Goal: Communication & Community: Answer question/provide support

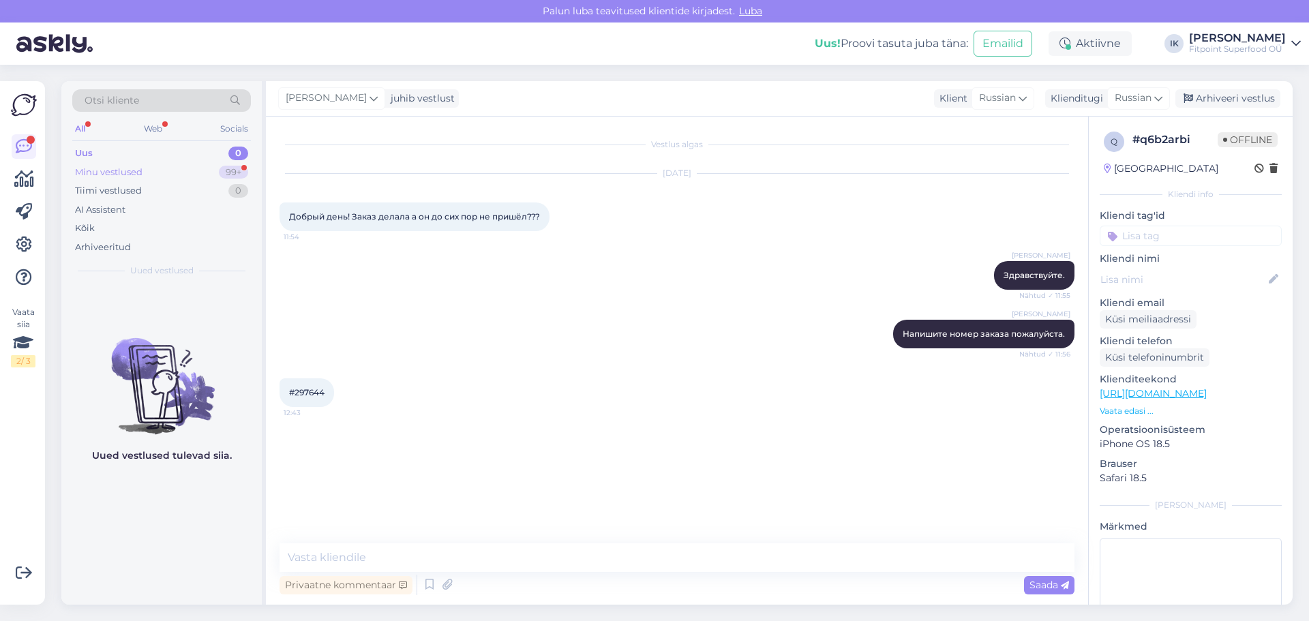
click at [186, 174] on div "Minu vestlused 99+" at bounding box center [161, 172] width 179 height 19
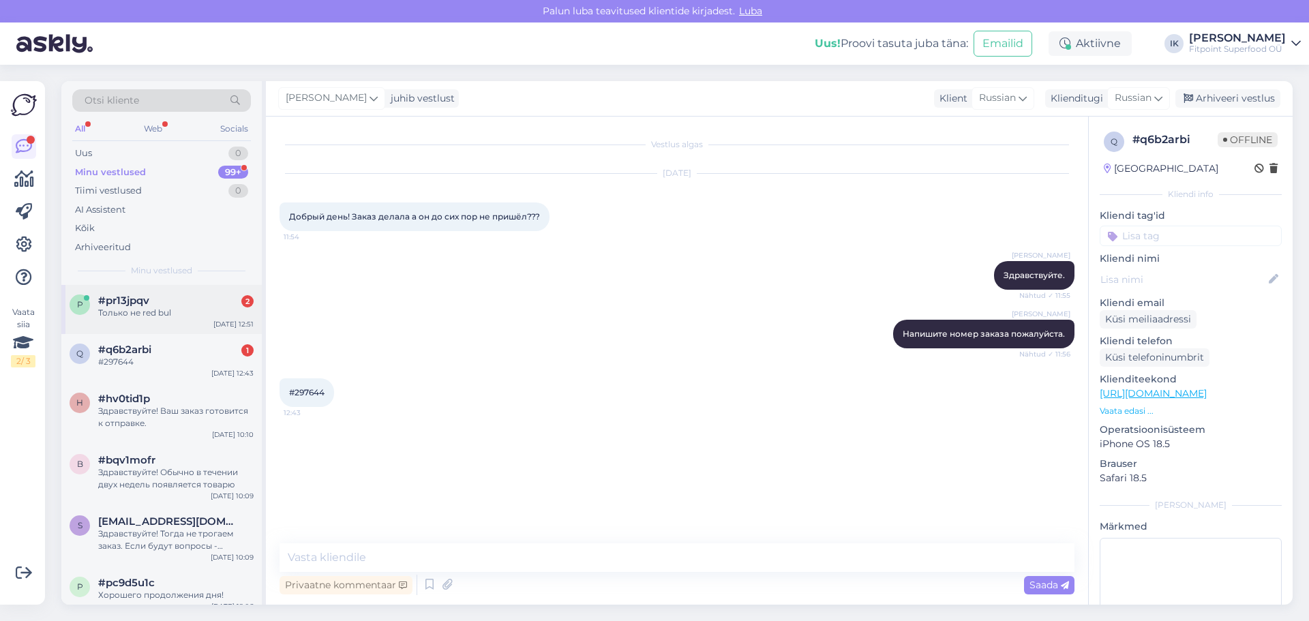
click at [135, 314] on div "Только не red bul" at bounding box center [175, 313] width 155 height 12
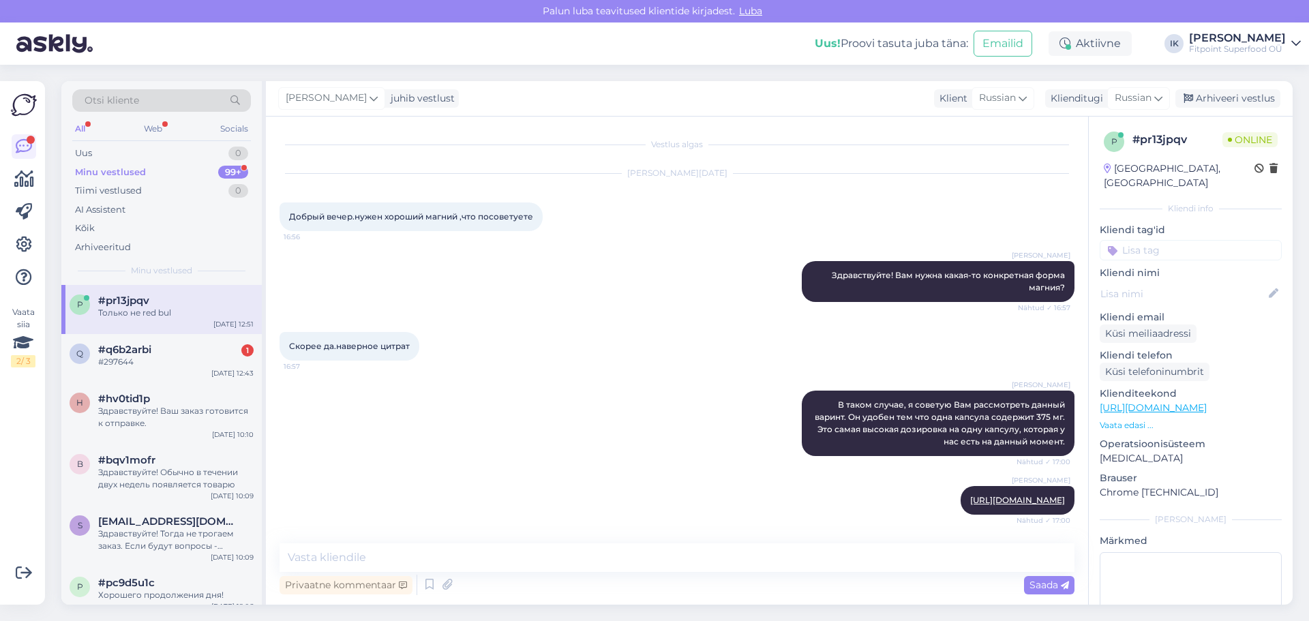
scroll to position [1820, 0]
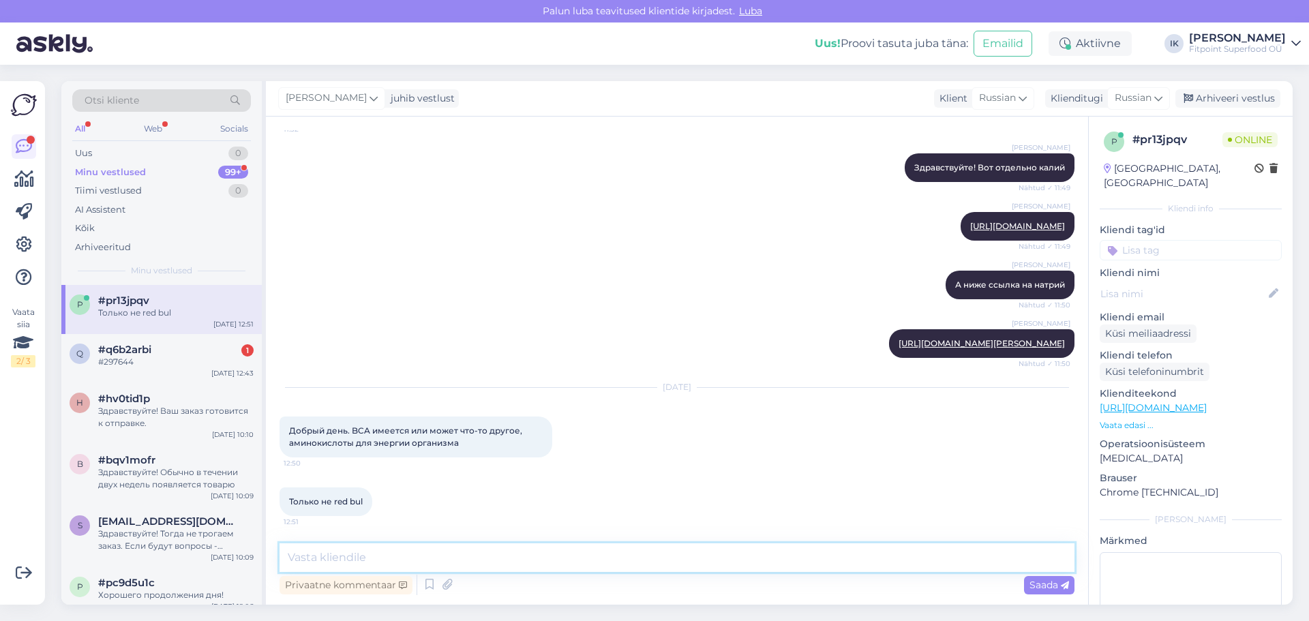
click at [493, 554] on textarea at bounding box center [676, 557] width 795 height 29
type textarea "Здравствуйте! У нас большой выбор. Сейчас пришлю ссылки."
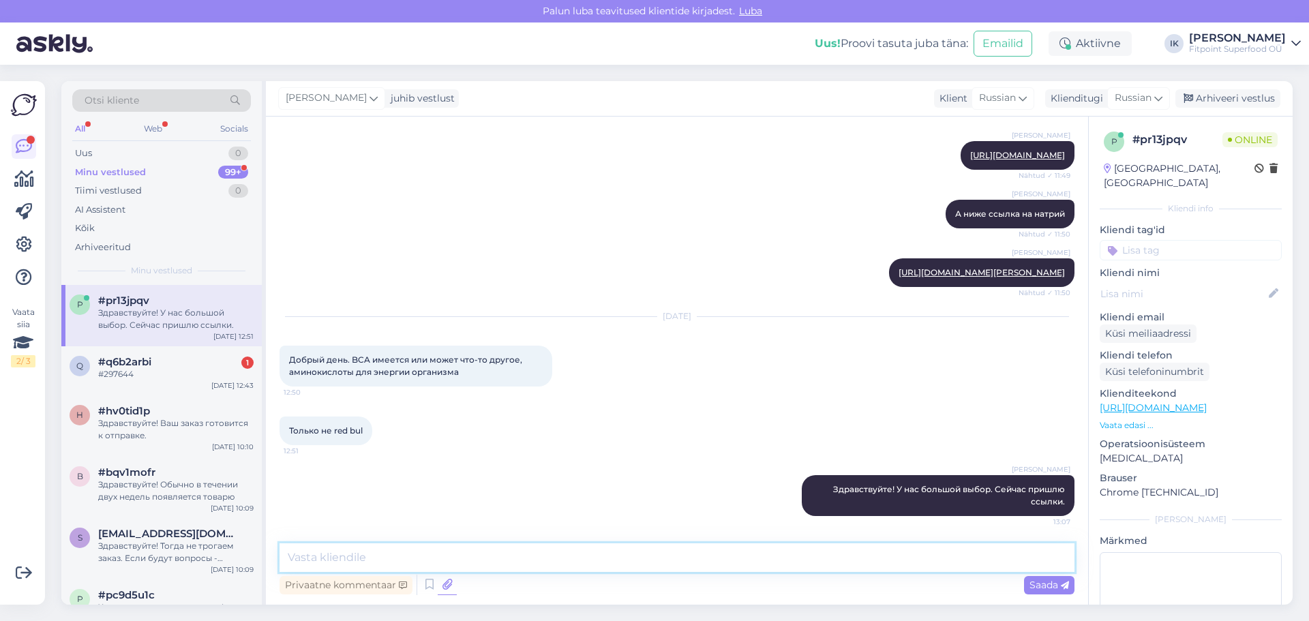
paste textarea "[URL][DOMAIN_NAME]"
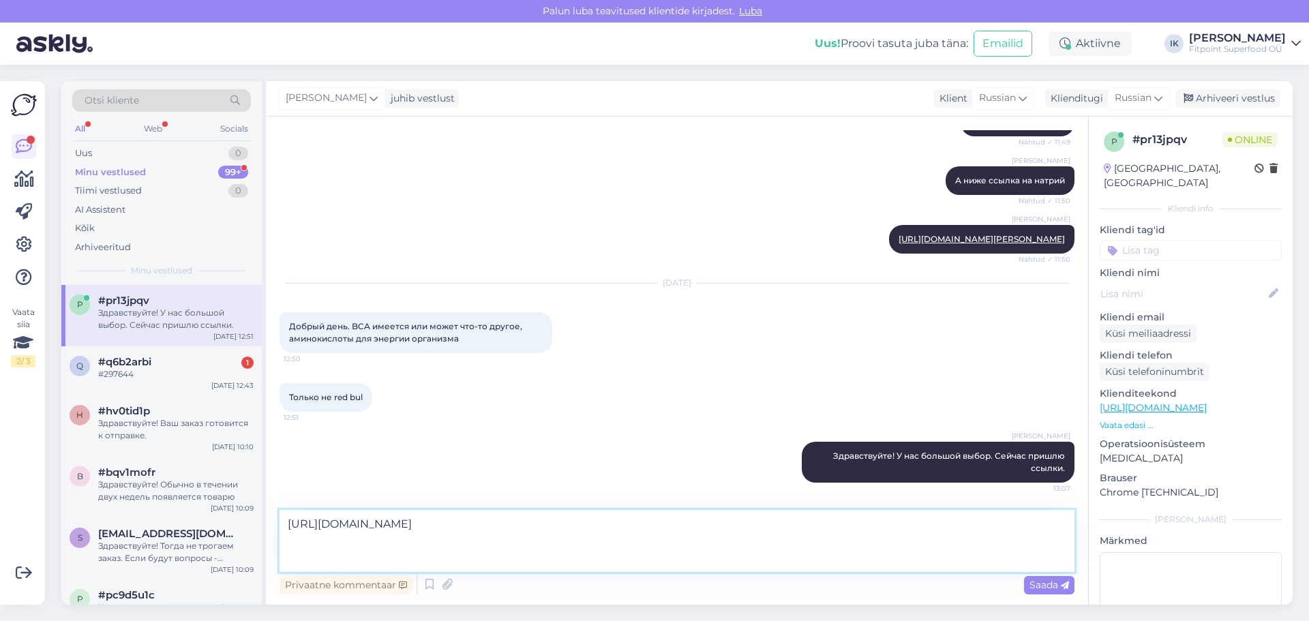
paste textarea "[URL][DOMAIN_NAME]"
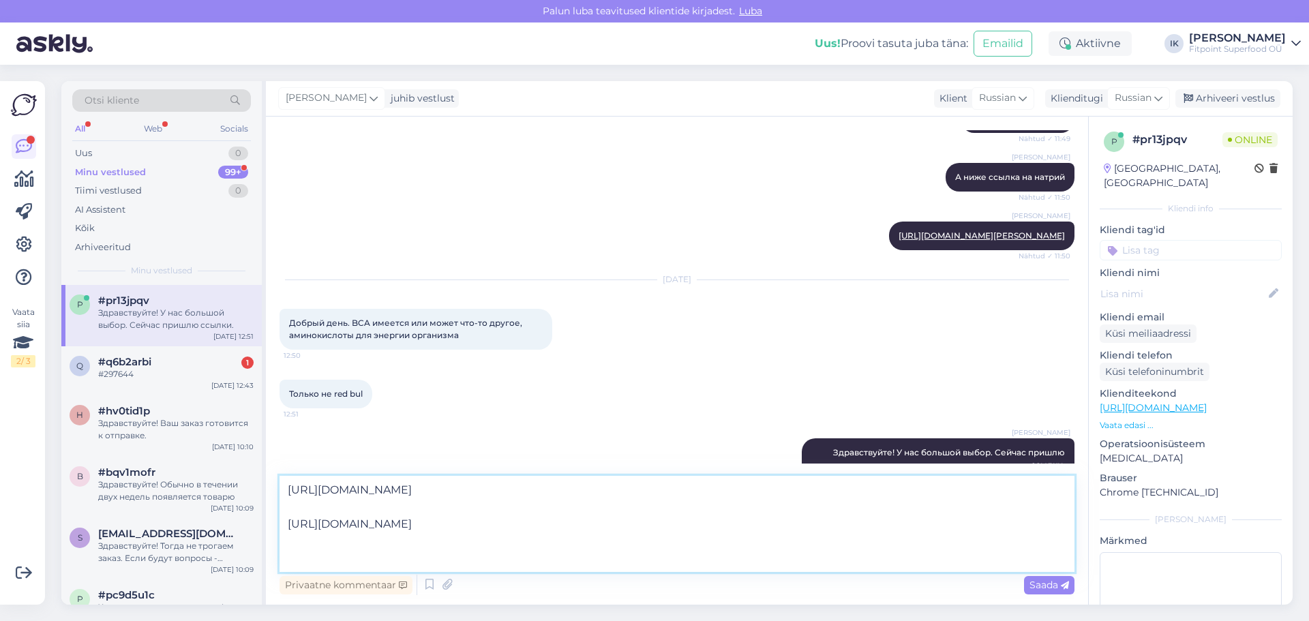
paste textarea "[URL][DOMAIN_NAME]"
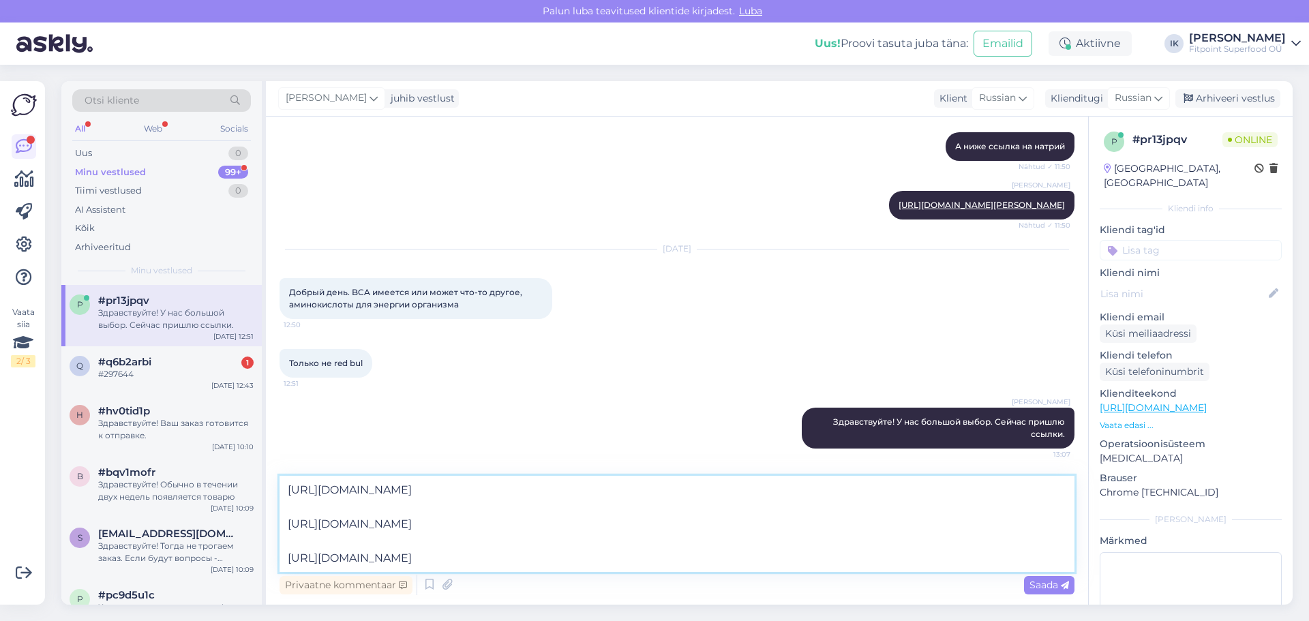
scroll to position [1958, 0]
type textarea "[URL][DOMAIN_NAME] [URL][DOMAIN_NAME] [URL][DOMAIN_NAME]"
click at [1052, 599] on div "Vestlus [PERSON_NAME][DATE] Добрый вечер.нужен хороший магний ,что посоветуете …" at bounding box center [677, 361] width 822 height 488
click at [1048, 588] on span "Saada" at bounding box center [1049, 585] width 40 height 12
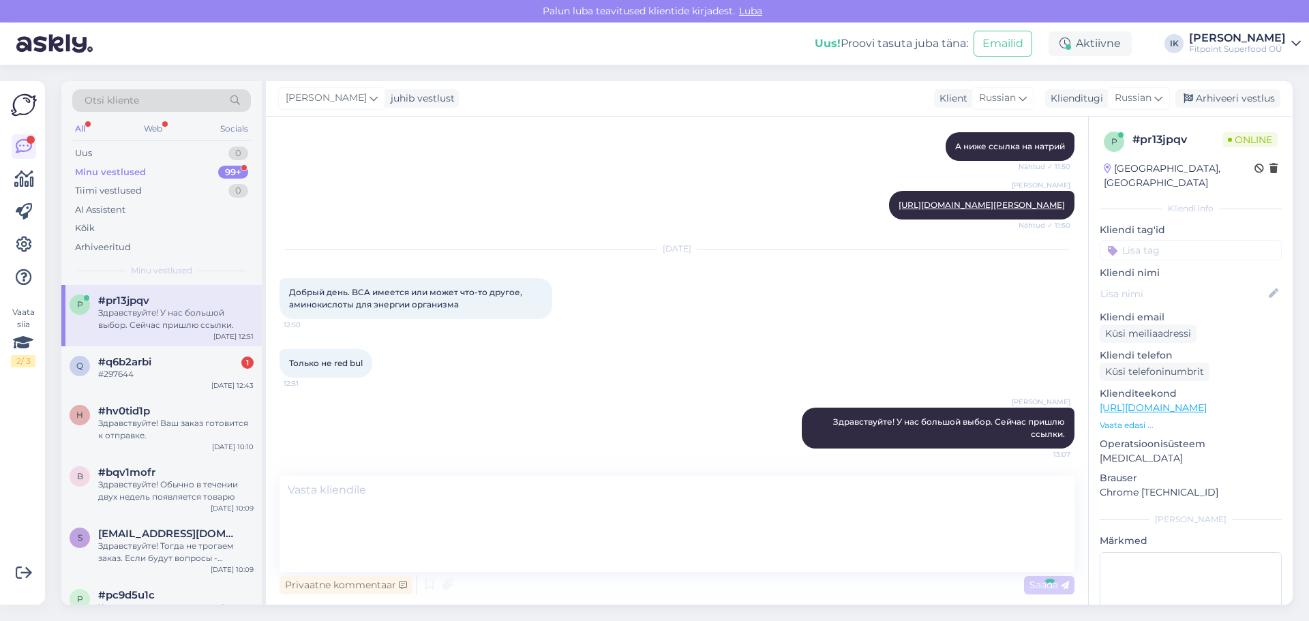
scroll to position [1998, 0]
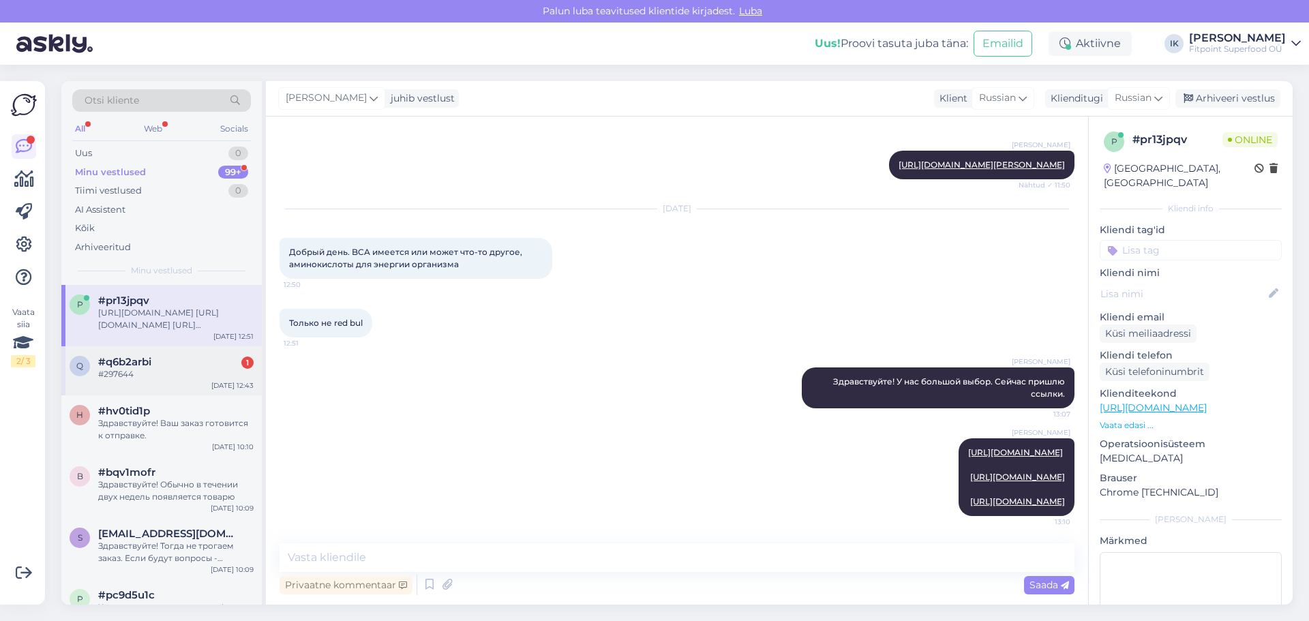
click at [172, 357] on div "#q6b2arbi 1" at bounding box center [175, 362] width 155 height 12
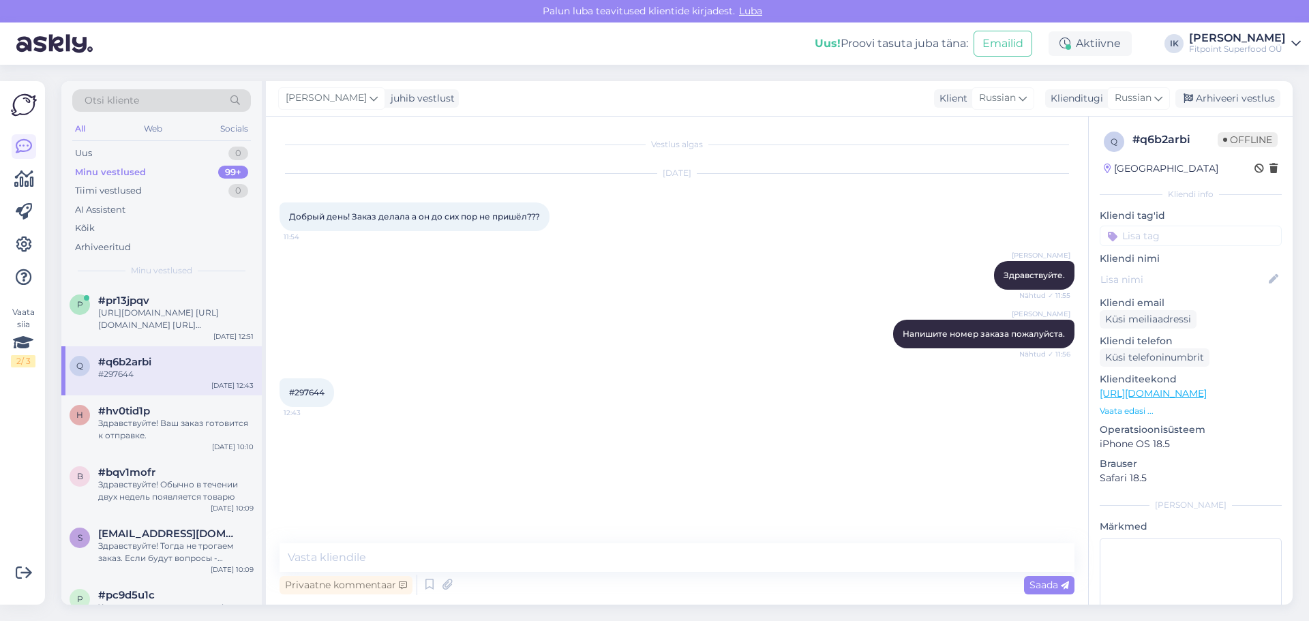
click at [302, 386] on div "#297644 12:43" at bounding box center [306, 392] width 55 height 29
copy div "297644 12:43"
click at [326, 566] on textarea at bounding box center [676, 557] width 795 height 29
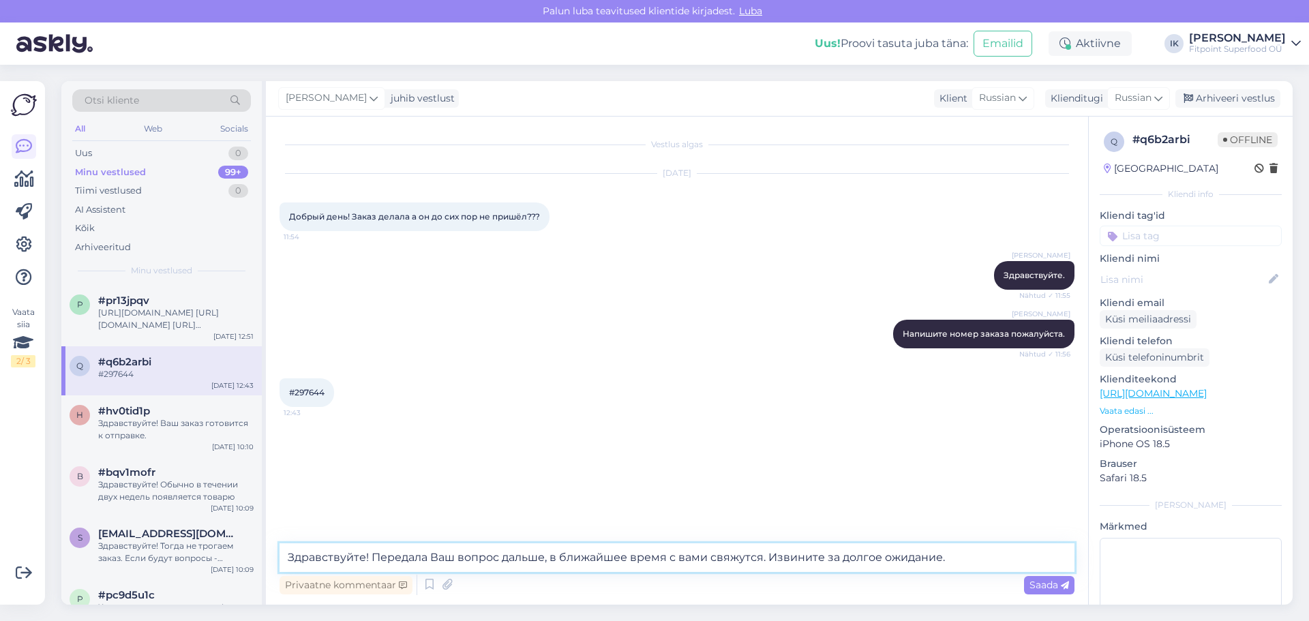
type textarea "Здравствуйте! Передала Ваш вопрос дальше, в ближайшее время с вами свяжутся. Из…"
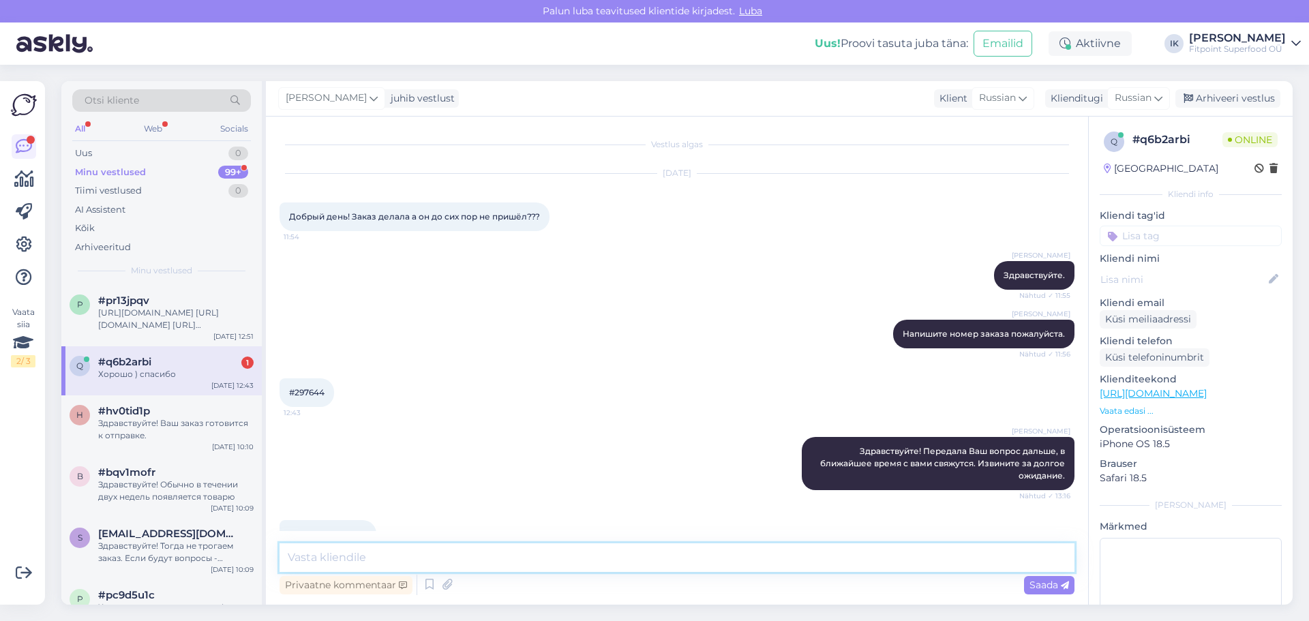
scroll to position [33, 0]
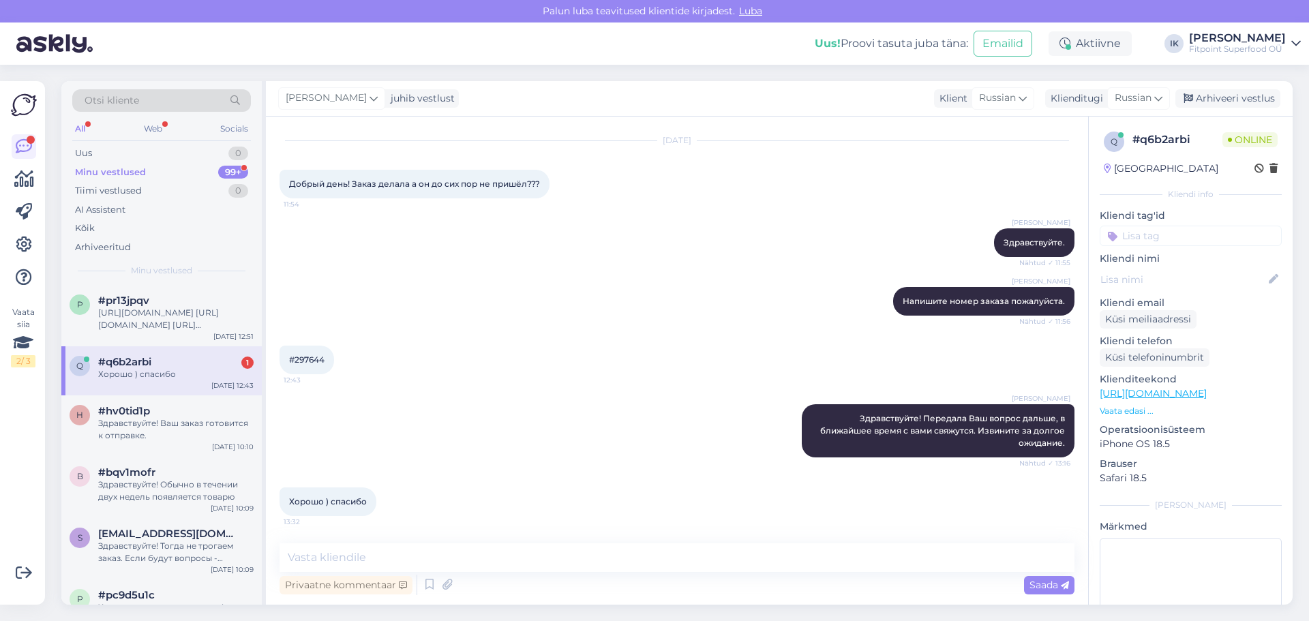
click at [191, 379] on div "Хорошо ) спасибо" at bounding box center [175, 374] width 155 height 12
click at [142, 145] on div "Otsi kliente All Web Socials Uus 0 Minu vestlused 99+ Tiimi vestlused 0 AI Assi…" at bounding box center [161, 183] width 200 height 204
click at [142, 149] on div "Uus 0" at bounding box center [161, 153] width 179 height 19
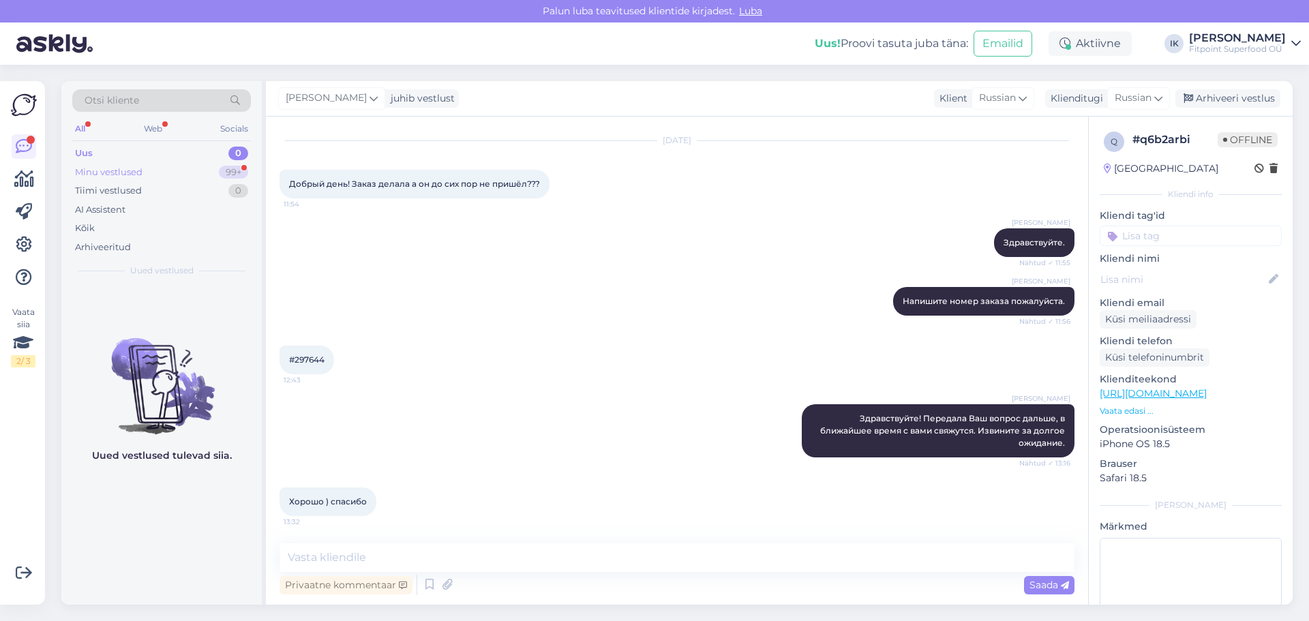
click at [172, 170] on div "Minu vestlused 99+" at bounding box center [161, 172] width 179 height 19
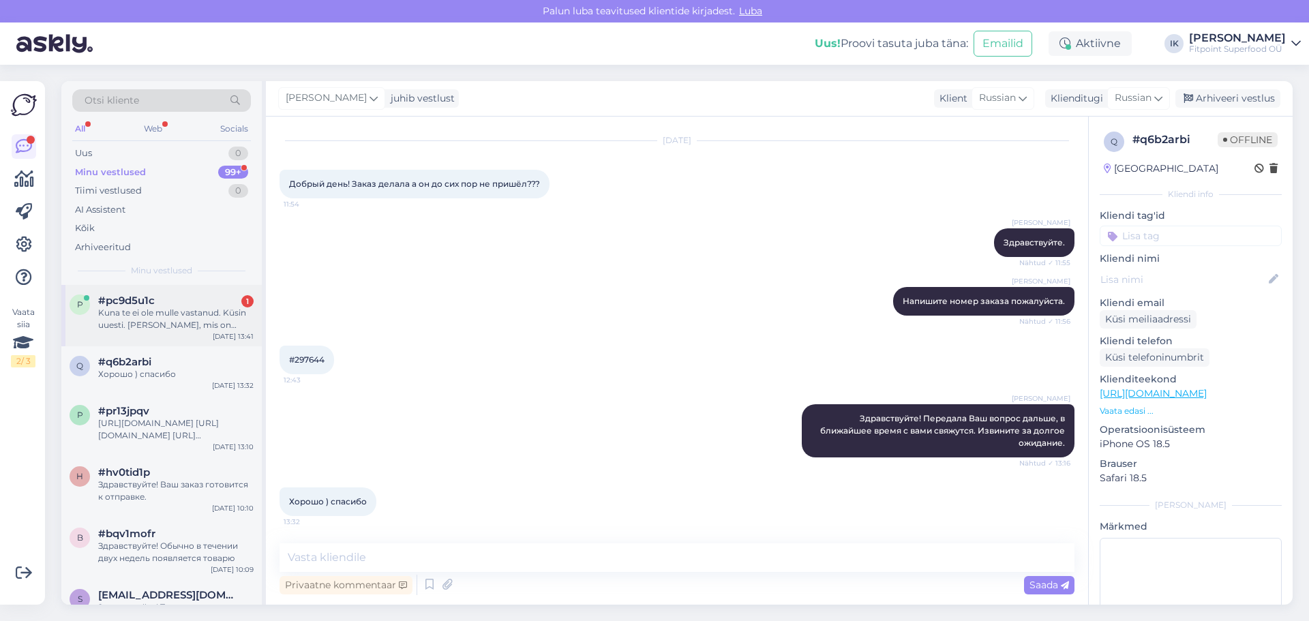
click at [164, 310] on div "Kuna te ei ole mulle vastanud. Küsin uuesti. [PERSON_NAME], mis on juhtunud min…" at bounding box center [175, 319] width 155 height 25
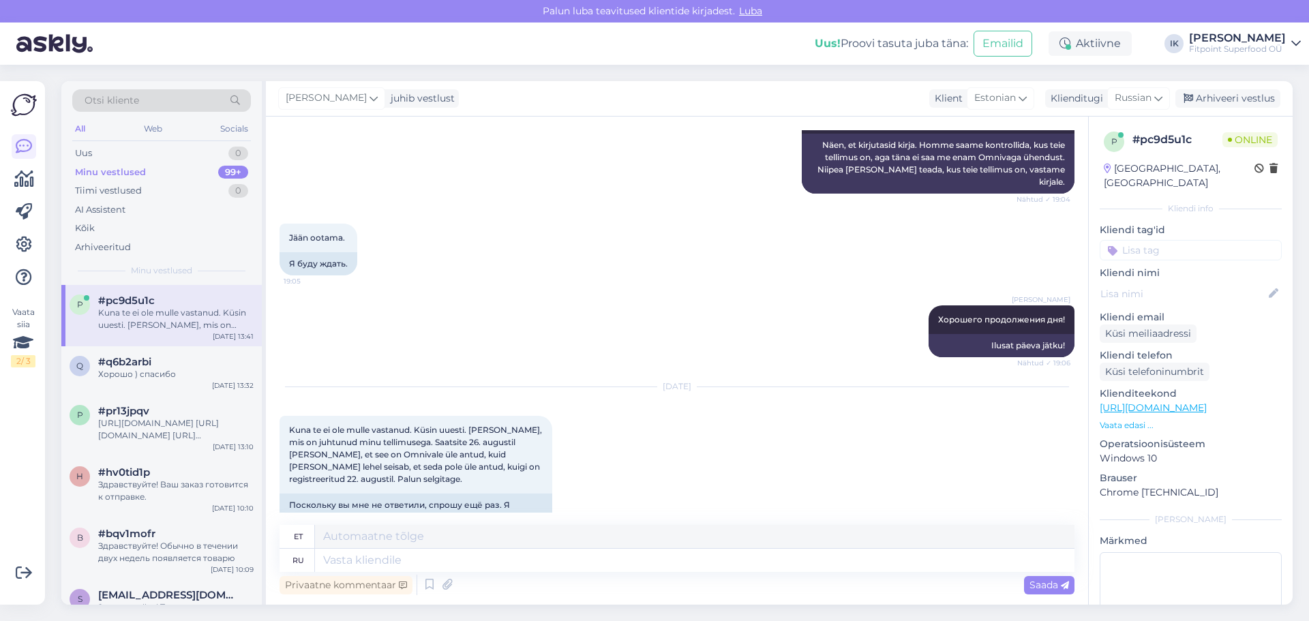
scroll to position [343, 0]
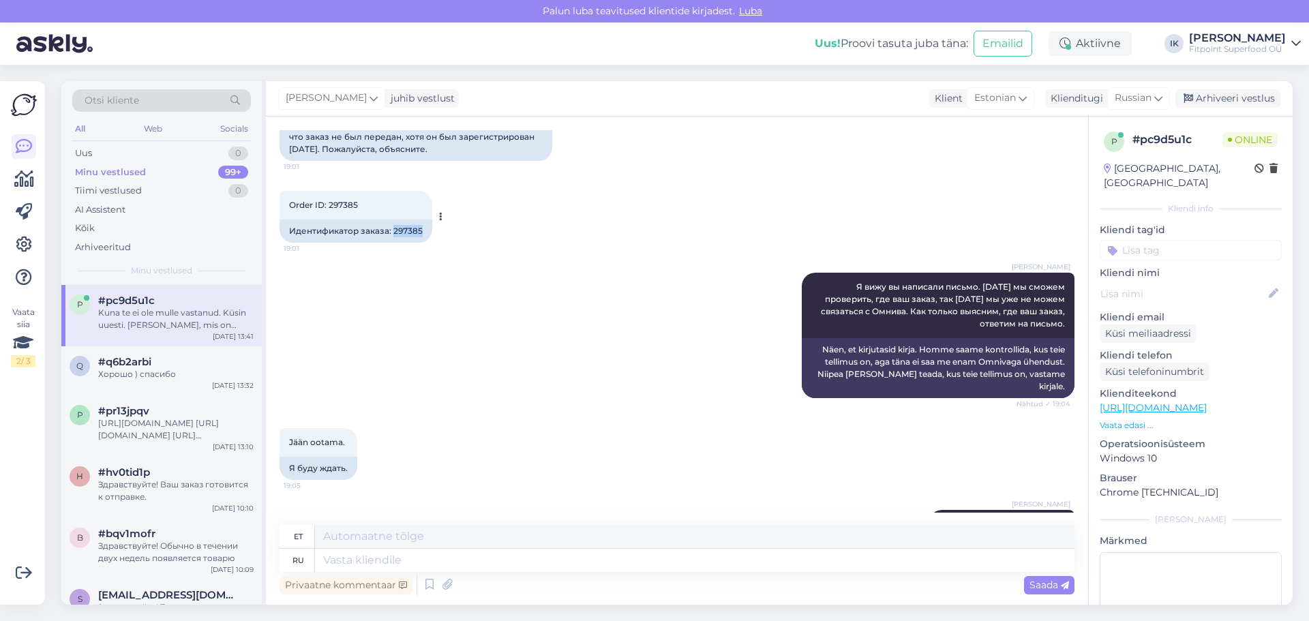
drag, startPoint x: 423, startPoint y: 231, endPoint x: 393, endPoint y: 231, distance: 29.3
click at [393, 231] on div "Идентификатор заказа: 297385" at bounding box center [355, 230] width 153 height 23
copy div "297385"
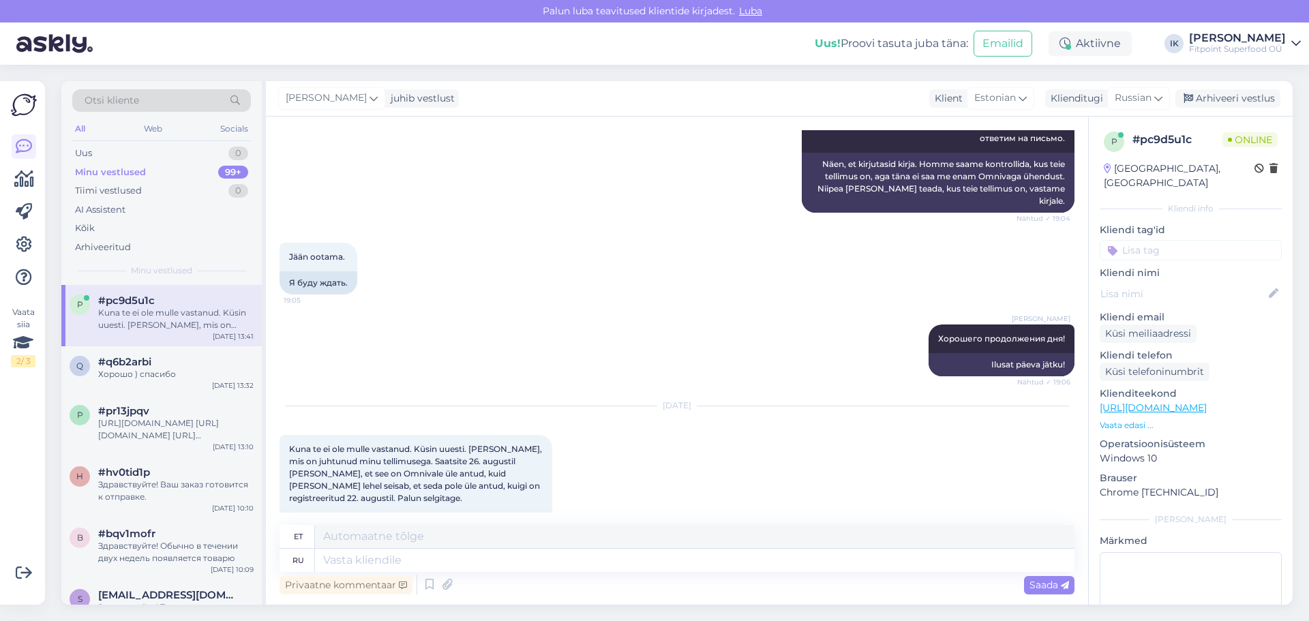
scroll to position [615, 0]
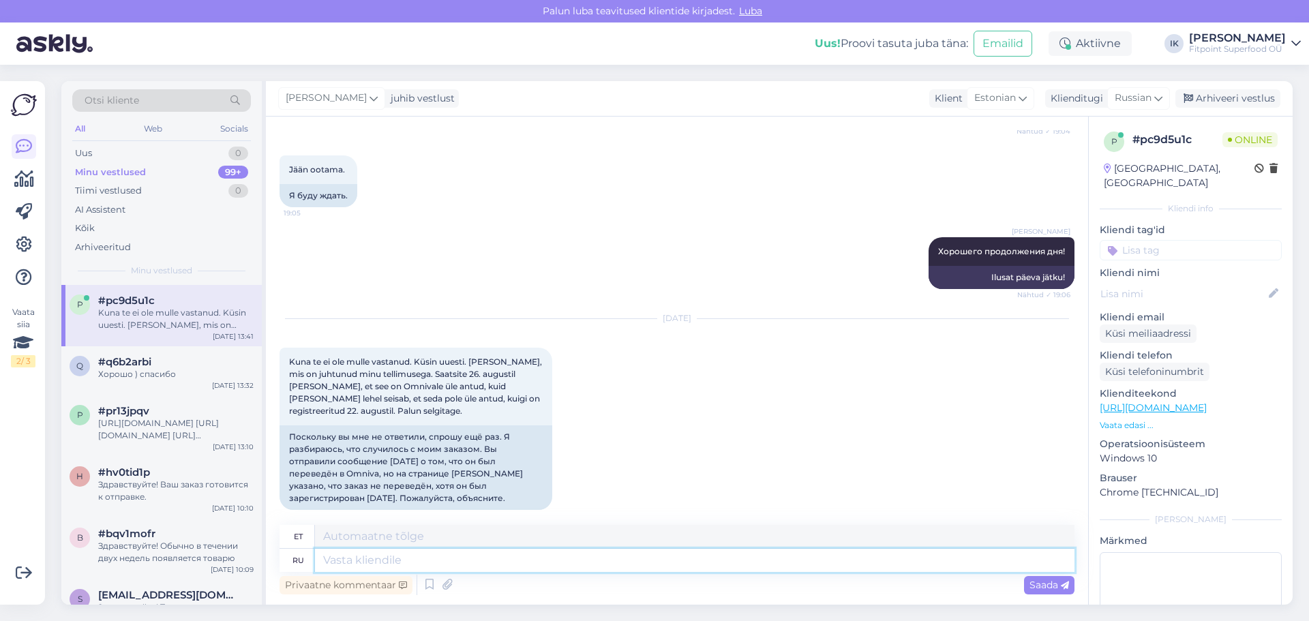
click at [511, 559] on textarea at bounding box center [694, 560] width 759 height 23
type textarea "Здравству"
type textarea "Tere"
type textarea "Здравствуйте,С"
type textarea "Tere,"
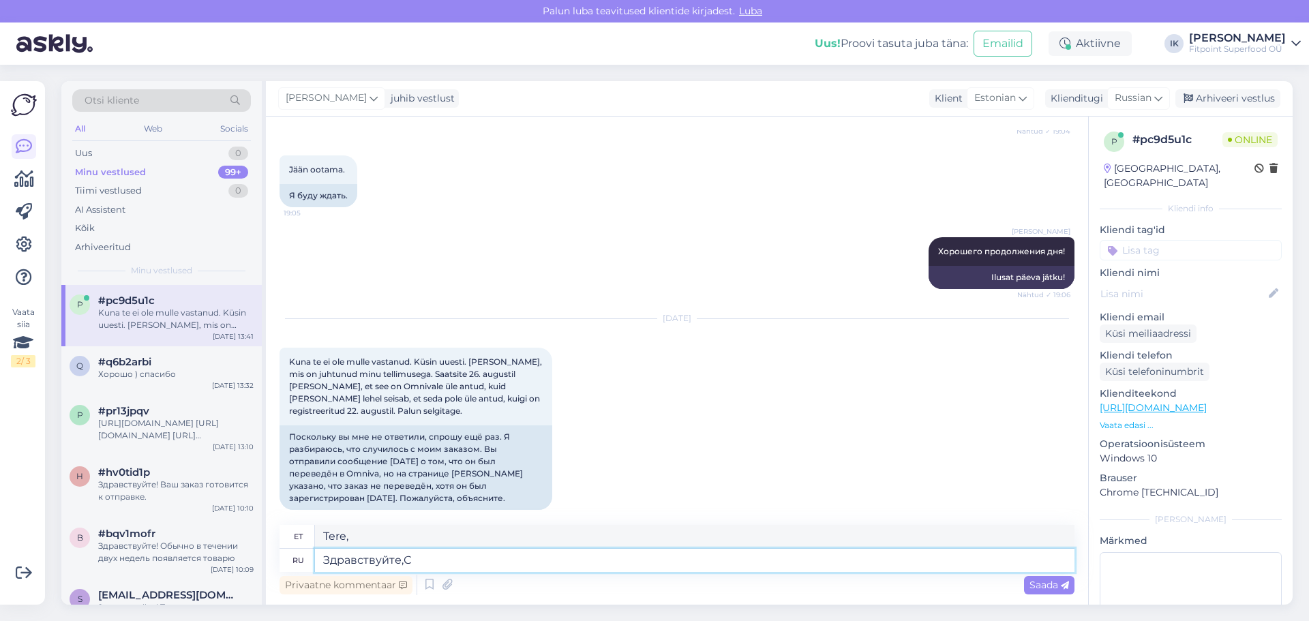
type textarea "Здравствуйте,С"
type textarea "Tere, S"
type textarea "Здравствуйте."
type textarea "Tere."
type textarea "Здравствуйте."
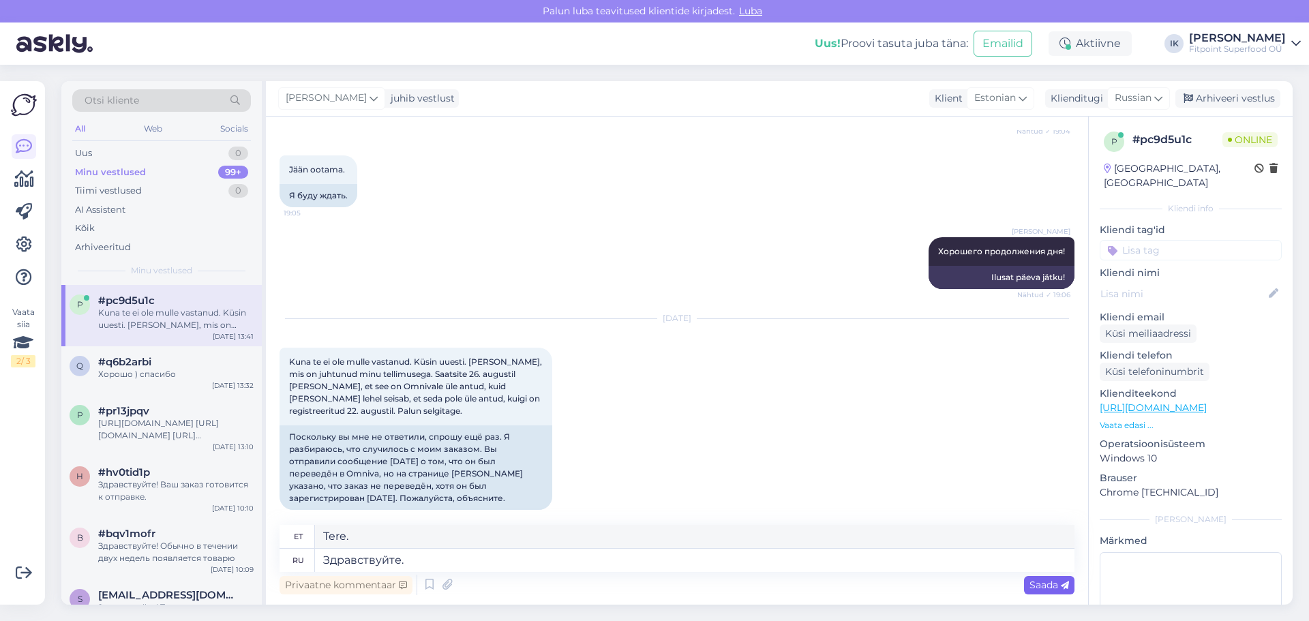
click at [1056, 593] on div "Saada" at bounding box center [1049, 585] width 50 height 18
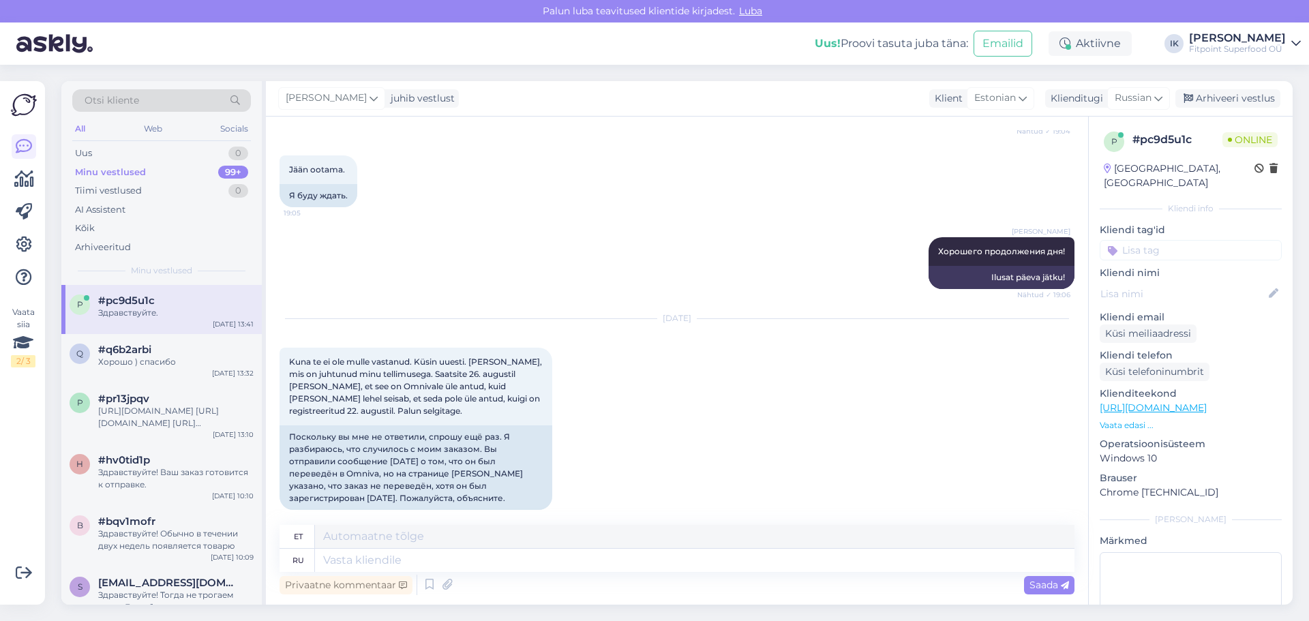
scroll to position [697, 0]
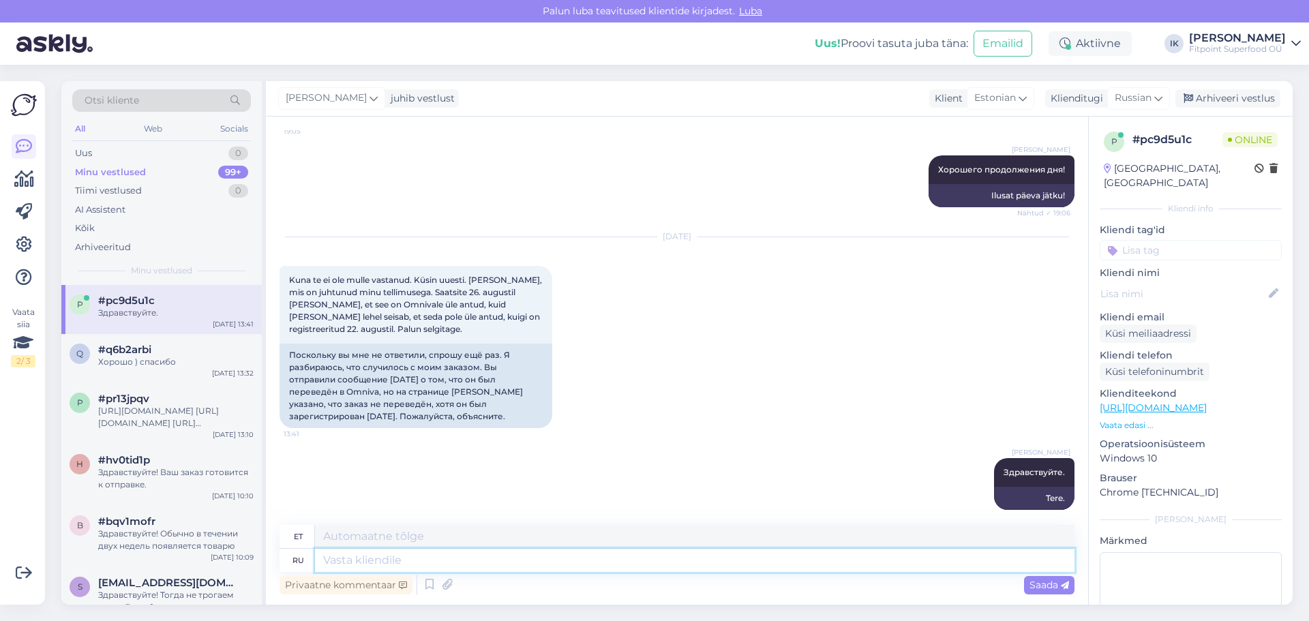
click at [590, 559] on textarea at bounding box center [694, 560] width 759 height 23
type textarea "С [PERSON_NAME]"
type textarea "KOOS"
type textarea "С Вами"
type textarea "Sinuga"
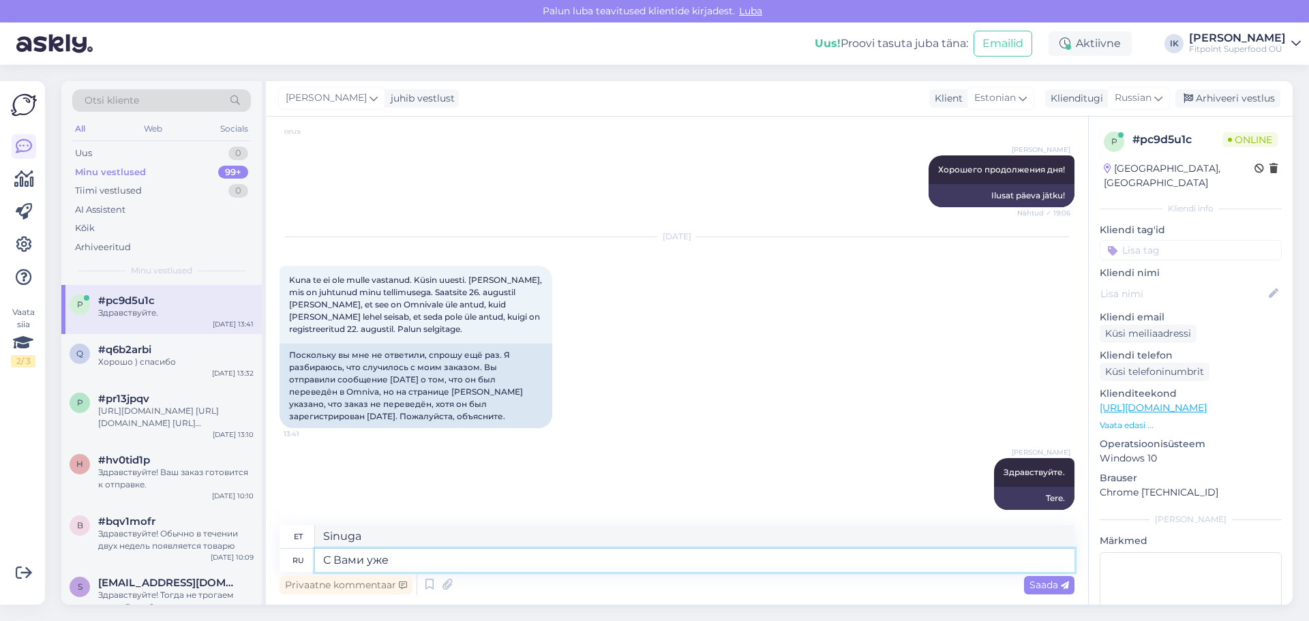
type textarea "С Вами уже"
type textarea "Juba sinuga"
type textarea "С Вами уже связались по"
type textarea "Teiega on juba ühendust võetud"
type textarea "С Вами уже связались по почте."
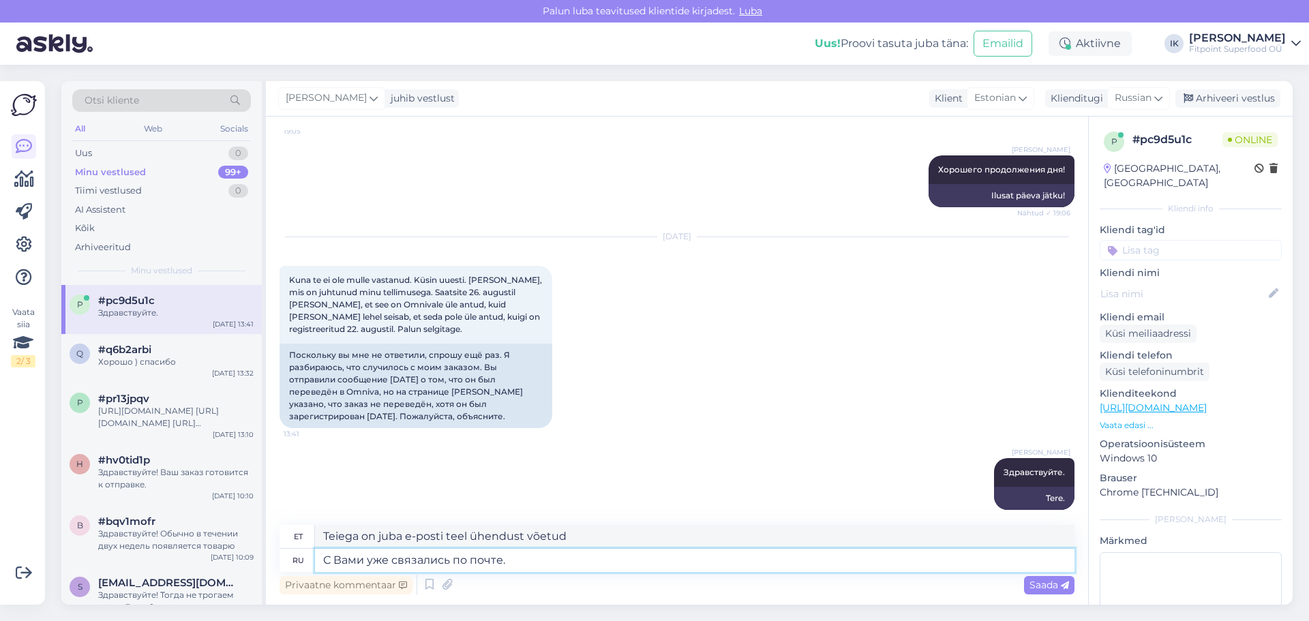
type textarea "Teiega on juba e-posti teel ühendust võetud."
type textarea "С Вами уже связались по почте."
click at [1032, 584] on span "Saada" at bounding box center [1049, 585] width 40 height 12
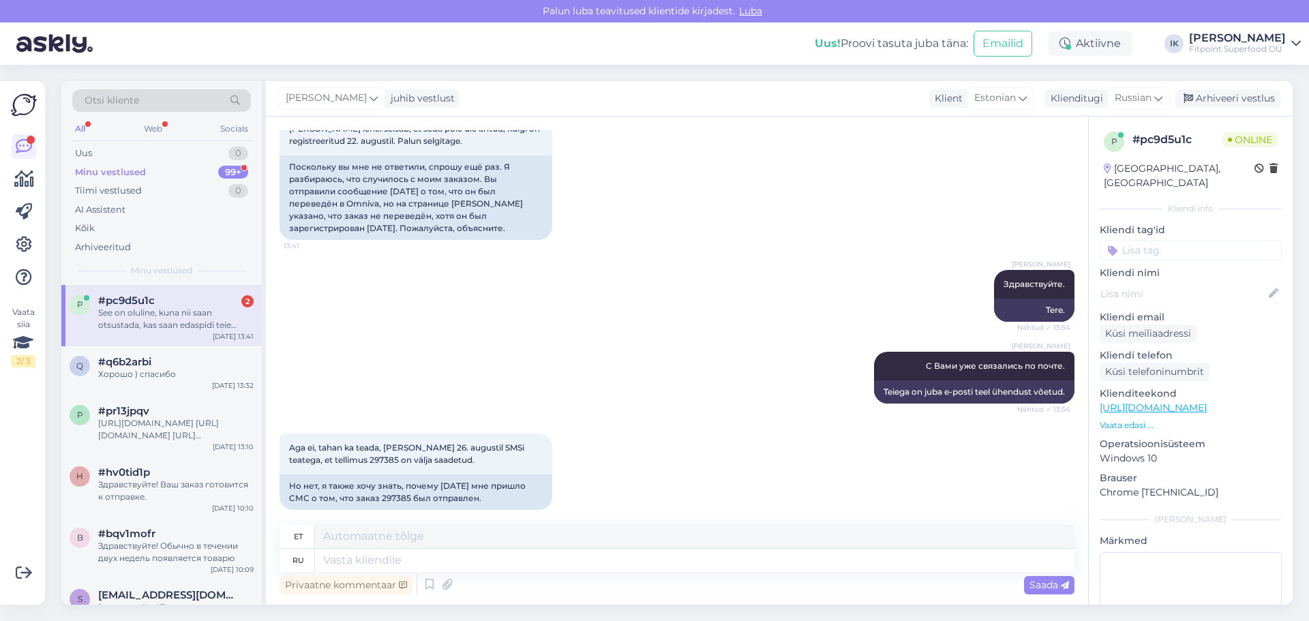
scroll to position [992, 0]
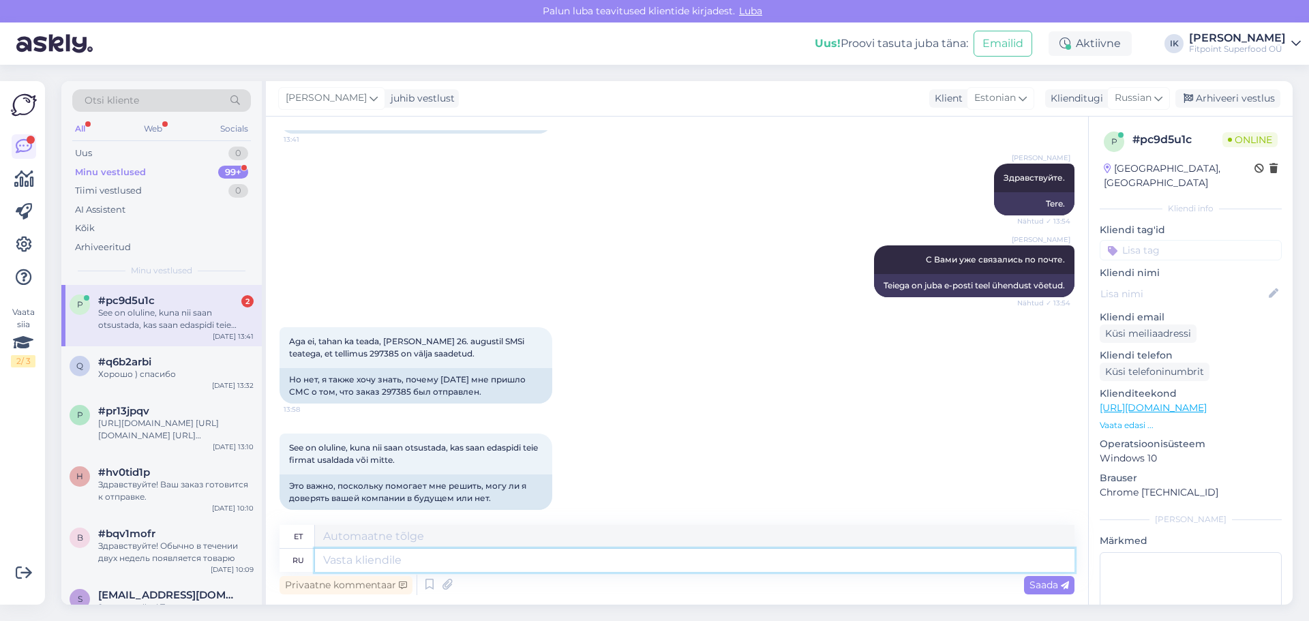
drag, startPoint x: 409, startPoint y: 570, endPoint x: 413, endPoint y: 564, distance: 7.4
click at [410, 569] on textarea at bounding box center [694, 560] width 759 height 23
type textarea "Прино"
type textarea "Prinov"
type textarea "Приносим"
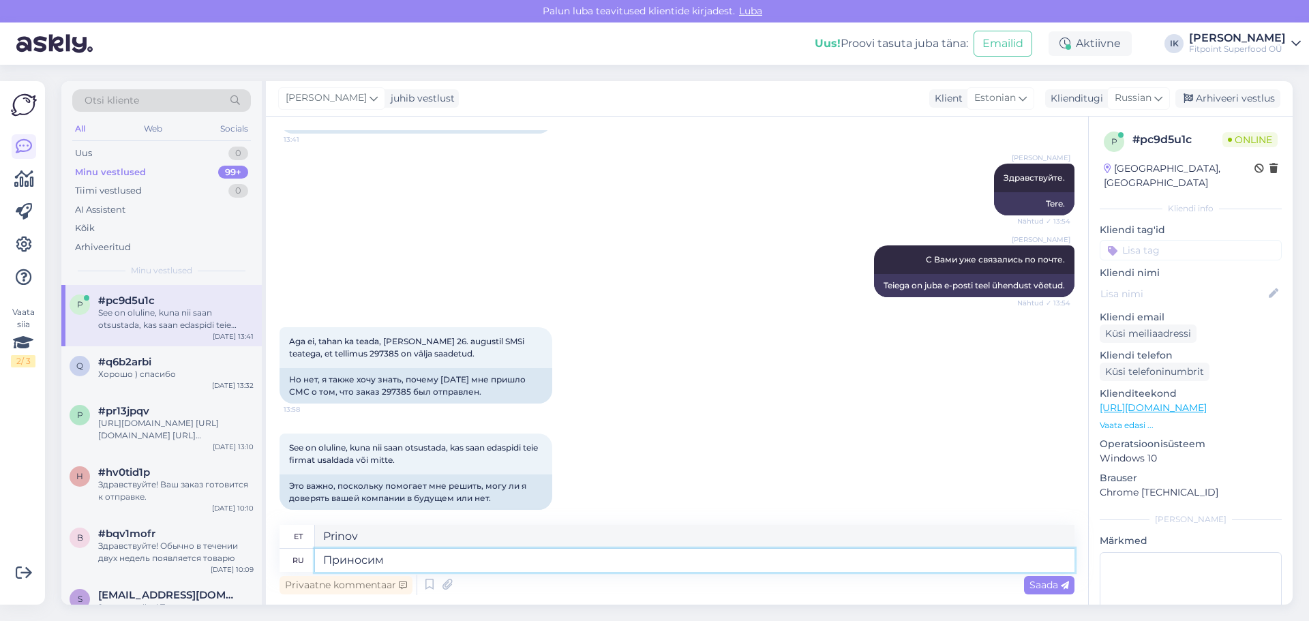
type textarea "Me toome"
type textarea "Приносим свои"
type textarea "Me toome oma"
type textarea "Приносим свои извинения,у"
type textarea "Vabandame,"
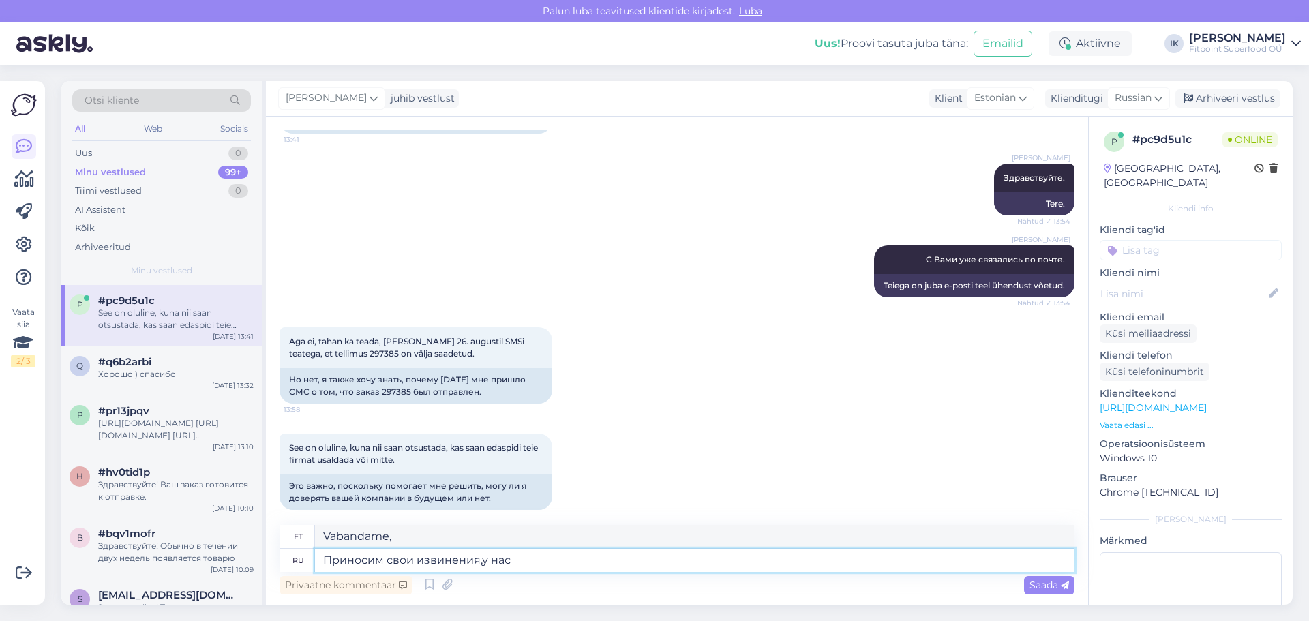
type textarea "Приносим свои извинения,у нас"
type textarea "Vabandame, meil on"
type textarea "Приносим свои извинения,у нас обновляся"
type textarea "Vabandame, uuendame"
type textarea "Приносим свои извинения,у нас обновляся сай"
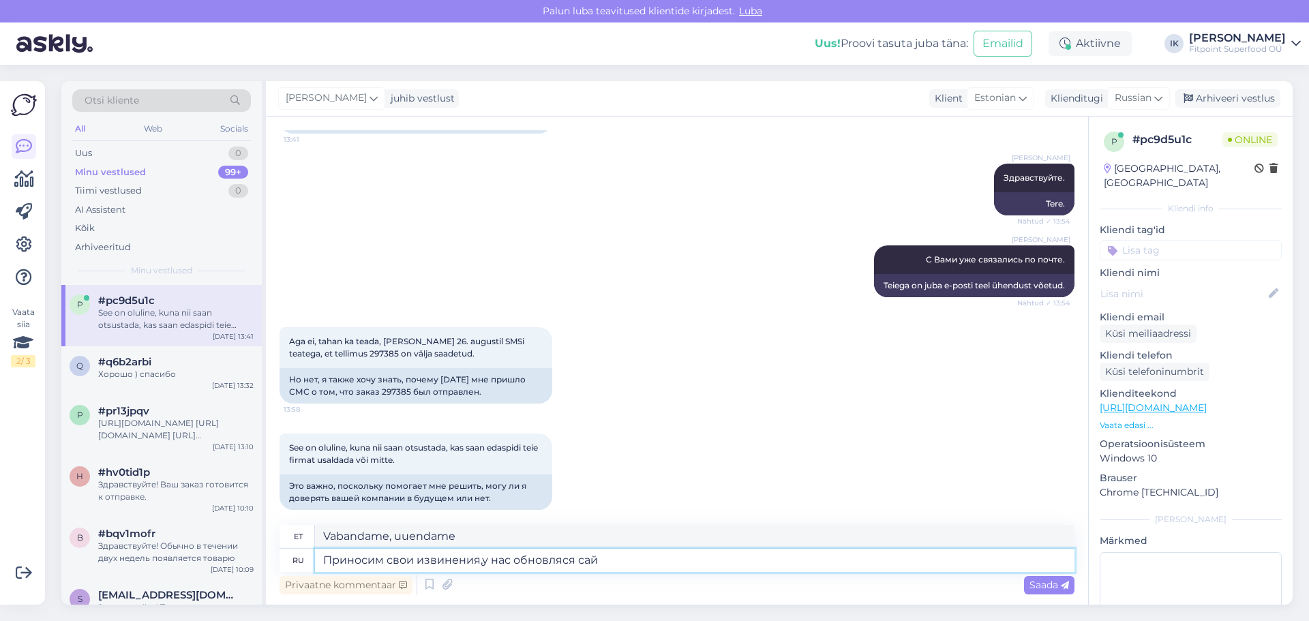
type textarea "Vabandame, uuendame infot"
type textarea "Приносим свои извинения,у нас обновляся сайт и"
type textarea "Vabandame, uuendame oma veebilehte."
type textarea "Приносим свои извинения,у нас обновляся сайт и"
type textarea "Vabandame, uuendame oma veebilehte ja"
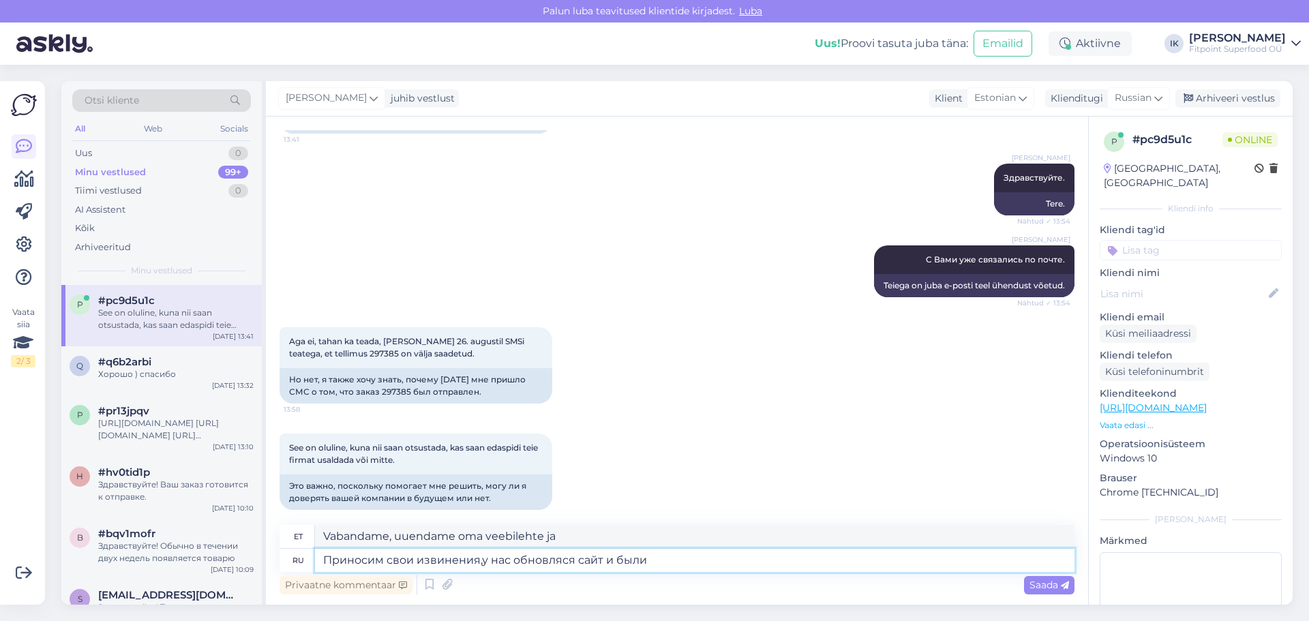
type textarea "Приносим свои извинения,у нас обновляся сайт и были [PERSON_NAME]"
type textarea "Vabandame, uuendame oma veebilehte ja seal oli viga"
type textarea "Приносим свои извинения,у нас обновляся сайт и были некие"
type textarea "Vabandame, uuendame oma veebilehte ja seal oli mõned vead/vigatused"
type textarea "Приносим свои извинения,у нас обновляся сайт и были некие неполадки"
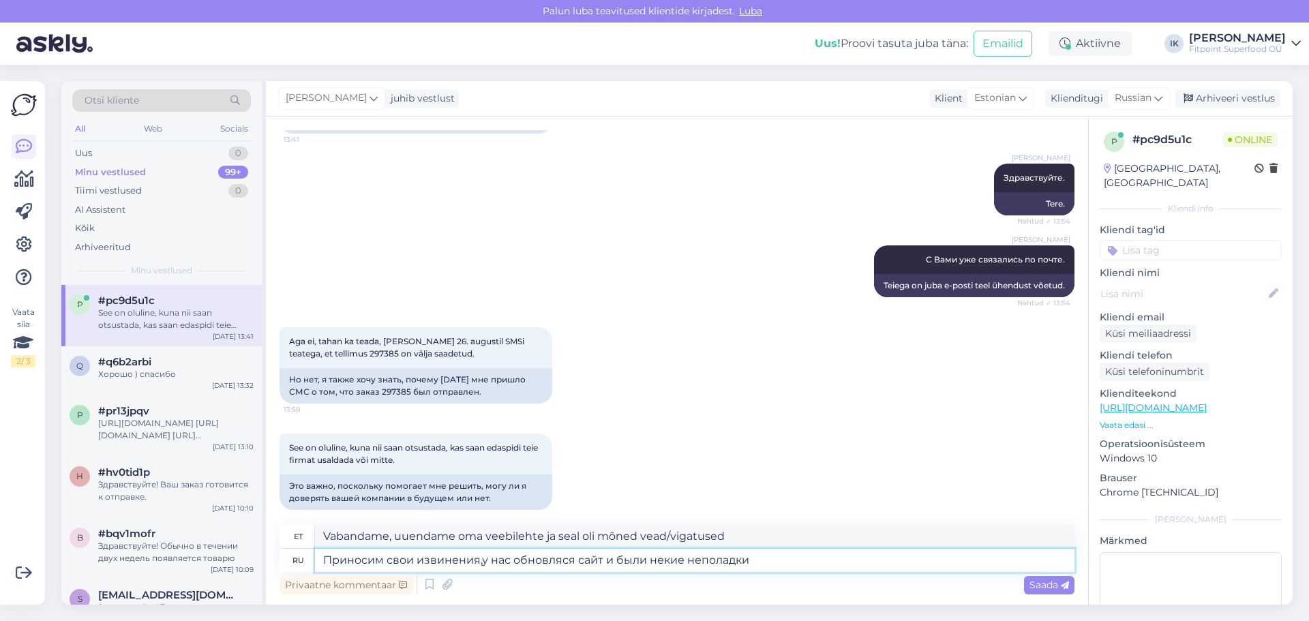
type textarea "Vabandame, uuendasime saiti ja tekkisid mõned probleemid."
type textarea "Приносим свои извинения,у нас обновляся сайт и были некие неполадки,в"
type textarea "Vabandame, meie veebilehe uuendamise ajal esines mõningaid probleeme."
type textarea "Приносим свои извинения,у нас обновляся сайт и были некие неполадки,в данный мо"
type textarea "Vabandame, uuendasime saiti ja sel ajal esines mõningaid probleeme."
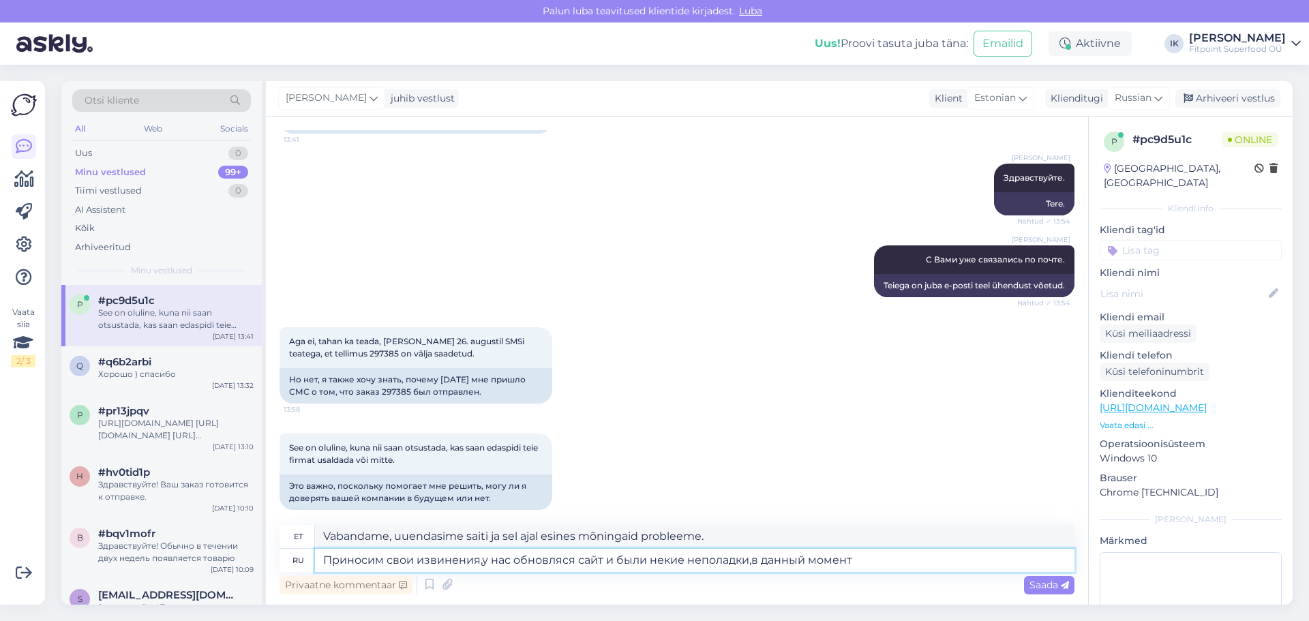
type textarea "Приносим свои извинения,у нас обновляся сайт и были некие неполадки,в данный мо…"
type textarea "Vabandame, uuendasime saiti ja hetkel esines mõningaid probleeme."
type textarea "Приносим свои извинения,у нас обновляся сайт и были некие неполадки,в данный мо…"
type textarea "Vabandame, uuendasime saiti ja tekkisid probleemid, hetkel on kõik korras."
type textarea "Приносим свои извинения,у нас обновляся сайт и были некие неполадки,в данный мо…"
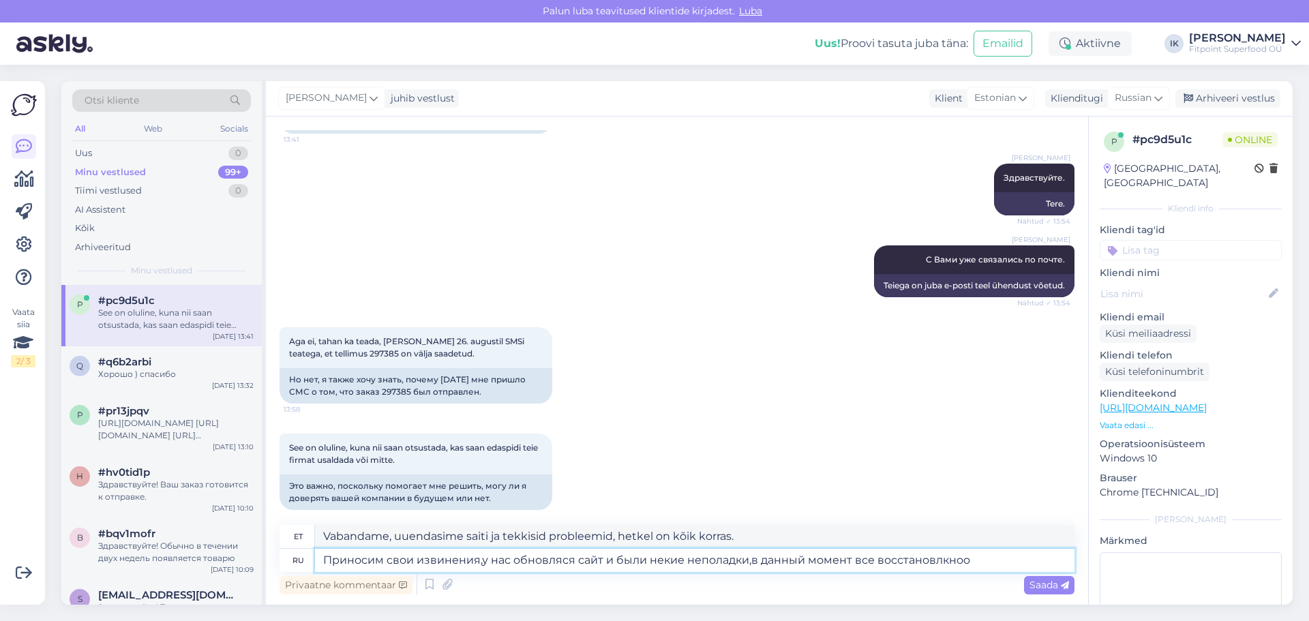
type textarea "Vabandame, veebilehe uuendamise ajal esines mõningaid probleeme, hetkel on kõik…"
type textarea "Приносим свои извинения,у нас обновляся сайт и были некие неполадки,в данный мо…"
type textarea "Vabandame, veebilehe uuendamise ajal esines mõningaid probleeme, hetkel on kõik…"
type textarea "Приносим свои извинения,у нас обновляся сайт и были некие неполадки,в данный мо…"
type textarea "Vabandame, meie veebilehe uuendamise ajal esines mõningaid probleeme, kõik on n…"
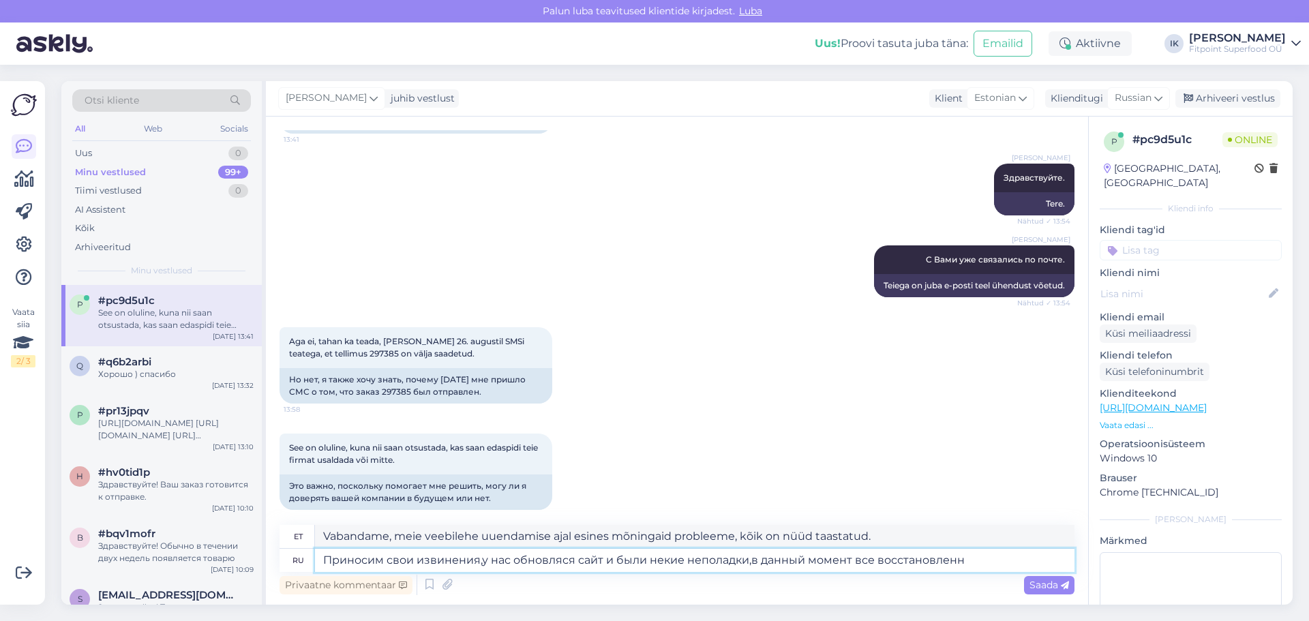
type textarea "Приносим свои извинения,у нас обновляся сайт и были некие неполадки,в данный мо…"
type textarea "Vabandame, veebilehe uuendamise ajal esines probleeme, kõik on nüüd taastatud."
type textarea "Приносим свои извинения,у нас обновляся сайт и были некие неполадки,в данный мо…"
type textarea "Vabandame, meie veebilehe uuendamise ajal esines mõningaid probleeme, kõik on n…"
click at [562, 560] on textarea "Приносим свои извинения,у нас обновляся сайт и были некие неполадки,в данный мо…" at bounding box center [694, 560] width 759 height 23
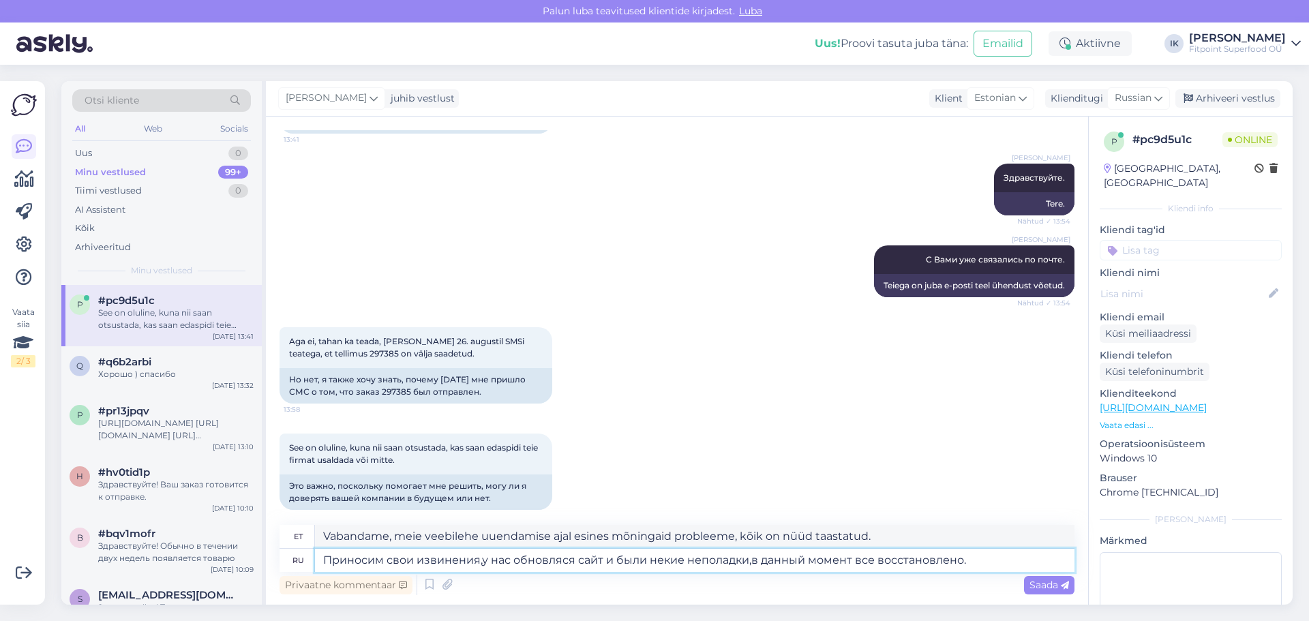
type textarea "Приносим свои извинения,у нас обновлялся сайт и были некие неполадки,в данный м…"
type textarea "Vabandame, meie saiti uuendati ja selle käigus esines mõningaid probleeme. Kõik…"
type textarea "Приносим свои извинения,у нас обновлялся сайт и были некие неполадки,в данный м…"
click at [1041, 588] on span "Saada" at bounding box center [1049, 585] width 40 height 12
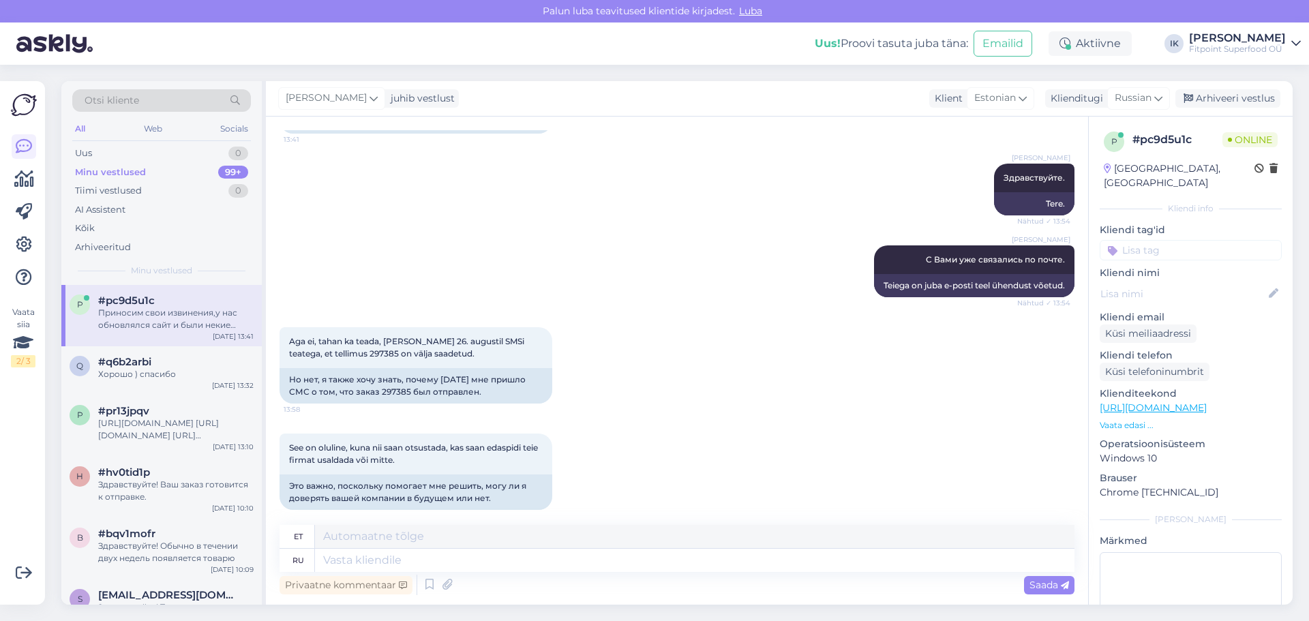
scroll to position [1098, 0]
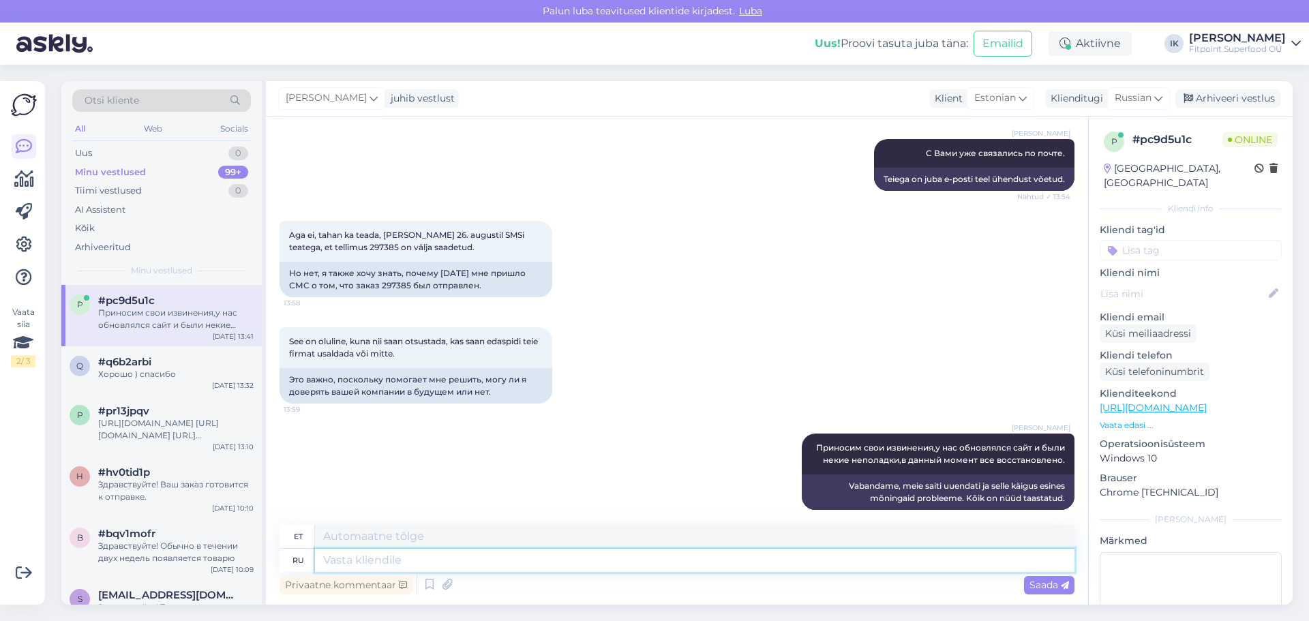
click at [477, 555] on textarea at bounding box center [694, 560] width 759 height 23
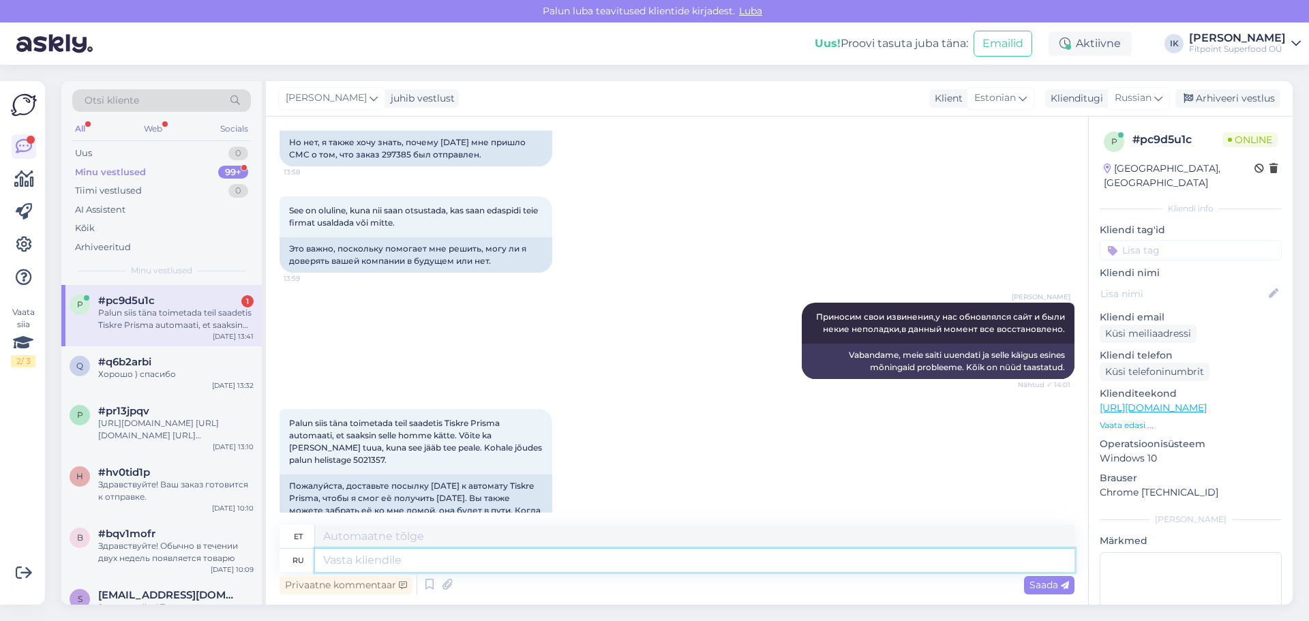
scroll to position [1253, 0]
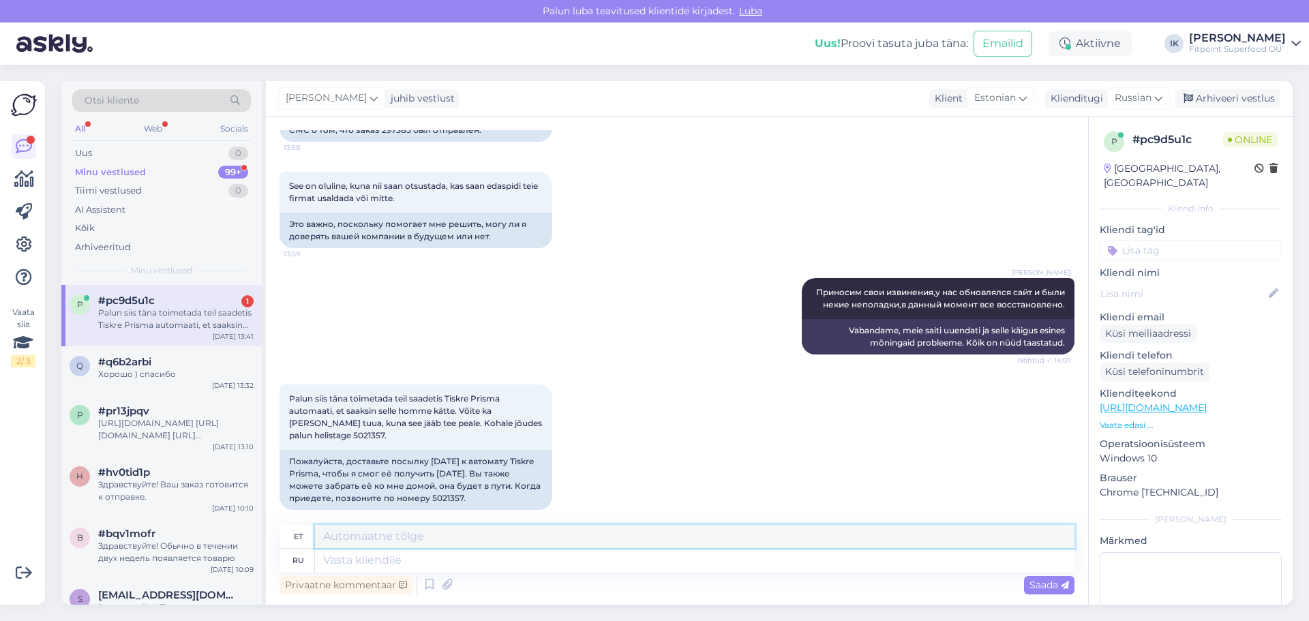
click at [365, 537] on textarea at bounding box center [694, 536] width 759 height 23
type textarea "Р"
type textarea "О"
click at [359, 569] on textarea at bounding box center [694, 560] width 759 height 23
type textarea "Да, мы"
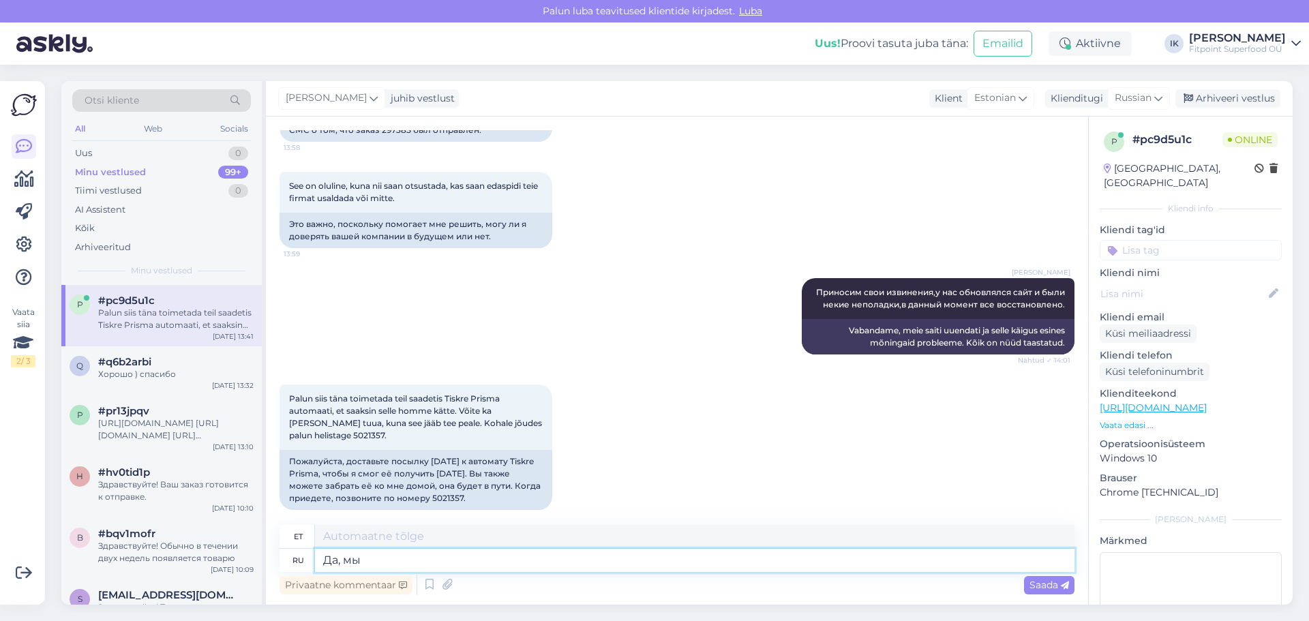
type textarea "Jah,"
type textarea "Да, мы отп"
type textarea "Jah, me oleme"
type textarea "Да, мы отправим [PERSON_NAME]"
type textarea "Jah, me saadame"
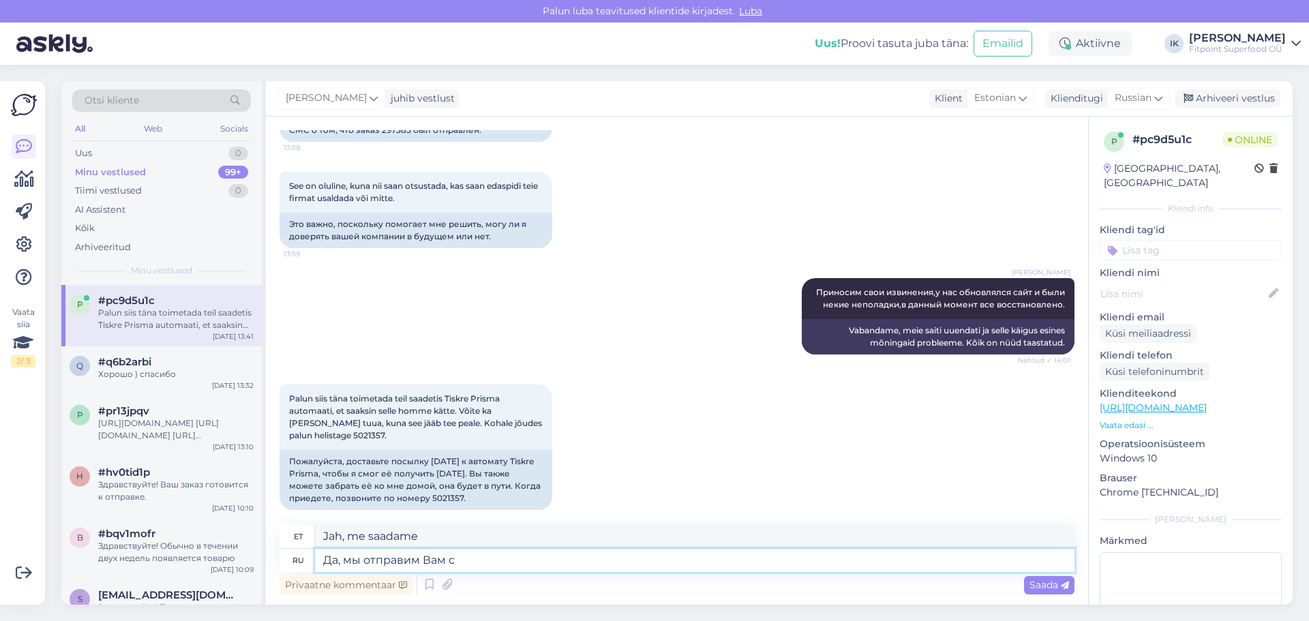
type textarea "Да, мы отправим Вам се"
type textarea "Jah, me saadame selle teile"
type textarea "Да, мы отправим Вам [DATE] в"
type textarea "Jah, me saadame selle teile täna"
type textarea "Да, мы отправим Вам [DATE] Вашу пао"
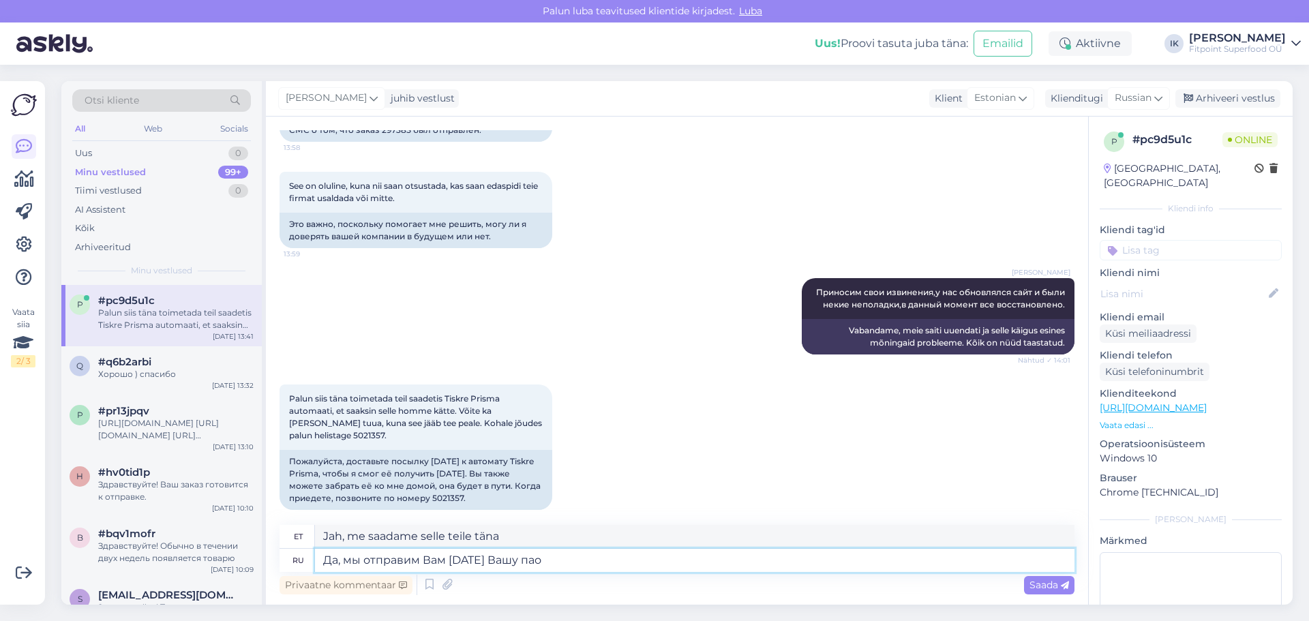
type textarea "Jah, me saadame teile teie oma täna."
type textarea "Да, мы отправим Вам [DATE] Вашу посылку, но"
type textarea "Jah, me saadame teile paki täna,"
type textarea "Да, мы отправим Вам [DATE] Вашу посылку, но на"
type textarea "Jah, me saadame teile paki täna, aga"
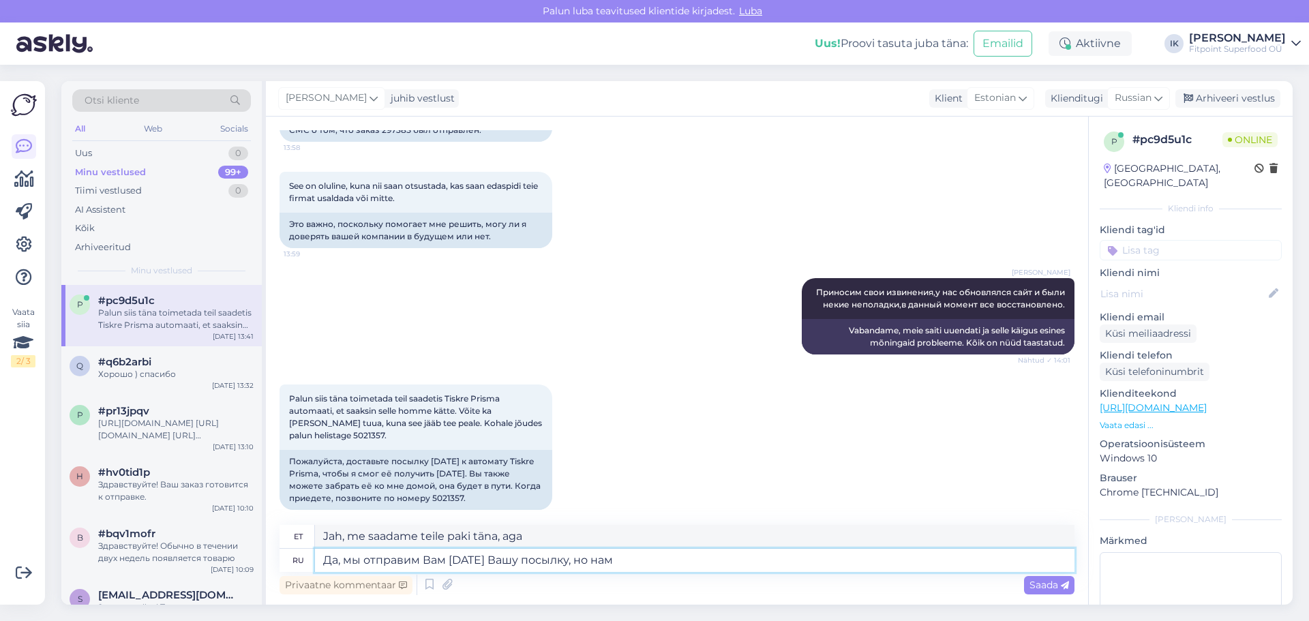
type textarea "Да, мы отправим Вам [DATE] Вашу посылку, но нам"
type textarea "Jah, me saadame teile paki täna, aga me"
type textarea "Да, мы отправим Вам [DATE] Вашу посылку, но нам необходимо з"
type textarea "Jah, me saadame teile paki täna, aga me vajame"
type textarea "Да, мы отправим Вам [DATE] Вашу посылку, но нам необходимо знать"
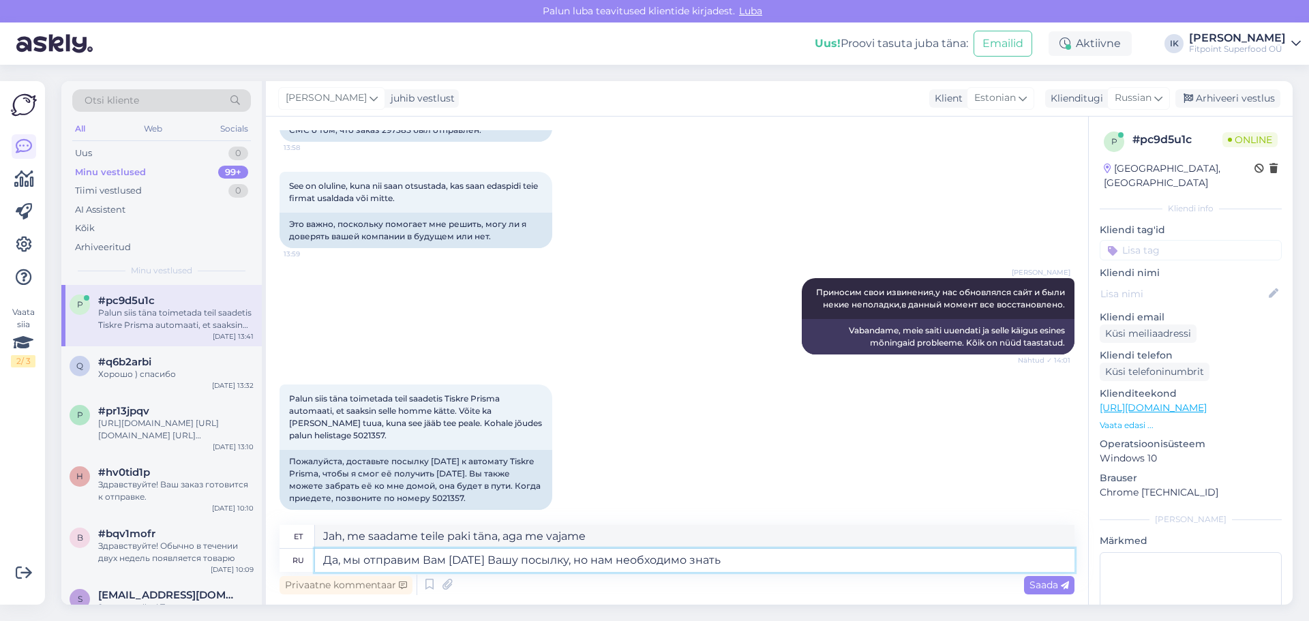
type textarea "Jah, me saadame teile paki täna, aga me peame teadma"
type textarea "Да, мы отправим Вам [DATE] Вашу посылку, но нам необходимо знать на ка"
type textarea "Jah, me saadame teile paki täna, aga me peame teadma,"
type textarea "Да, мы отправим Вам [DATE] Вашу посылку, но нам необходимо знать на како"
type textarea "Jah, me saadame teile paki täna, aga me peame teadma, mis kell"
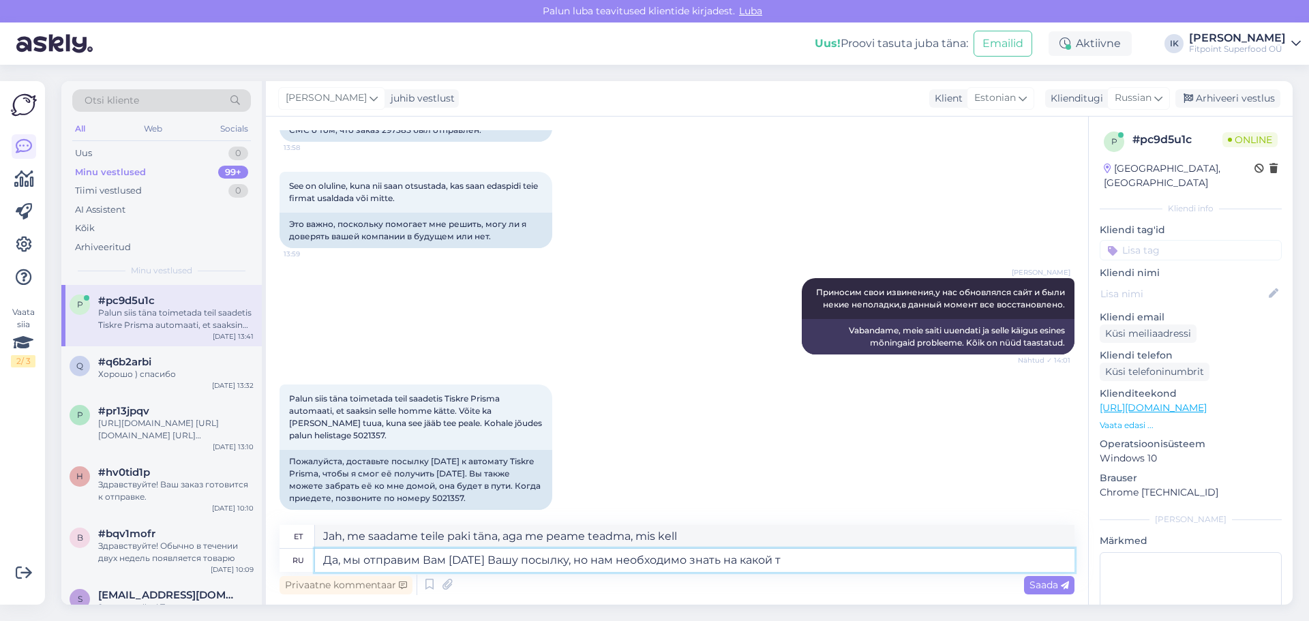
type textarea "Да, мы отправим Вам [DATE] Вашу посылку, но нам необходимо знать на какой то"
type textarea "Jah, me saadame teile paki täna, aga me peame teadma, kuhu"
type textarea "Да, мы отправим Вам [DATE] Вашу посылку, но нам необходимо знать на какой товар…"
type textarea "Jah, me saadame teile paki täna, aga me peame teadma, millise tootega on tegu."
type textarea "Да, мы отправим Вам [DATE] Вашу посылку, но нам необходимо знать на какой товар…"
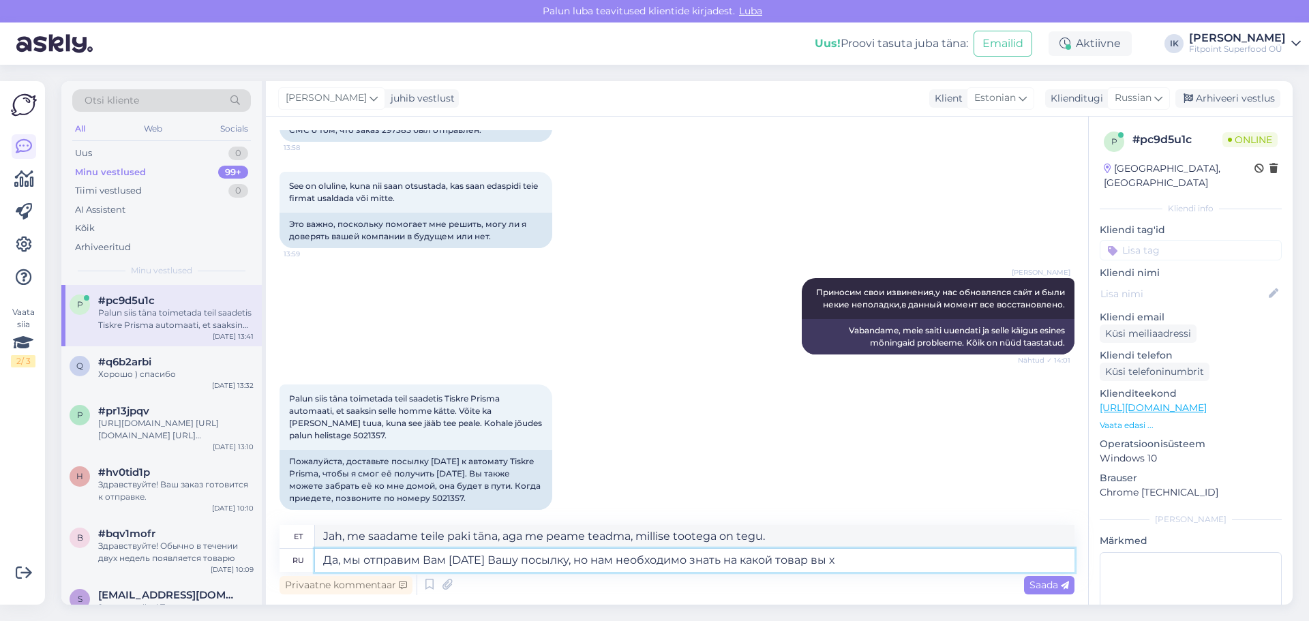
type textarea "Jah, me saadame teile paki täna, aga me peame teadma, millist toodet te tellite."
type textarea "Да, мы отправим Вам [DATE] Вашу посылку, но нам необходимо знать на какой товар…"
type textarea "Jah, saadame paki täna, aga me peame teadma, millist toodet te soovite."
type textarea "Да, мы отправим Вам [DATE] Вашу посылку, но нам необходимо знать на какой товар…"
type textarea "Jah, me saadame teile paki täna, aga me peame teadma, millise tootega soovite s…"
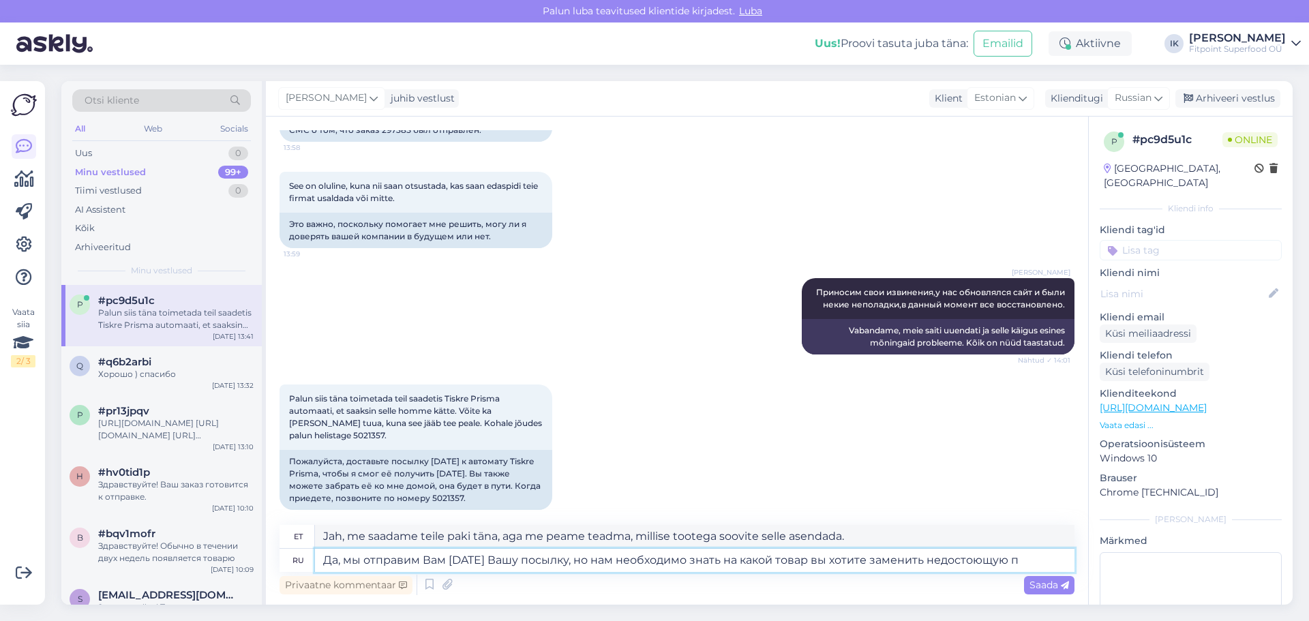
type textarea "Да, мы отправим Вам [DATE] Вашу посылку, но нам необходимо знать на какой товар…"
type textarea "Jah, saadame paki teile täna, aga me peame teadma, millise tootega soovite puud…"
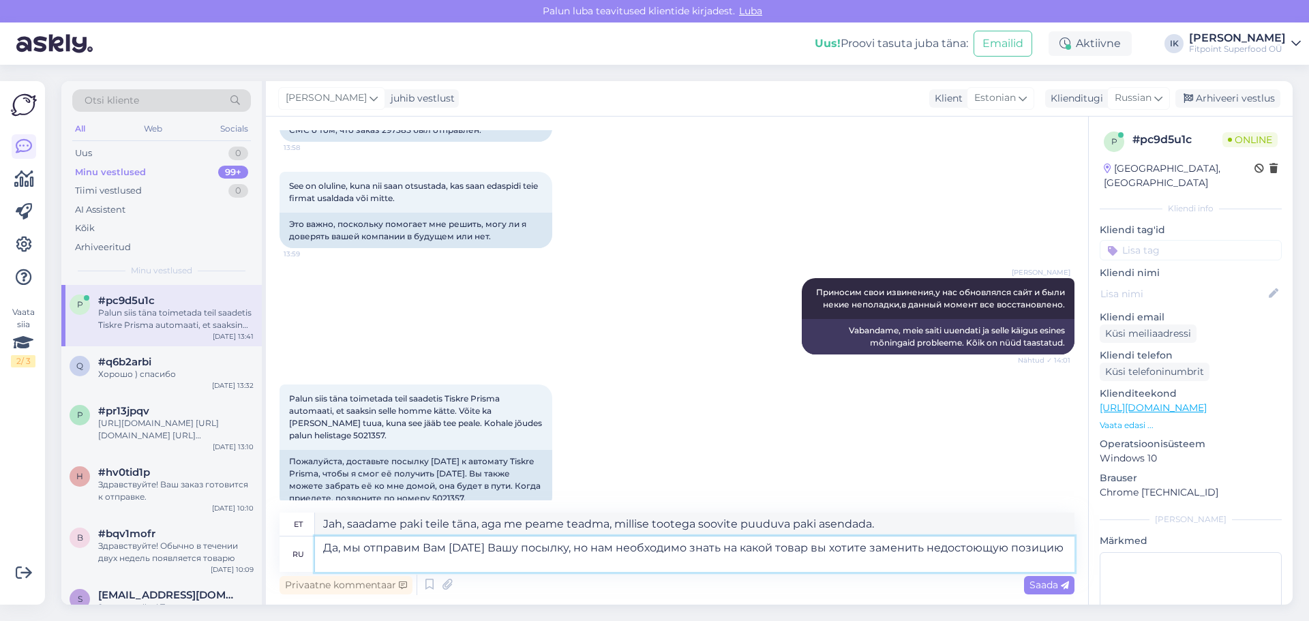
type textarea "Да, мы отправим Вам [DATE] Вашу посылку, но нам необходимо знать на какой товар…"
type textarea "Jah, saadame paki teile täna, aga me peame teadma, millise tootega soovite puud…"
type textarea "Да, мы отправим Вам [DATE] Вашу посылку, но нам необходимо знать на какой товар…"
type textarea "Jah, me saadame teile paki täna, aga me peame teadma, millise tootega soovite p…"
type textarea "Да, мы отправим Вам [DATE] Вашу посылку, но нам необходимо знать на какой товар…"
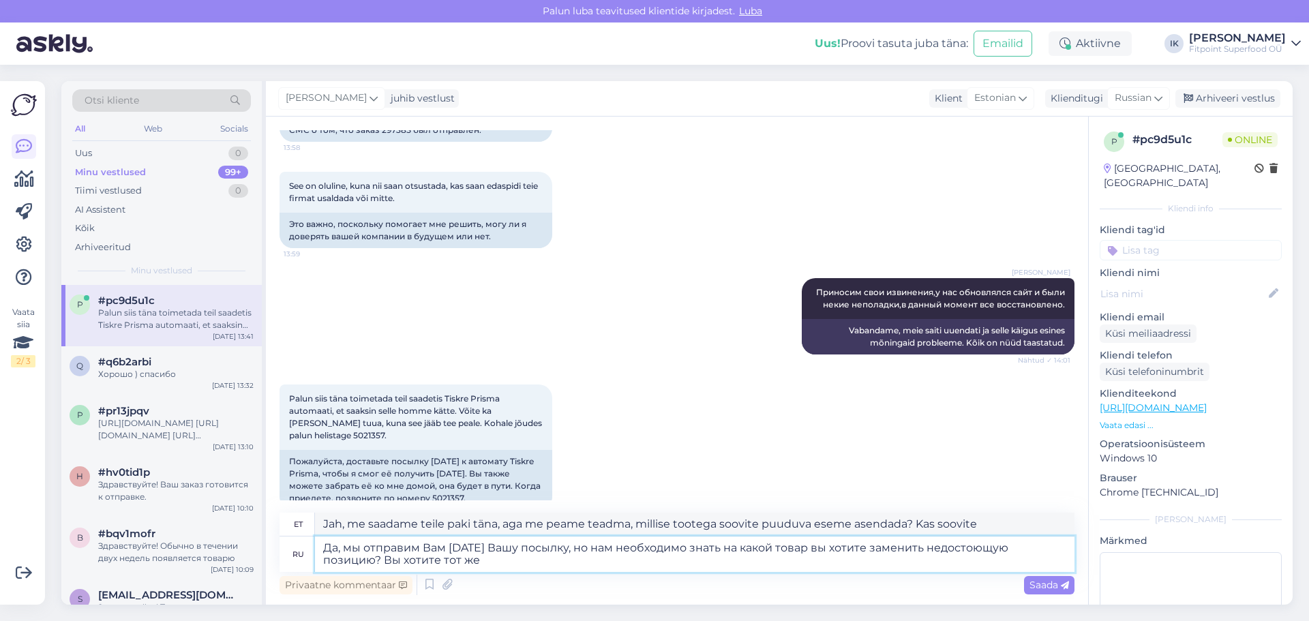
type textarea "Jah, me saadame teile paki täna, aga me peame teadma, millise tootega soovite p…"
type textarea "Да, мы отправим Вам [DATE] Вашу посылку, но нам необходимо знать на какой товар…"
type textarea "Jah, me saadame teile paki täna, aga me peame teadma, millise tootega soovite p…"
type textarea "Да, мы отправим Вам [DATE] Вашу посылку, но нам необходимо знать на какой товар…"
type textarea "Jah, me saadame teile paki täna, aga me peame teadma, millise tootega soovite p…"
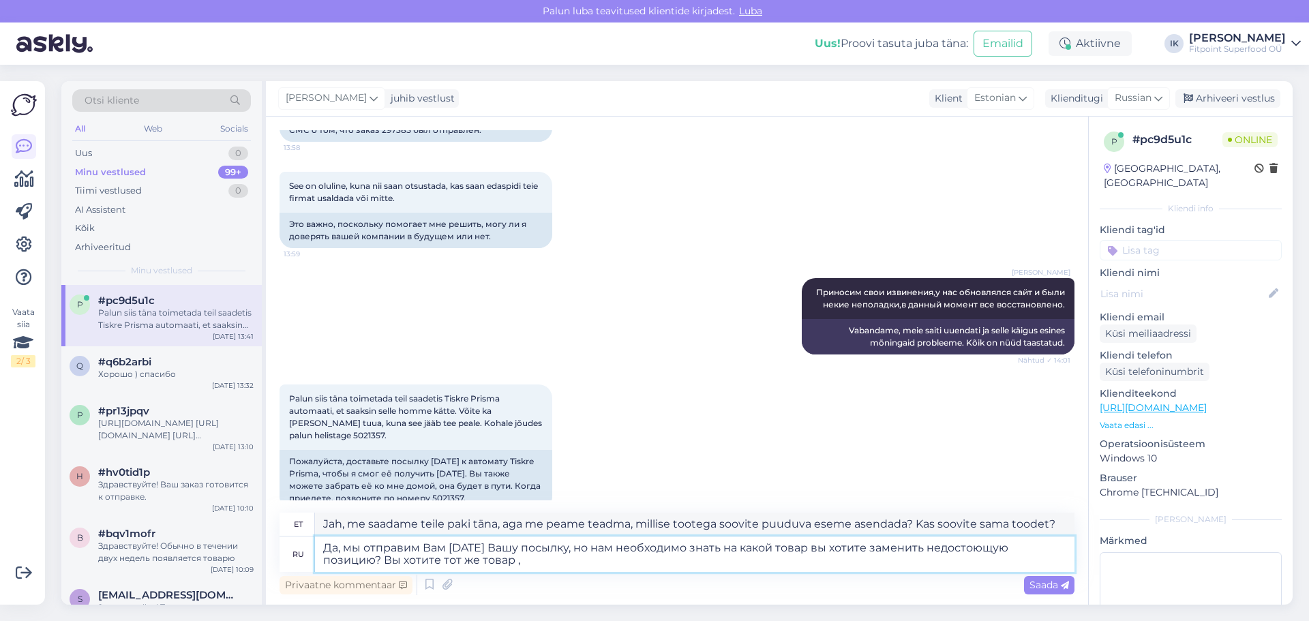
type textarea "Да, мы отправим Вам [DATE] Вашу посылку, но нам необходимо знать на какой товар…"
type textarea "Jah, me saadame teile paki täna, aga me peame teadma, millise tootega soovite p…"
type textarea "Да, мы отправим Вам [DATE] Вашу посылку, но нам необходимо знать на какой товар…"
type textarea "Jah, me saadame teile paki täna, aga me peame teadma, millise tootega soovite p…"
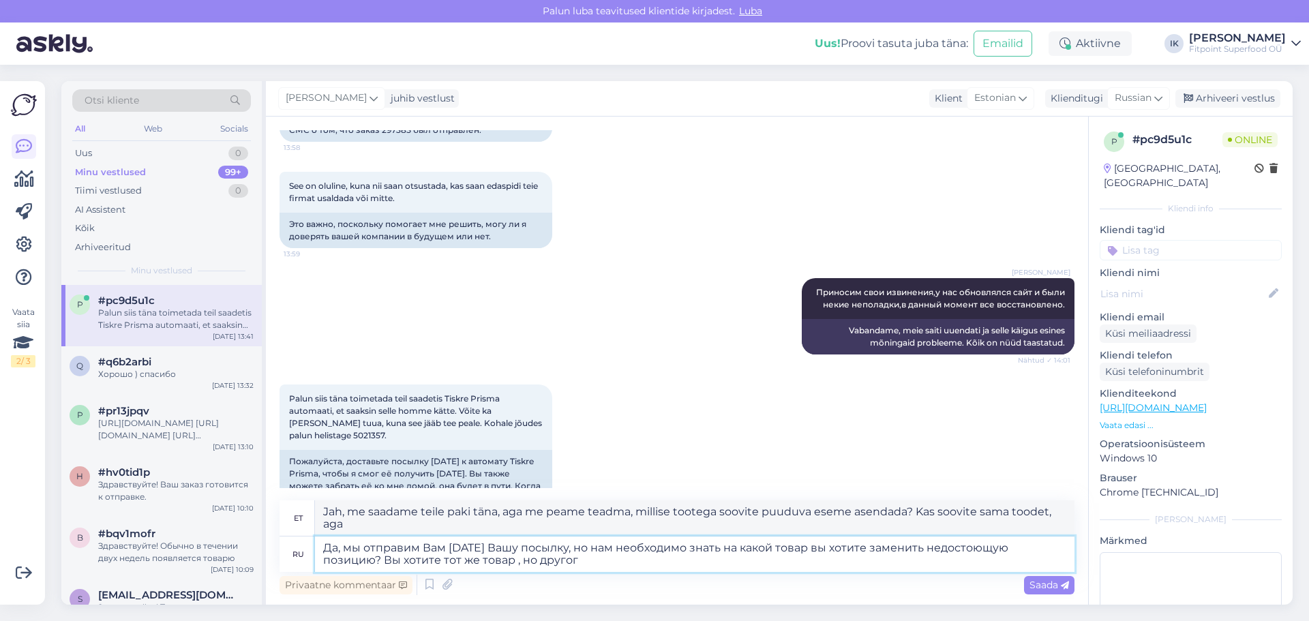
type textarea "Да, мы отправим Вам [DATE] Вашу посылку, но нам необходимо знать на какой товар…"
type textarea "Jah, me saadame teile paki täna, aga me peame teadma, millise tootega soovite p…"
type textarea "Да, мы отправим Вам [DATE] Вашу посылку, но нам необходимо знать на какой товар…"
type textarea "Jah, saadame paki teile täna, aga me peame teadma, millise tootega soovite puud…"
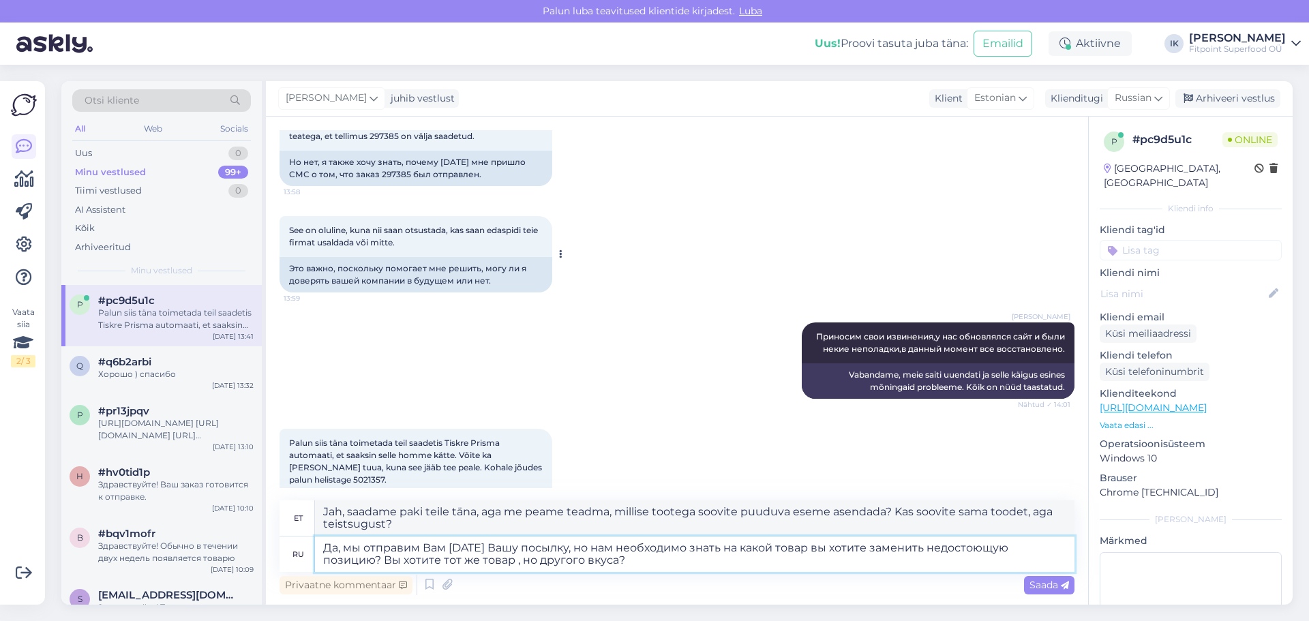
type textarea "Да, мы отправим Вам [DATE] Вашу посылку, но нам необходимо знать на какой товар…"
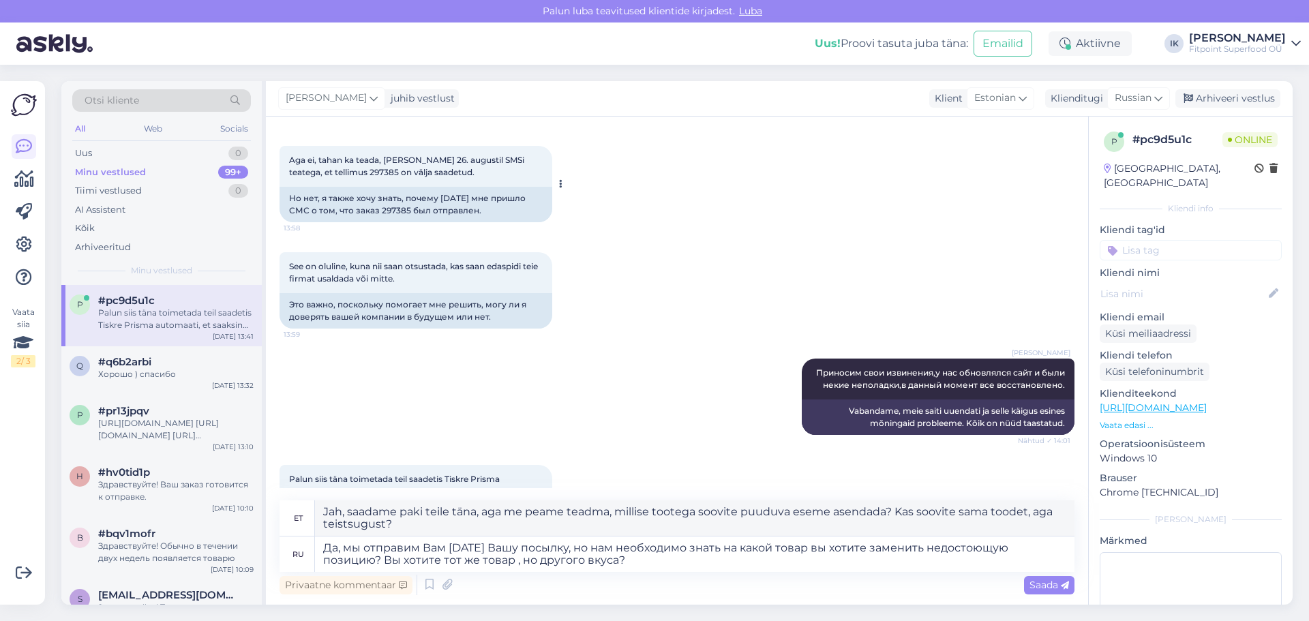
type textarea "Jah, saadame paki teile täna, aga me peame teadma, millise tootega soovite puud…"
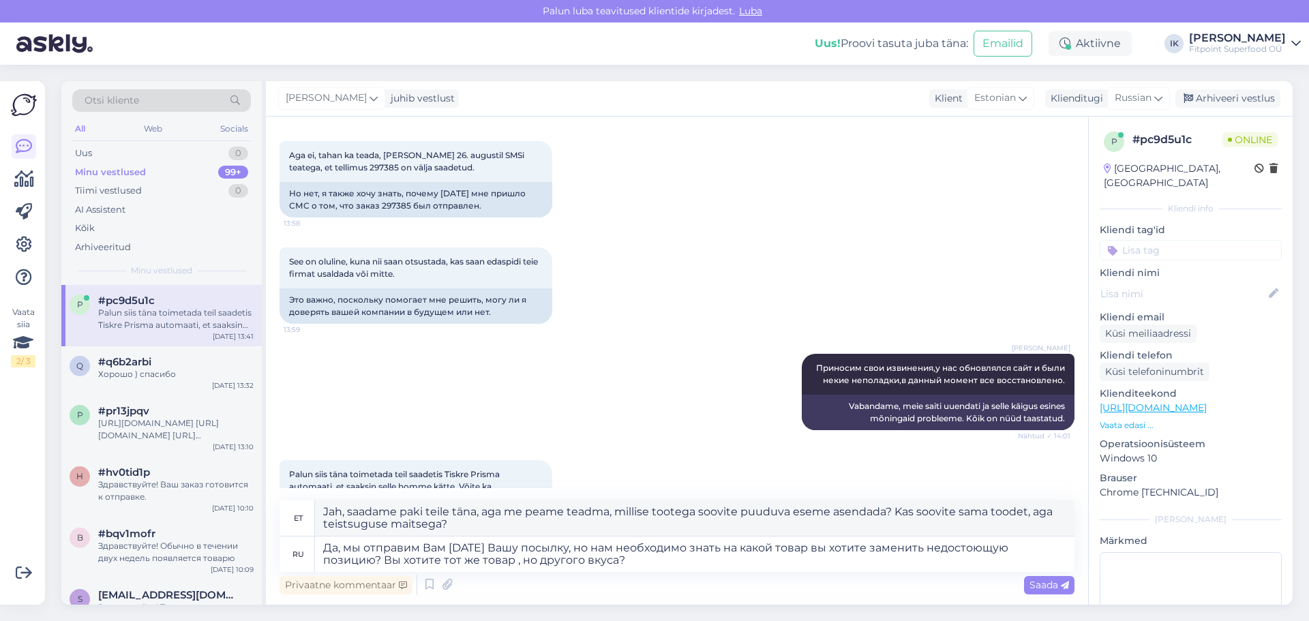
scroll to position [1174, 0]
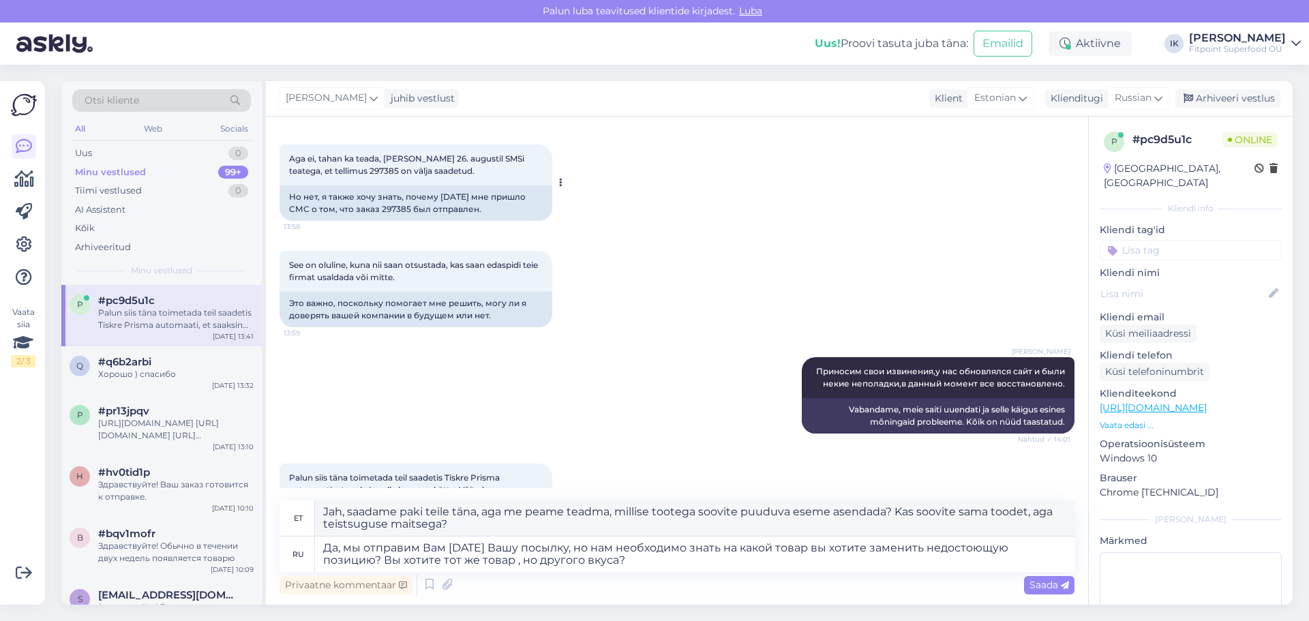
click at [396, 194] on div "Но нет, я также хочу знать, почему [DATE] мне пришло СМС о том, что заказ 29738…" at bounding box center [415, 202] width 273 height 35
copy div "297385"
click at [659, 566] on textarea "Да, мы отправим Вам [DATE] Вашу посылку, но нам необходимо знать на какой товар…" at bounding box center [694, 553] width 759 height 35
type textarea "Да, мы отправим Вам [DATE] Вашу посылку, но нам необходимо знать на какой товар…"
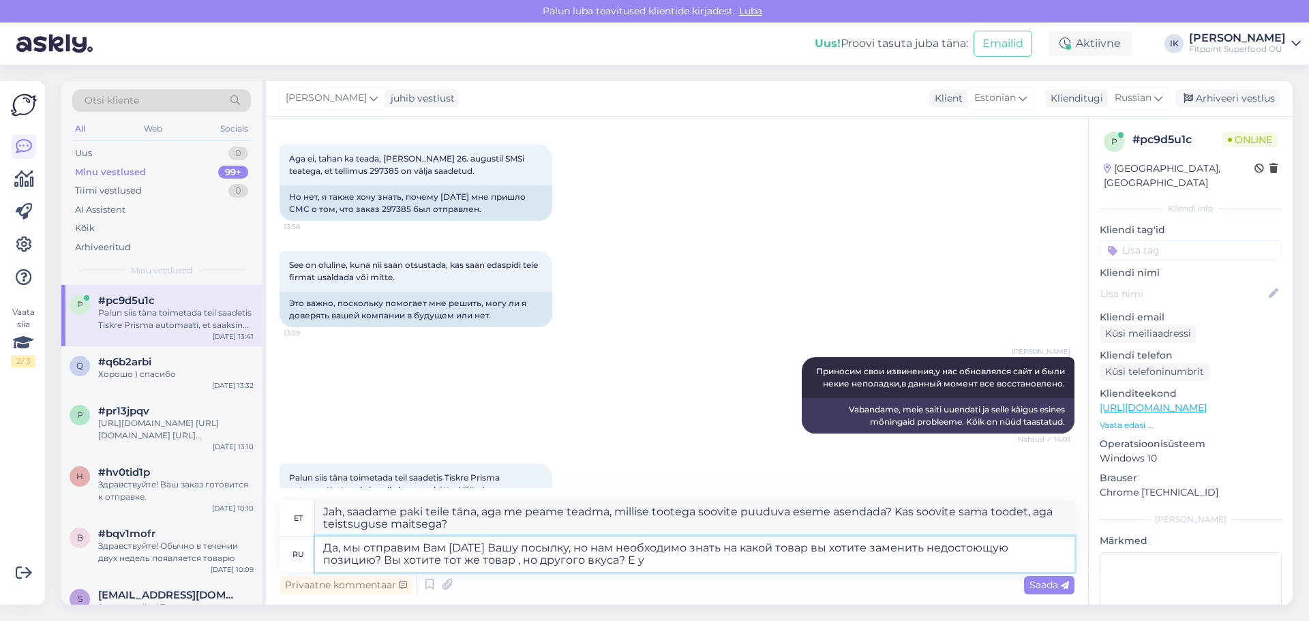
type textarea "Jah, me saadame teile paki täna, aga me peame teadma, millise tootega soovite p…"
type textarea "Да, мы отправим Вам [DATE] Вашу посылку, но нам необходимо знать на какой товар…"
type textarea "Jah, saadame paki teile täna, aga me peame teadma, millise tootega soovite puud…"
type textarea "Да, мы отправим Вам [DATE] Вашу посылку, но нам необходимо знать на какой товар…"
type textarea "Jah, me saadame teile paki täna, aga me peame teadma, millise tootega soovite p…"
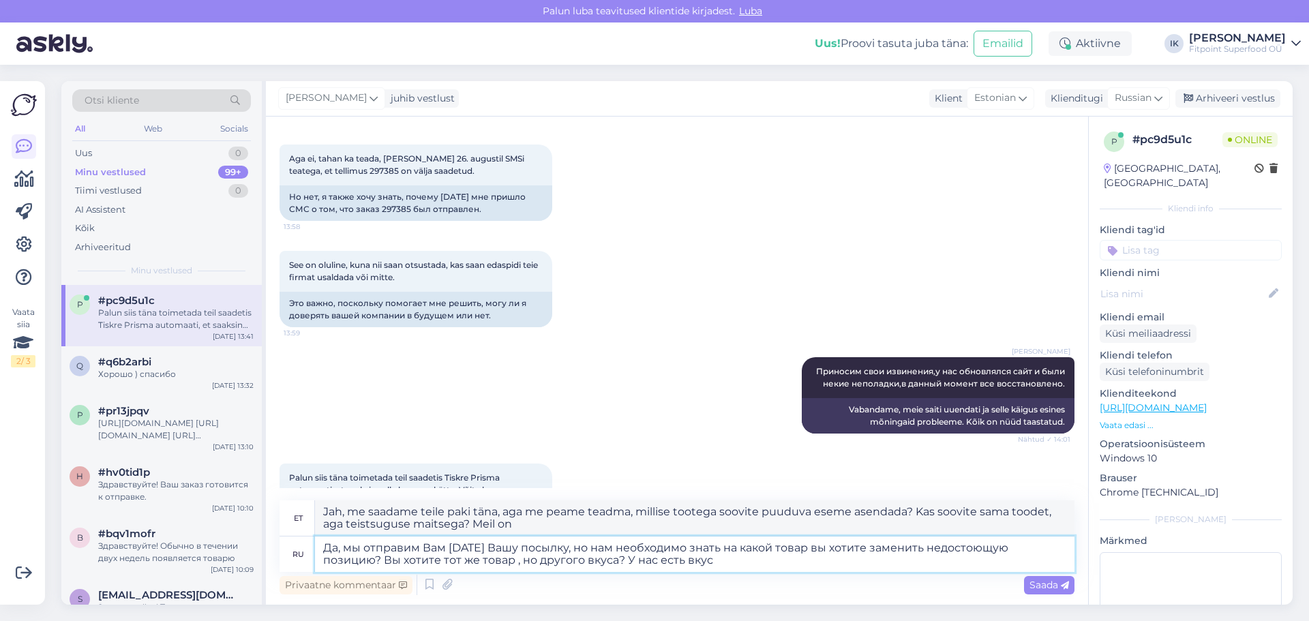
type textarea "Да, мы отправим Вам [DATE] Вашу посылку, но нам необходимо знать на какой товар…"
type textarea "Jah, me saadame teile paki täna, aga me peame teadma, millise tootega soovite p…"
type textarea "Да, мы отправим Вам [DATE] Вашу посылку, но нам необходимо знать на какой товар…"
type textarea "Jah, me saadame teile paki täna, aga me peame teadma, millise tootega soovite p…"
type textarea "Да, мы отправим Вам [DATE] Вашу посылку, но нам необходимо знать на какой товар…"
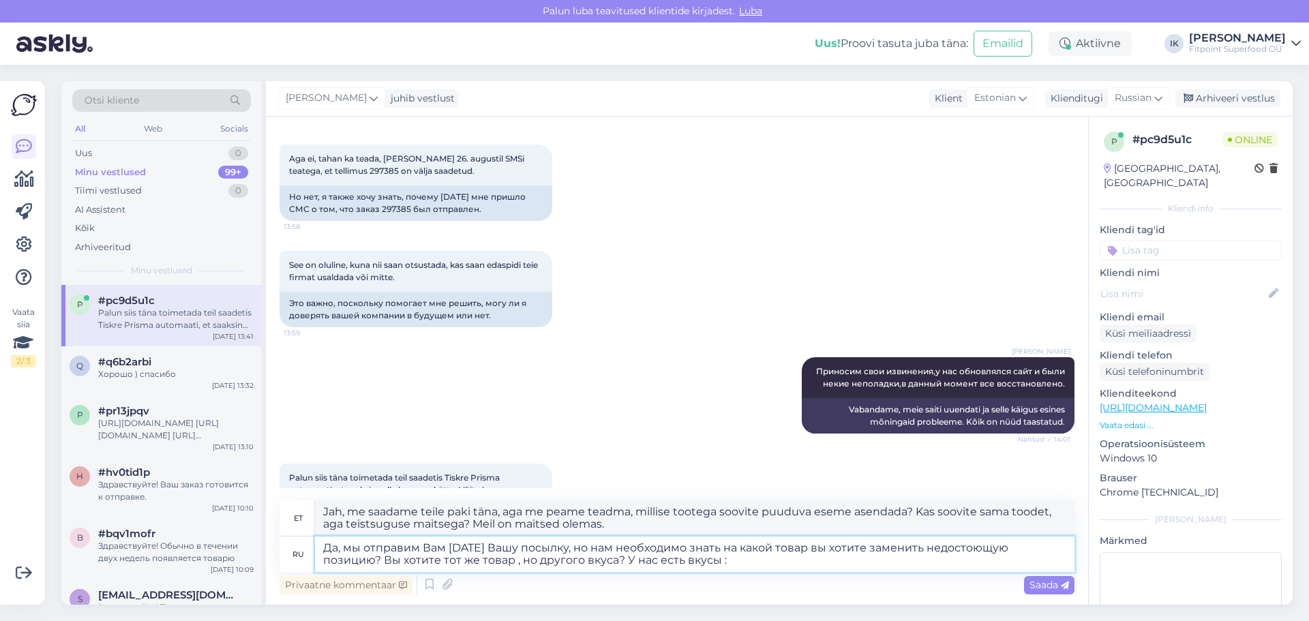
type textarea "Jah, me saadame teile paki täna, aga me peame teadma, millise tootega soovite p…"
paste textarea "pear vanilla"
type textarea "Да, мы отправим Вам [DATE] Вашу посылку, но нам необходимо знать на какой товар…"
type textarea "Jah, me saadame teile paki täna, aga me peame teadma, millise tootega soovite p…"
type textarea "Да, мы отправим Вам [DATE] Вашу посылку, но нам необходимо знать на какой товар…"
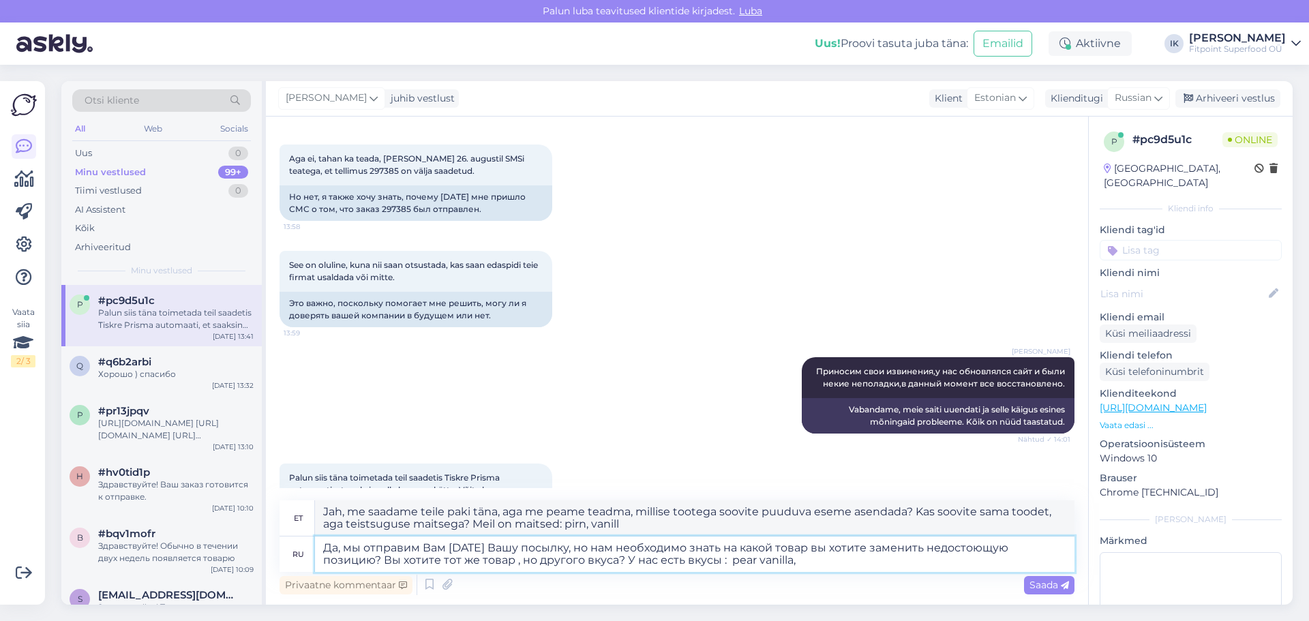
type textarea "Jah, me saadame teile paki täna, aga me peame teadma, millise tootega soovite p…"
paste textarea "vanilla"
type textarea "Да, мы отправим Вам [DATE] Вашу посылку, но нам необходимо знать на какой товар…"
type textarea "Jah, me saadame teile paki täna, aga me peame teadma, millise tootega soovite p…"
click at [797, 562] on textarea "Да, мы отправим Вам [DATE] Вашу посылку, но нам необходимо знать на какой товар…" at bounding box center [694, 553] width 759 height 35
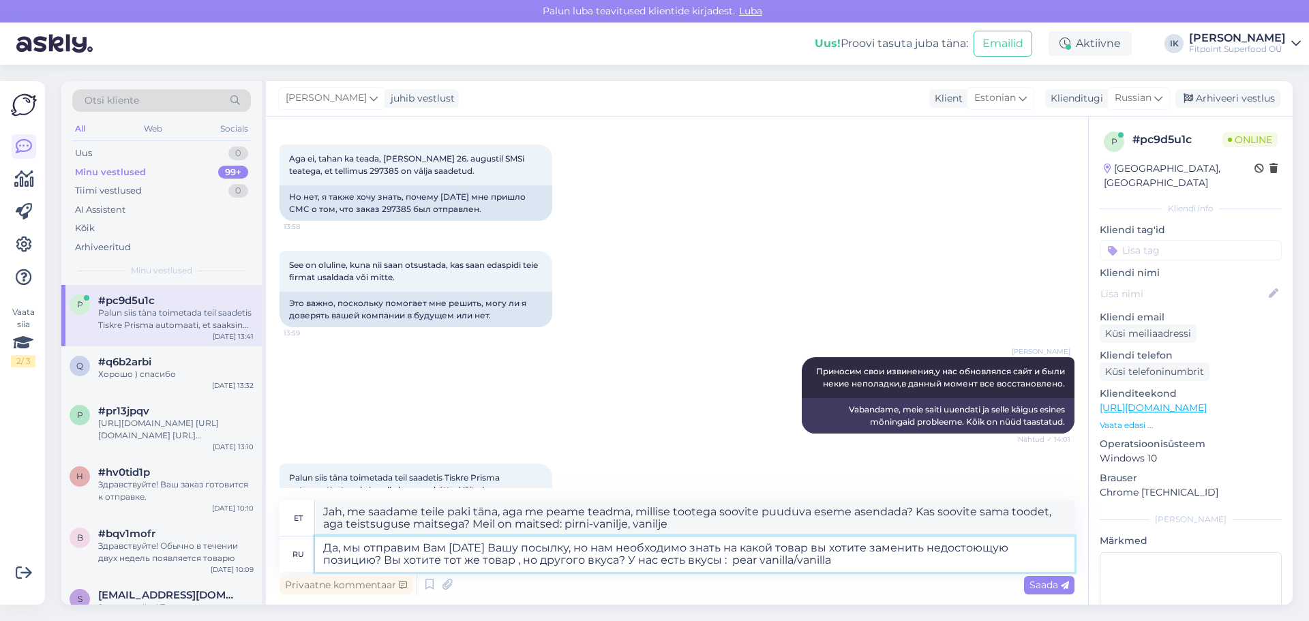
type textarea "Да, мы отправим Вам [DATE] Вашу посылку, но нам необходимо знать на какой товар…"
click at [853, 562] on textarea "Да, мы отправим Вам [DATE] Вашу посылку, но нам необходимо знать на какой товар…" at bounding box center [694, 553] width 759 height 35
type textarea "Jah, me saadame teile paki täna, aga me peame teadma, millise tootega soovite p…"
type textarea "Да, мы отправим Вам [DATE] Вашу посылку, но нам необходимо знать на какой товар…"
type textarea "Jah, me saadame teile paki täna, aga me peame teadma, millise tootega soovite p…"
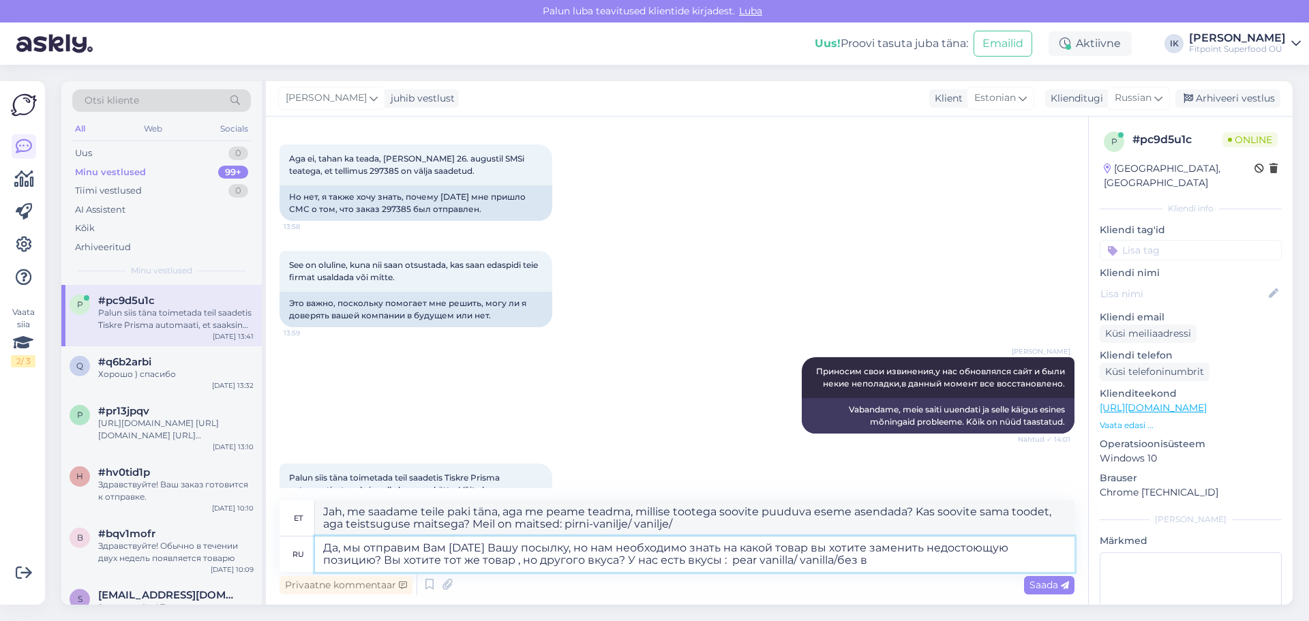
type textarea "Да, мы отправим Вам [DATE] Вашу посылку, но нам необходимо знать на какой товар…"
type textarea "Jah, me saadame teile paki täna, aga me peame teadma, millise tootega soovite p…"
type textarea "Да, мы отправим Вам [DATE] Вашу посылку, но нам необходимо знать на какой товар…"
type textarea "Jah, me saadame teile paki täna, aga me peame teadma, millise tootega soovite p…"
type textarea "Да, мы отправим Вам [DATE] Вашу посылку, но нам необходимо знать на какой товар…"
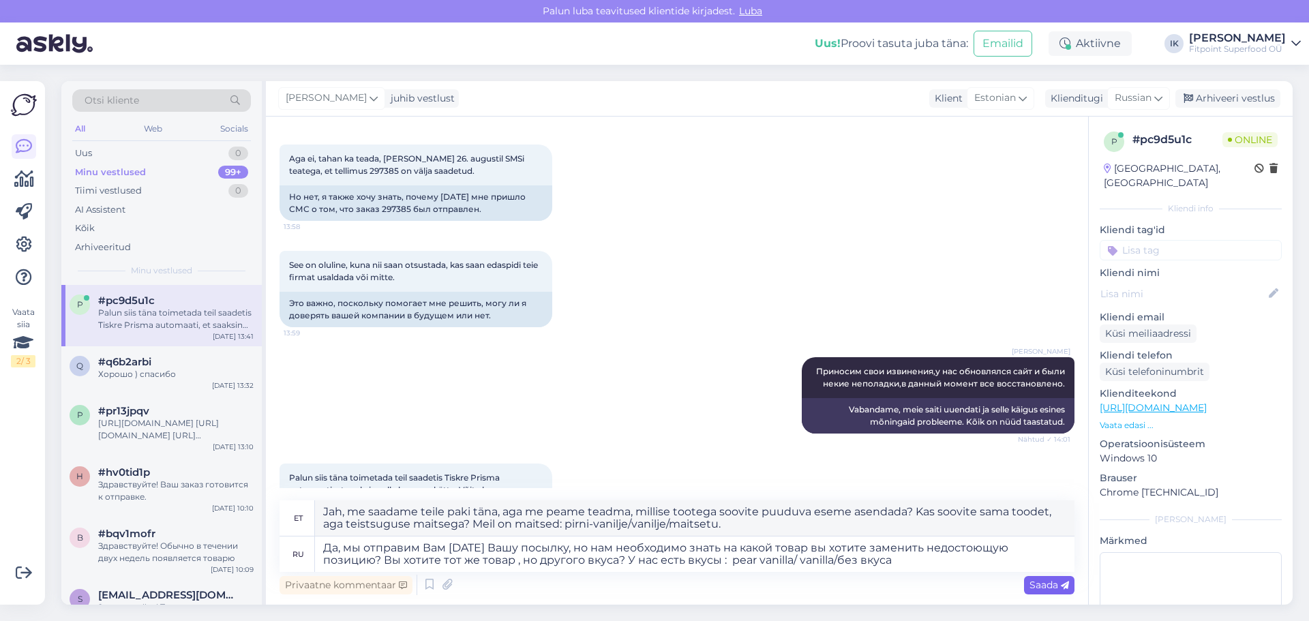
click at [1055, 583] on span "Saada" at bounding box center [1049, 585] width 40 height 12
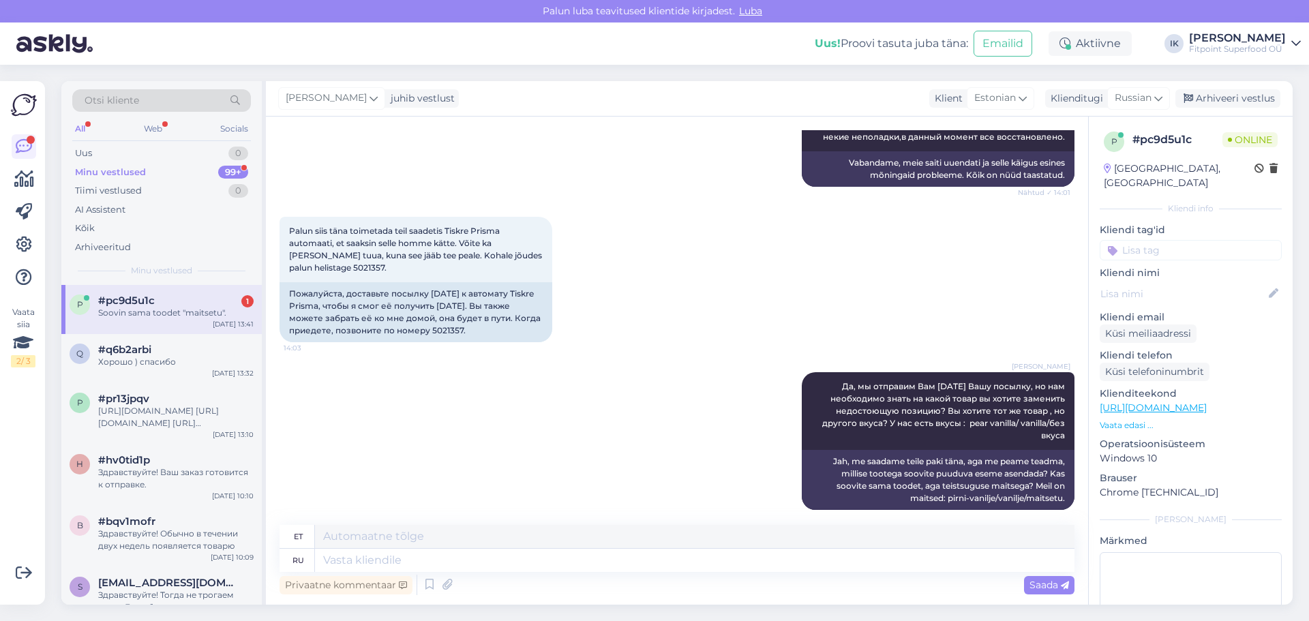
scroll to position [1503, 0]
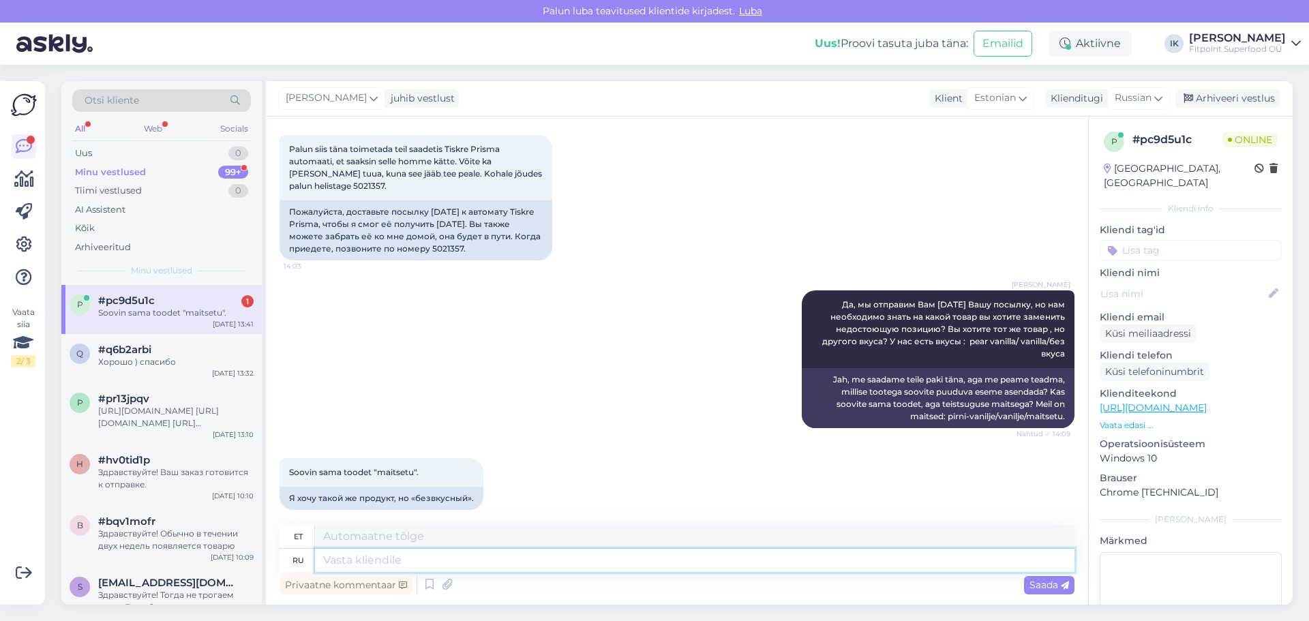
click at [391, 568] on textarea at bounding box center [694, 560] width 759 height 23
type textarea "Отлично."
type textarea "Suurepärane."
type textarea "Отлично. [GEOGRAPHIC_DATA]"
type textarea "Suurepärane. [GEOGRAPHIC_DATA]."
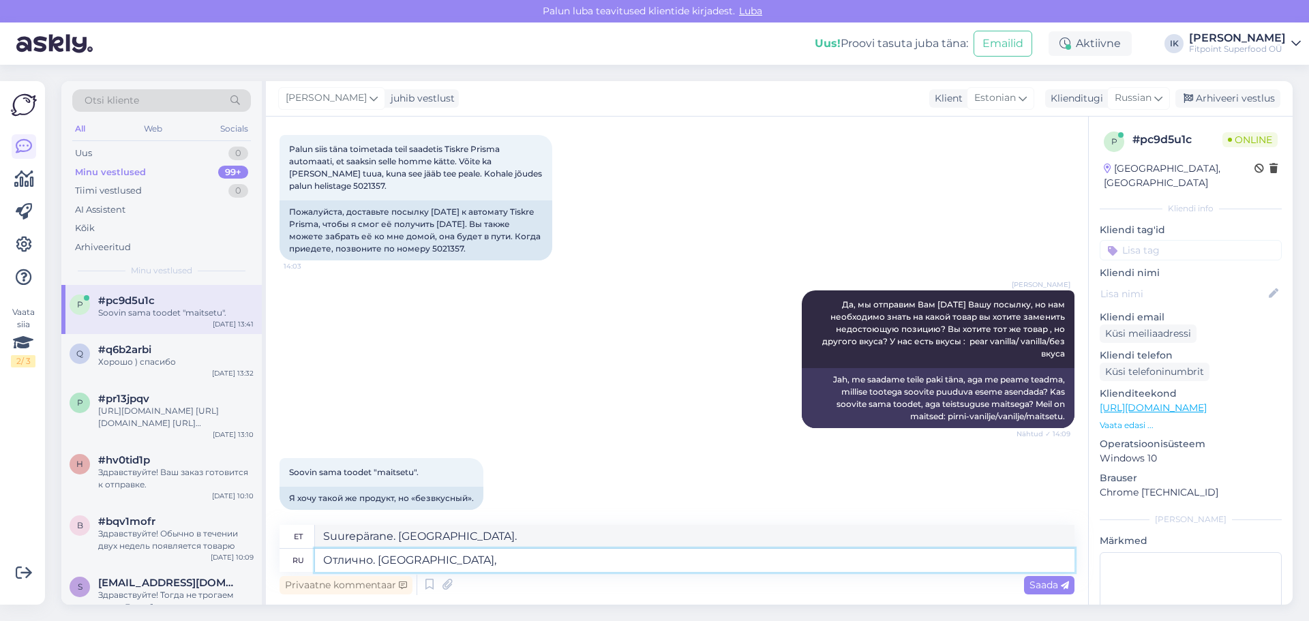
type textarea "Отлично. Спасибо, т"
type textarea "Suurepärane. [GEOGRAPHIC_DATA],"
type textarea "Отлично. [GEOGRAPHIC_DATA], теперь"
type textarea "Suurepärane. Aitäh kohe."
type textarea "Отлично. Спасибо, теперь мы с"
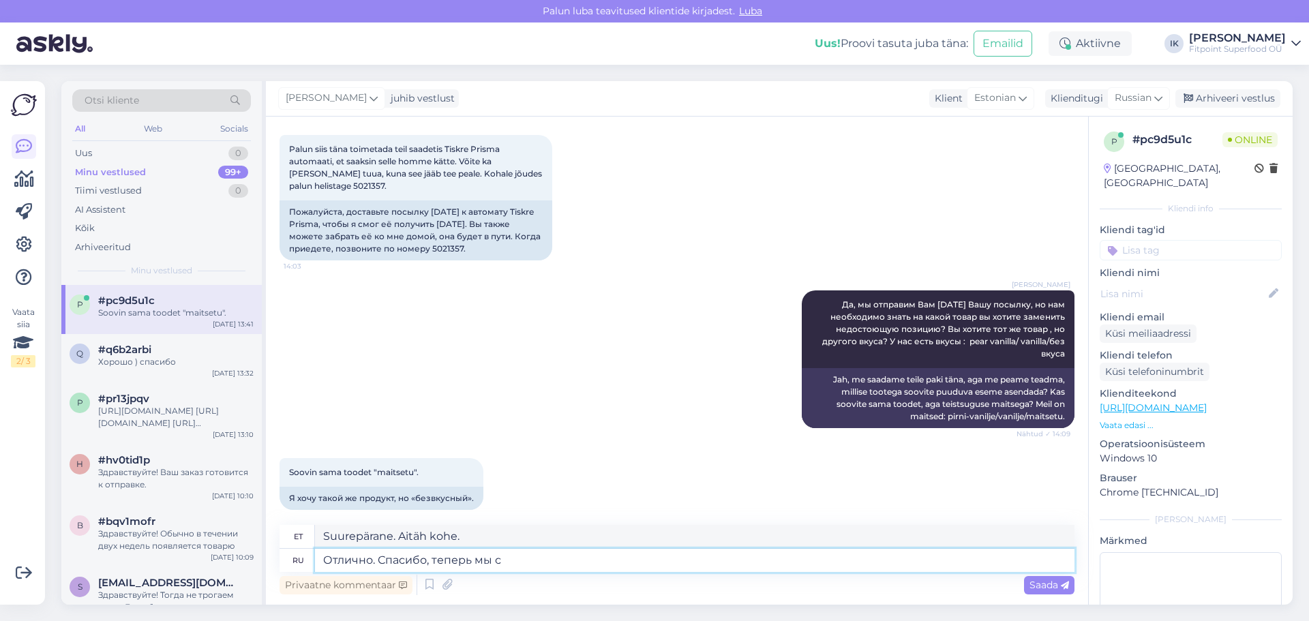
type textarea "Suurepärane. Aitäh, nüüd oleme"
type textarea "Отлично. Спасибо, теперь мы с"
type textarea "Suurepärane. Aitäh, nüüd [PERSON_NAME]."
type textarea "Отлично. Спасибо, теперь мы сможем до"
type textarea "Suurepärane. Aitäh, nüüd saame."
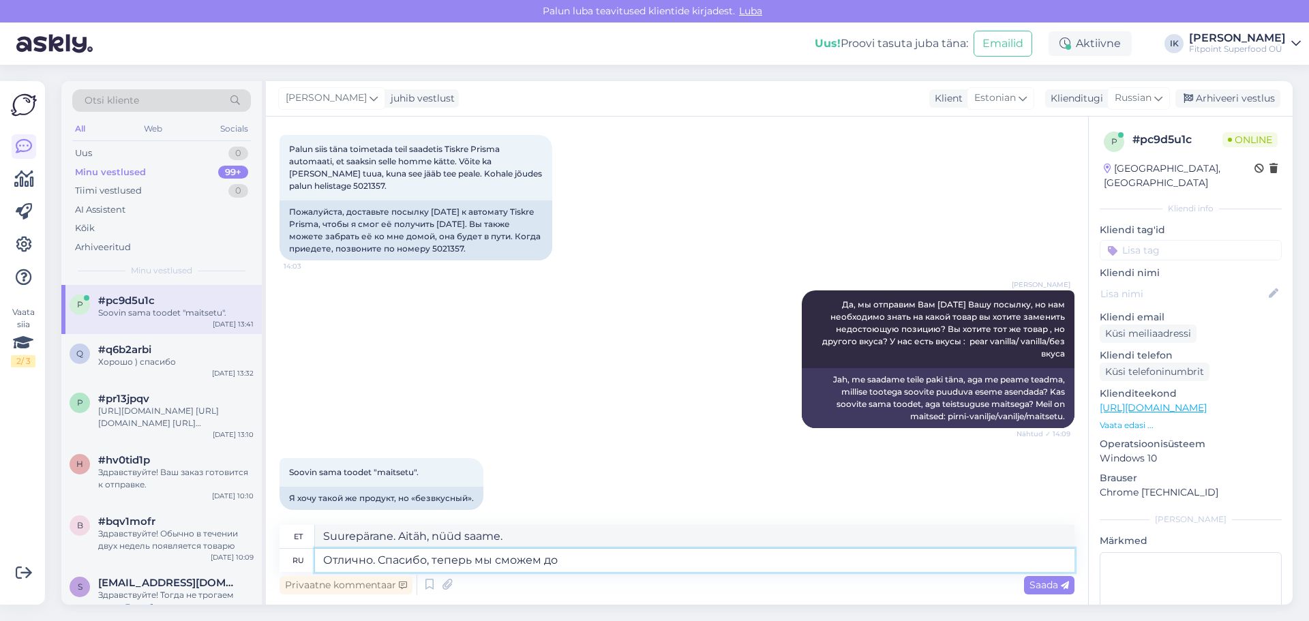
type textarea "Отлично. Спасибо, теперь мы сможем до ц"
type textarea "Suurepärane. Aitäh, nüüd saame"
type textarea "Отлично. Спасибо, теперь мы сможем до цо"
type textarea "Suurepärane. Aitäh, nüüd saame Tsoni juurde minna."
type textarea "Отлично. Спасибо, теперь мы сможем до"
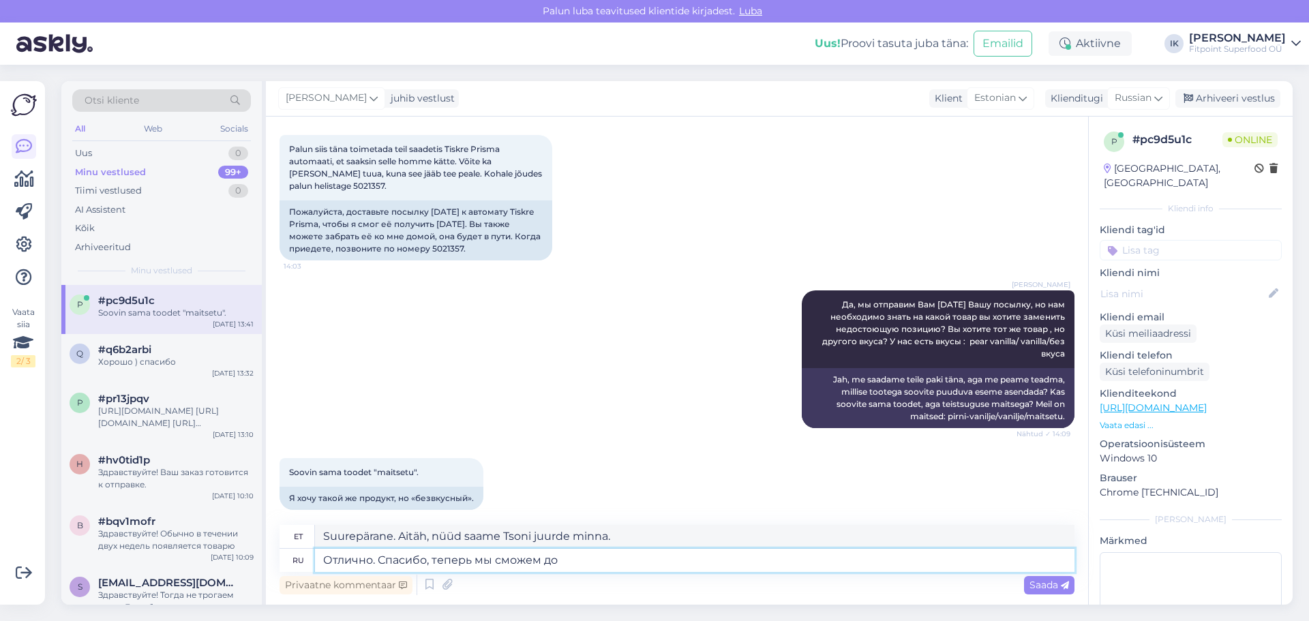
type textarea "Suurepärane. Aitäh, nüüd saame"
type textarea "Отлично. Спасибо, теперь мы сможем до конца о"
type textarea "Suurepärane. Aitäh, nüüd saame lõpuni jõuda."
type textarea "Отлично. Спасибо, теперь мы сможем до конца оформить"
type textarea "Suurepärane. Aitäh, nüüd saame paberimajandusega lõpule viia."
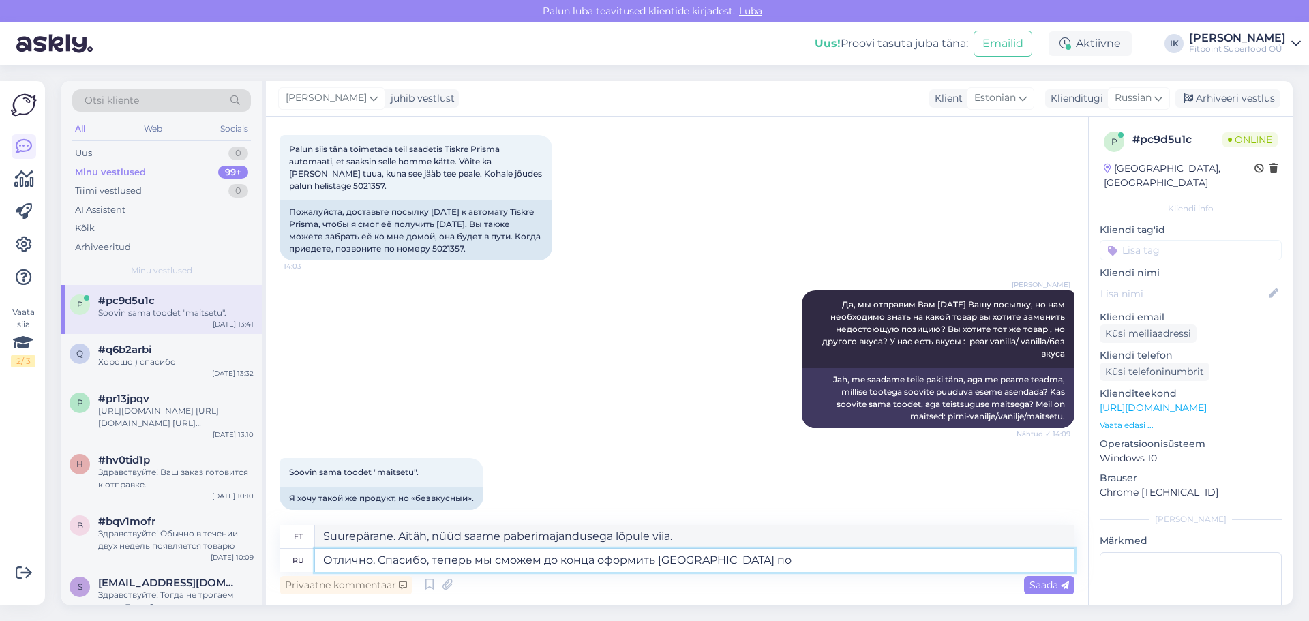
type textarea "Отлично. Спасибо, теперь мы сможем до конца оформить [GEOGRAPHIC_DATA] пос"
type textarea "Suurepärane. [PERSON_NAME], nüüd saame teie tellimuse täita."
type textarea "Отлично. Спасибо, теперь мы сможем до конца оформить Вашу посылку."
type textarea "Suurepärane. Täname teid, nüüd saame teie paki töötlemise lõpule viia."
type textarea "Отлично. Спасибо, теперь мы сможем до конца оформить Вашу посылку."
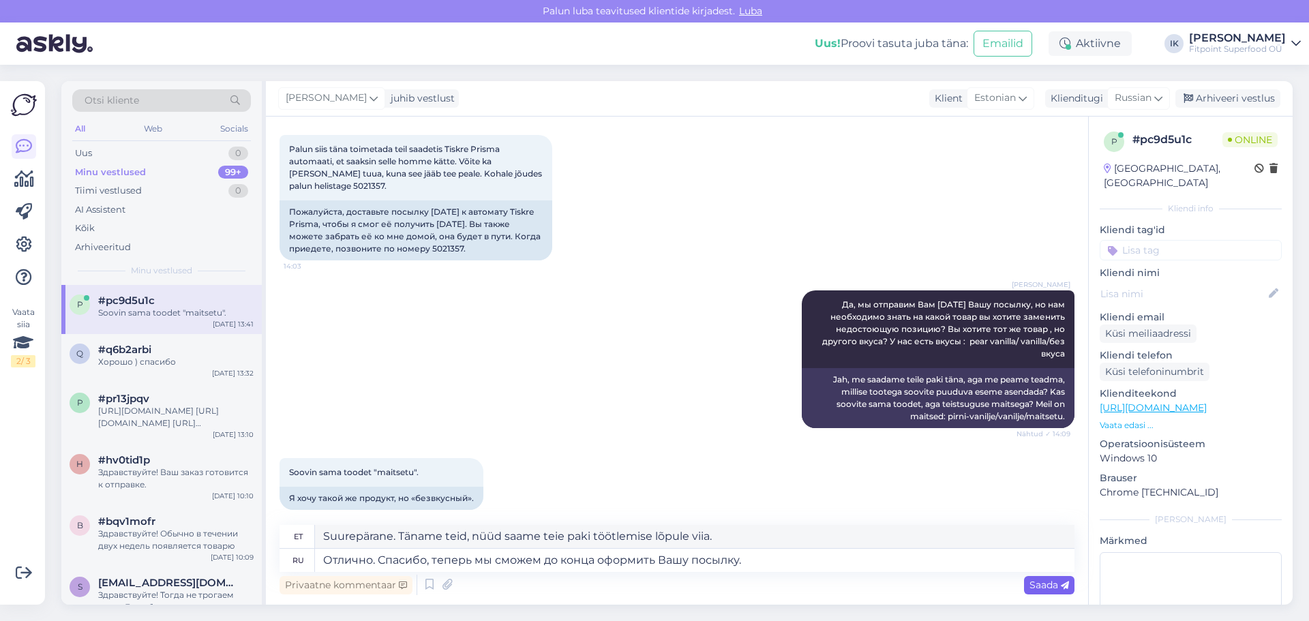
click at [1058, 583] on span "Saada" at bounding box center [1049, 585] width 40 height 12
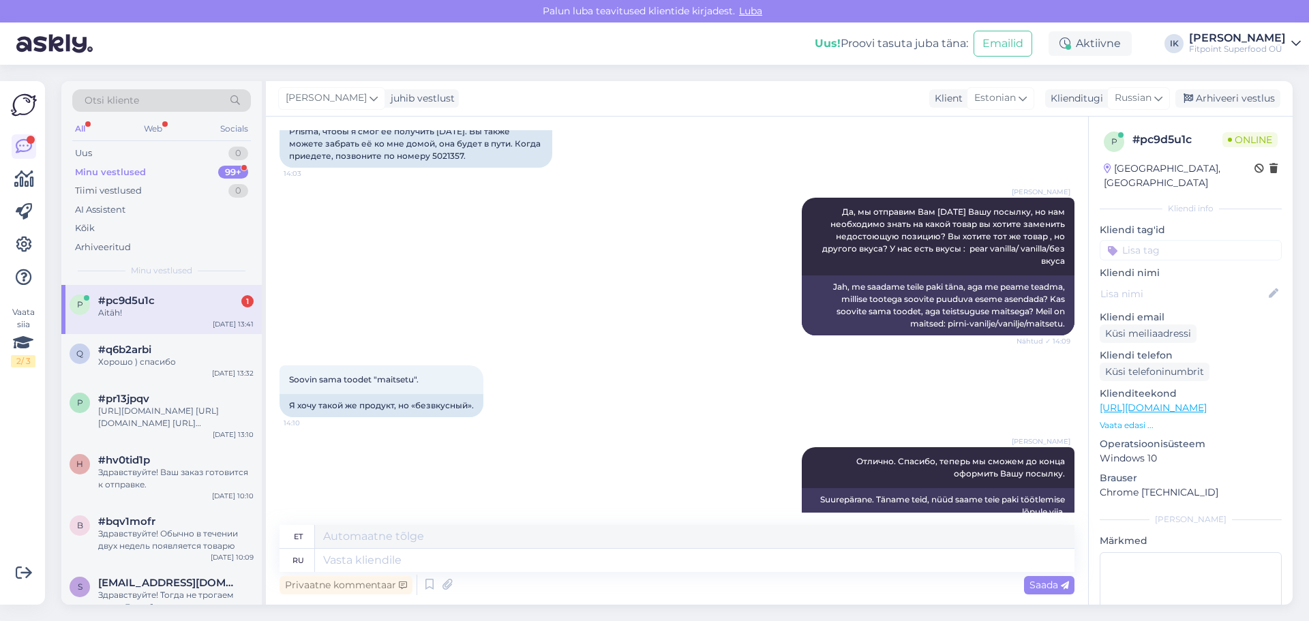
scroll to position [1691, 0]
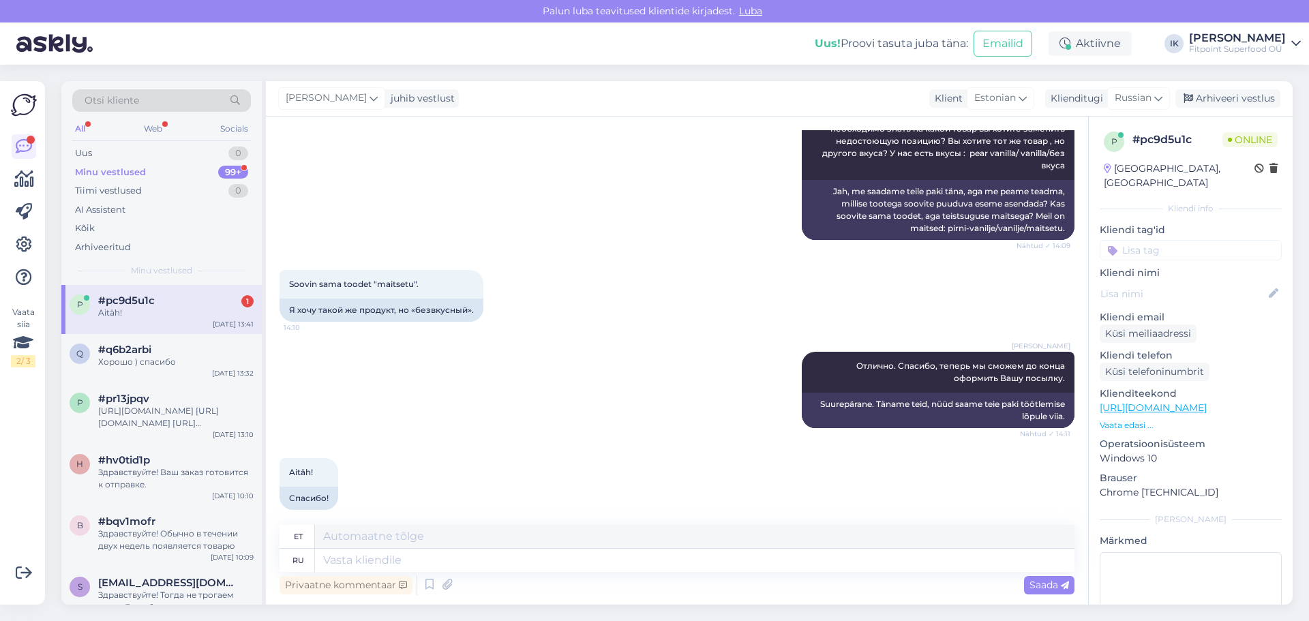
click at [271, 361] on div "Vestlus algas [DATE] Tere! 19:00 Привет! [PERSON_NAME] Привет! Nähtud ✓ 19:00 T…" at bounding box center [677, 361] width 822 height 488
click at [191, 346] on div "#q6b2arbi" at bounding box center [175, 350] width 155 height 12
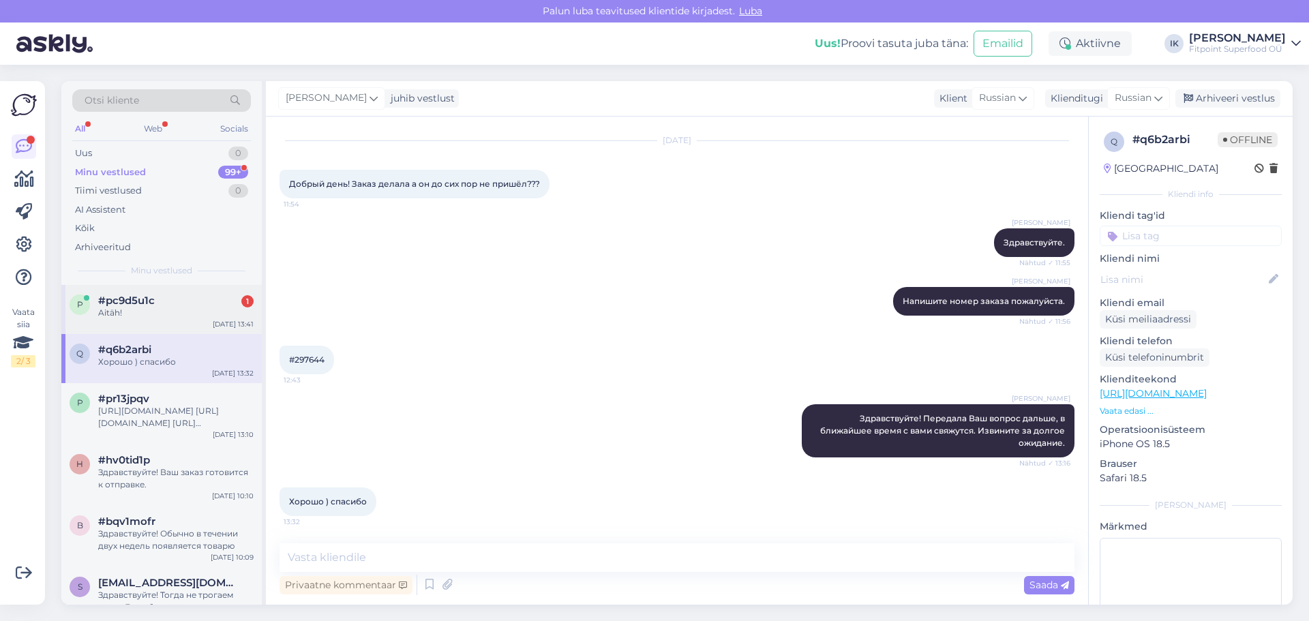
click at [198, 311] on div "Aitäh!" at bounding box center [175, 313] width 155 height 12
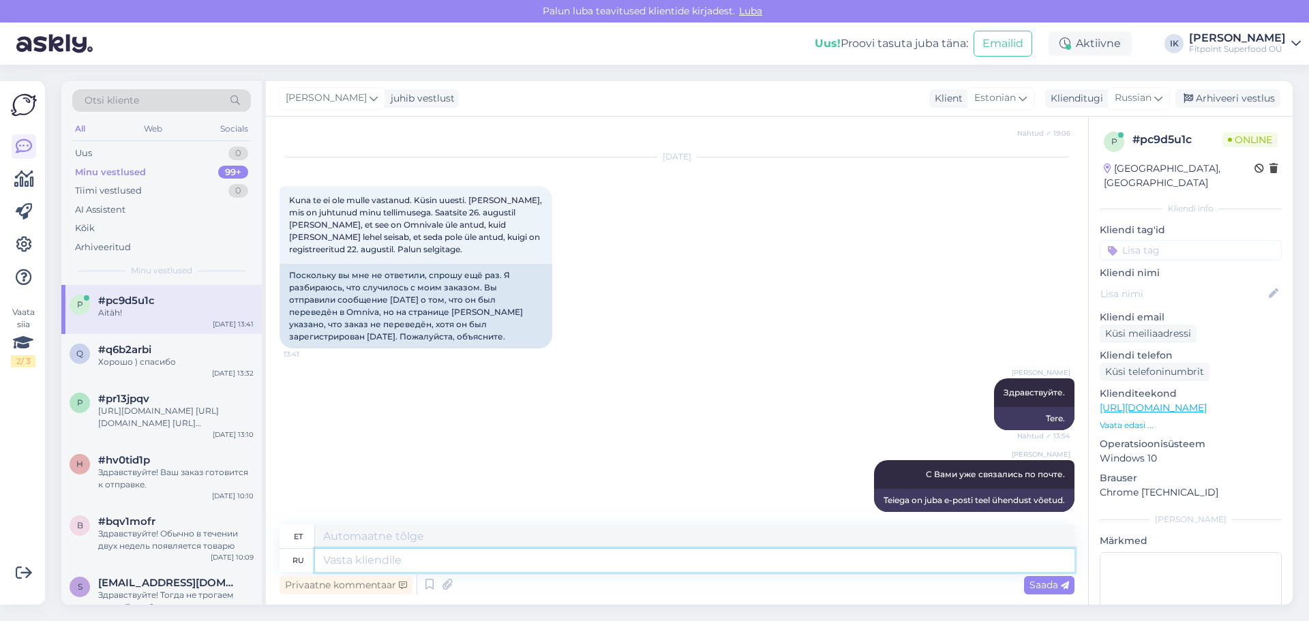
drag, startPoint x: 529, startPoint y: 561, endPoint x: 515, endPoint y: 569, distance: 16.5
click at [515, 569] on textarea at bounding box center [694, 560] width 759 height 23
type textarea "Ы"
type textarea "Jah"
type textarea "Вам с"
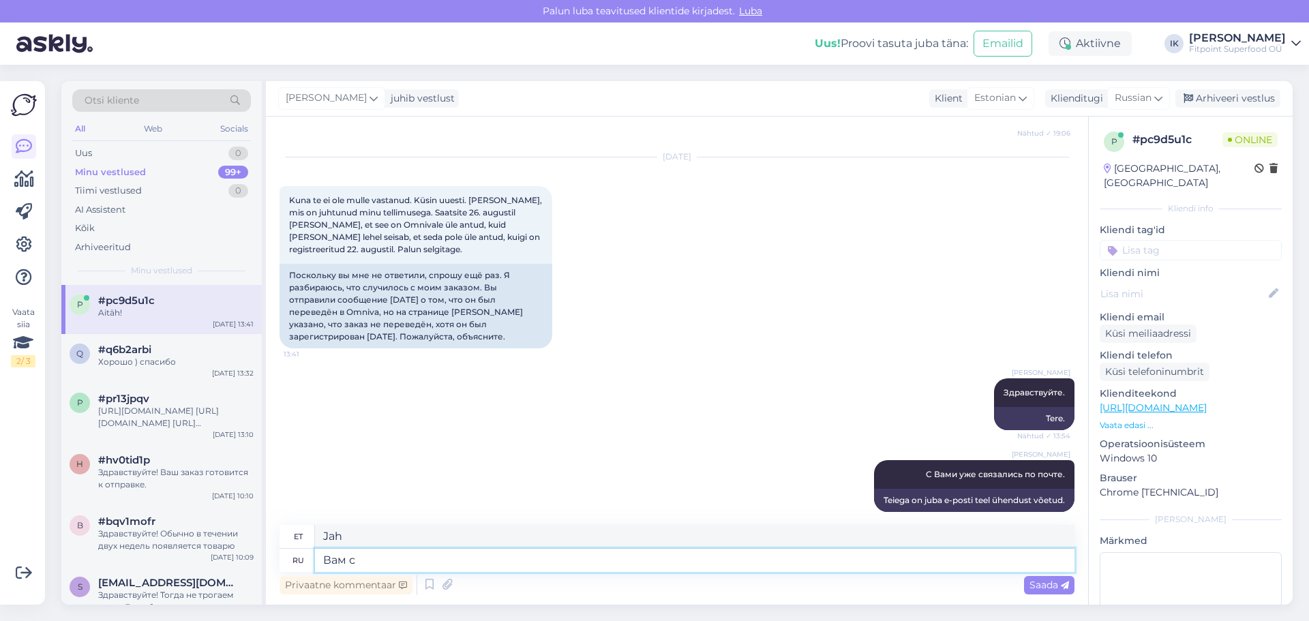
type textarea "Sulle"
type textarea "Вам спасибо, бо"
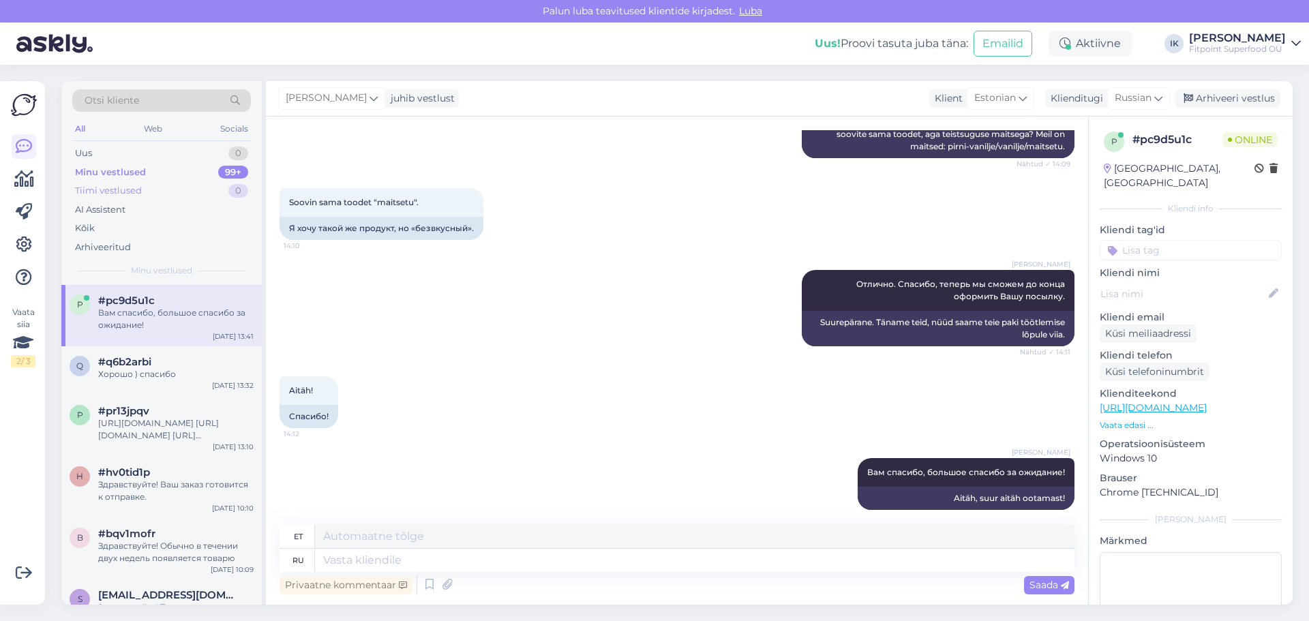
click at [165, 189] on div "Tiimi vestlused 0" at bounding box center [161, 190] width 179 height 19
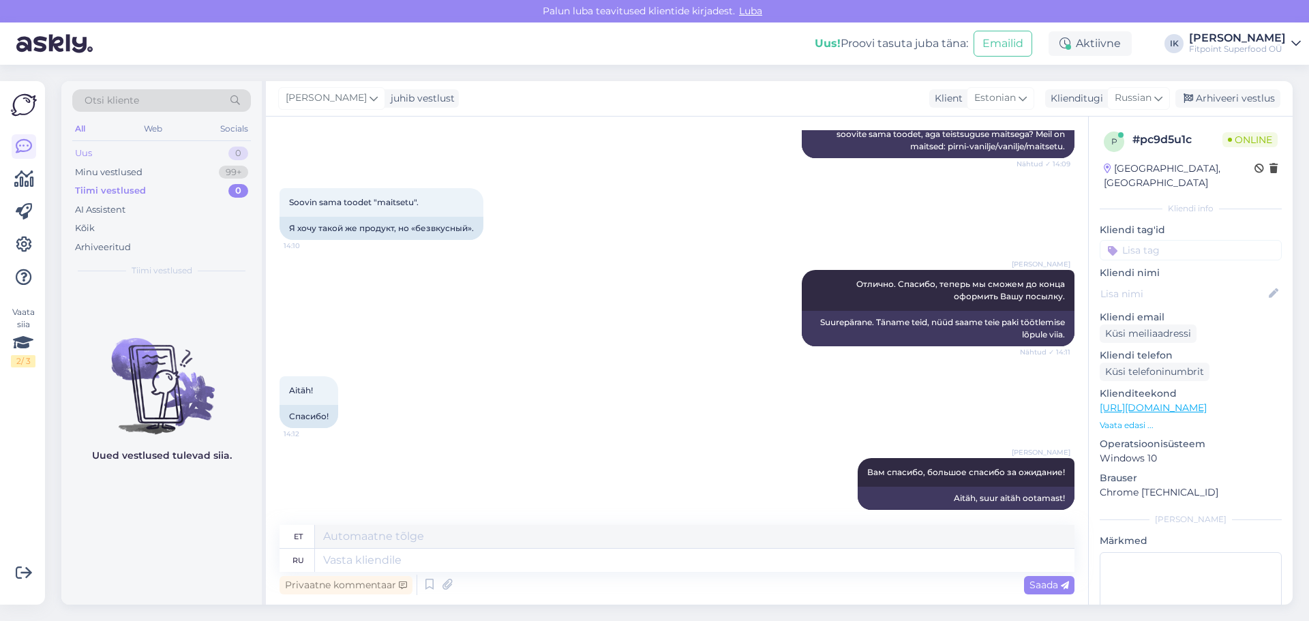
click at [173, 161] on div "Uus 0" at bounding box center [161, 153] width 179 height 19
